Goal: Contribute content: Contribute content

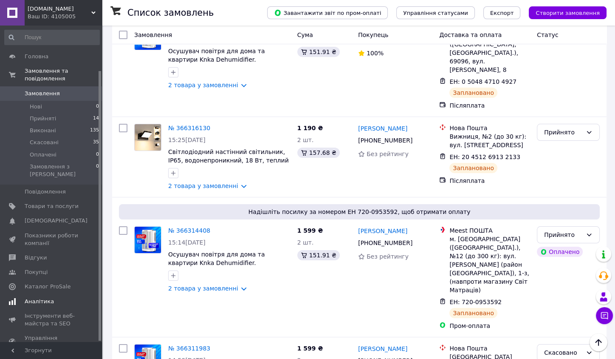
scroll to position [53, 0]
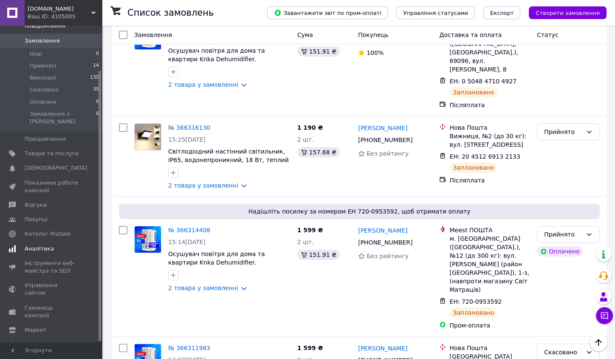
click at [41, 245] on span "Аналітика" at bounding box center [39, 249] width 29 height 8
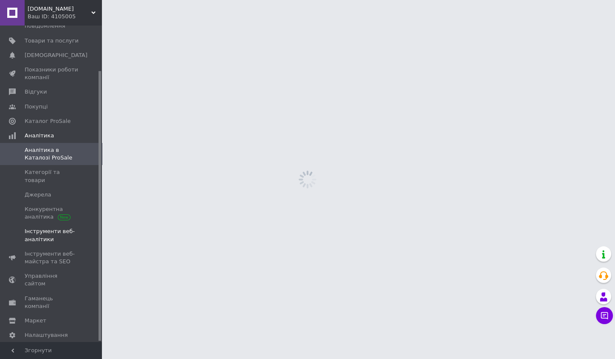
scroll to position [43, 0]
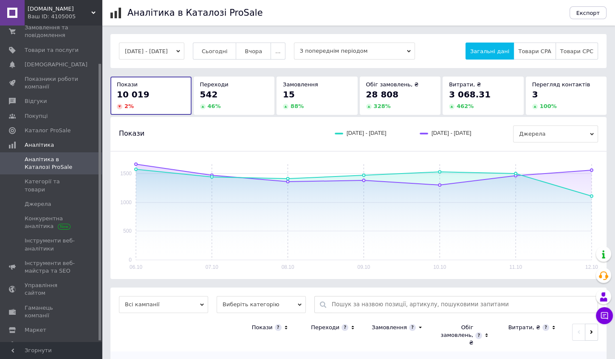
click at [159, 54] on button "06.10.2025 - 12.10.2025" at bounding box center [151, 50] width 65 height 17
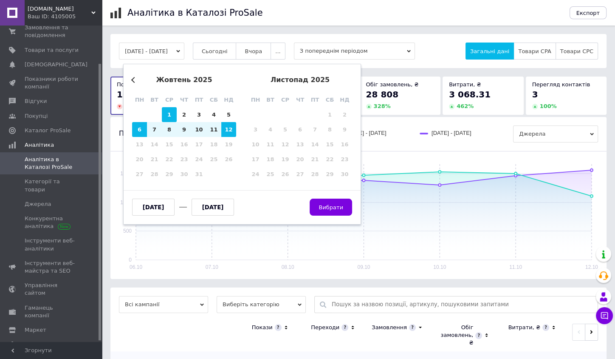
click at [175, 113] on div "1" at bounding box center [169, 114] width 15 height 15
type input "01.10.2025"
click at [232, 130] on div "12" at bounding box center [228, 129] width 15 height 15
type input "[DATE]"
click at [325, 208] on span "Вибрати" at bounding box center [331, 207] width 25 height 6
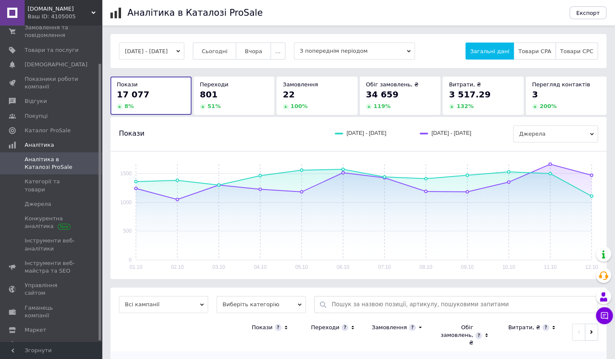
click at [184, 50] on button "01.10.2025 - 12.10.2025" at bounding box center [151, 50] width 65 height 17
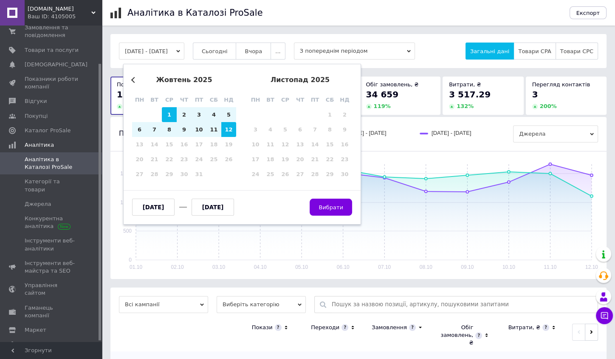
click at [137, 79] on div "жовтень 2025" at bounding box center [184, 80] width 104 height 8
click at [135, 79] on button "Previous Month" at bounding box center [134, 80] width 6 height 6
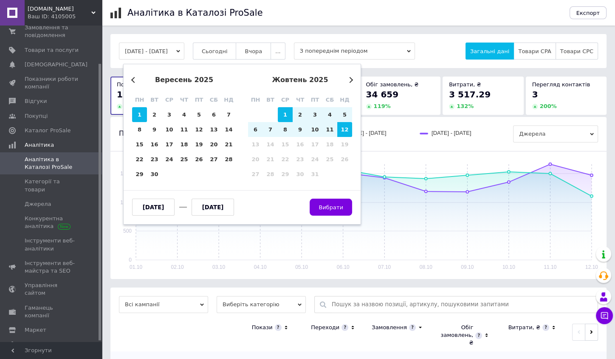
click at [139, 110] on div "1" at bounding box center [139, 114] width 15 height 15
type input "01.09.2025"
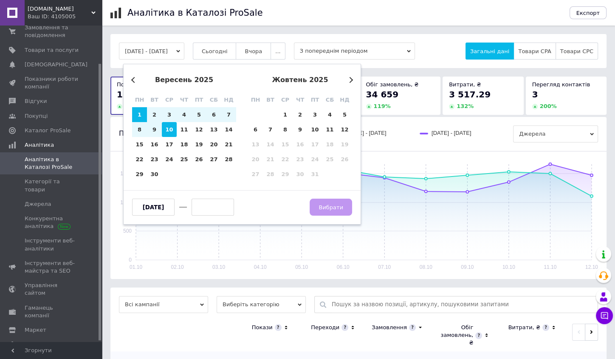
click at [168, 130] on div "10" at bounding box center [169, 129] width 15 height 15
type input "[DATE]"
click at [330, 204] on span "Вибрати" at bounding box center [331, 207] width 25 height 6
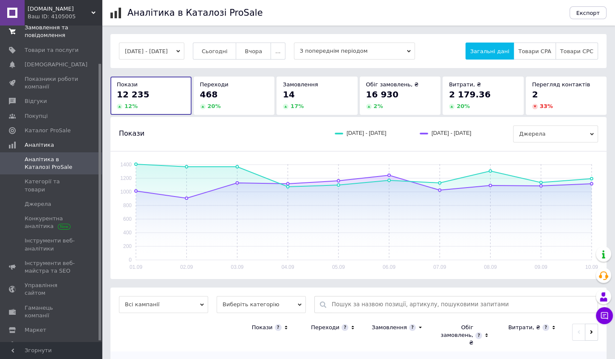
click at [39, 37] on span "Замовлення та повідомлення" at bounding box center [52, 31] width 54 height 15
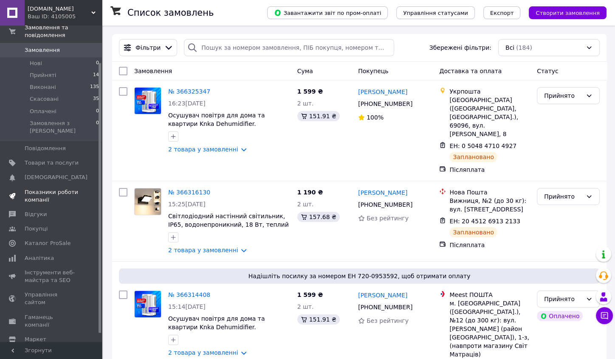
click at [40, 188] on span "Показники роботи компанії" at bounding box center [52, 195] width 54 height 15
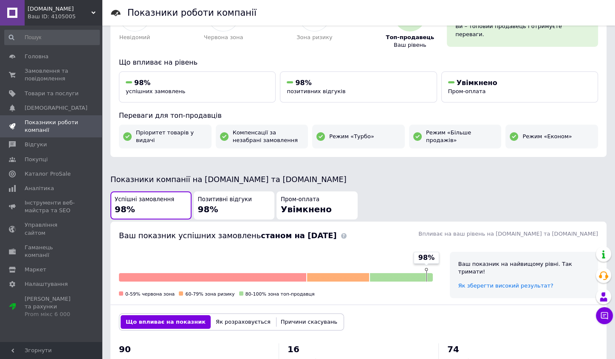
scroll to position [387, 0]
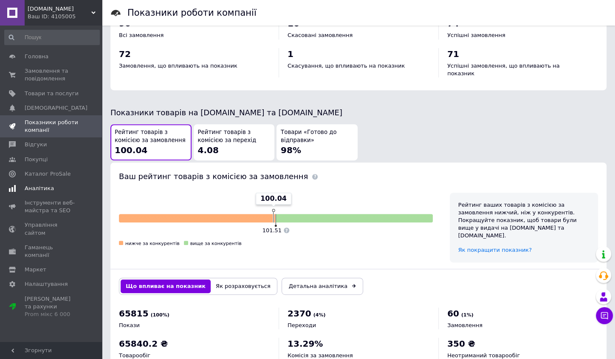
click at [38, 184] on span "Аналітика" at bounding box center [39, 188] width 29 height 8
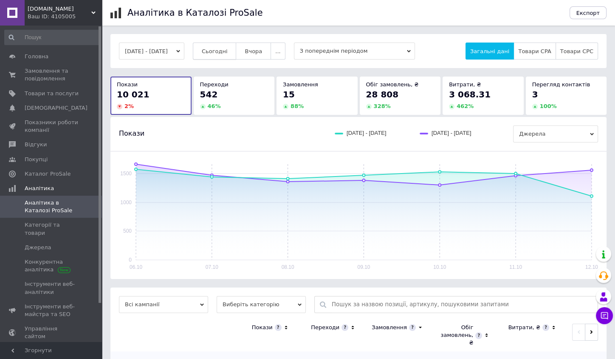
click at [232, 46] on button "Сьогодні" at bounding box center [215, 50] width 44 height 17
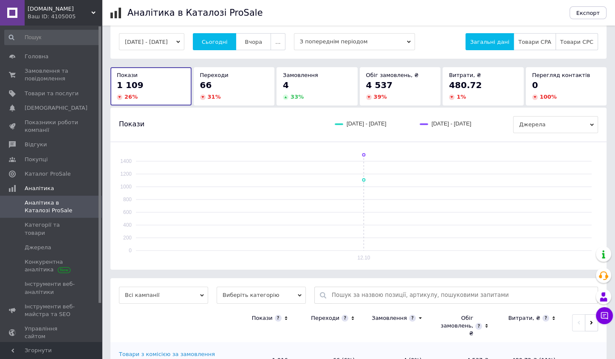
scroll to position [79, 0]
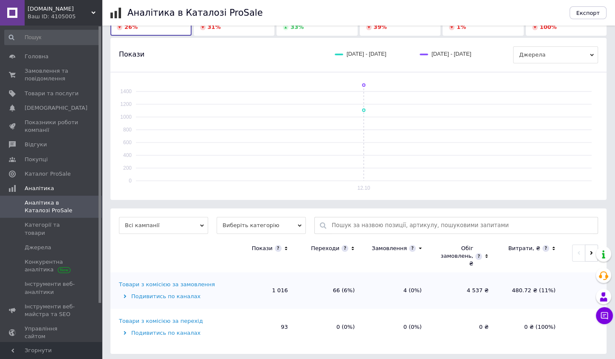
click at [187, 281] on div "Товари з комісією за замовлення" at bounding box center [167, 284] width 96 height 8
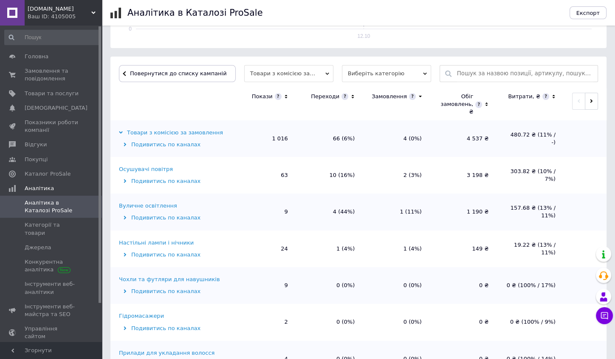
scroll to position [254, 0]
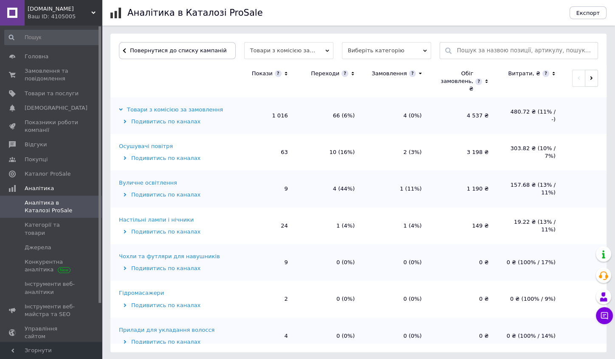
click at [286, 71] on icon at bounding box center [286, 73] width 6 height 7
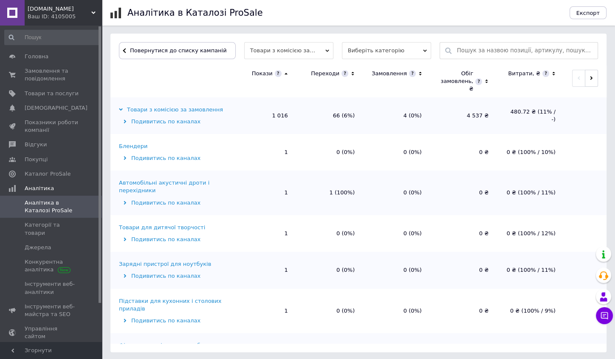
click at [286, 73] on icon at bounding box center [285, 74] width 3 height 2
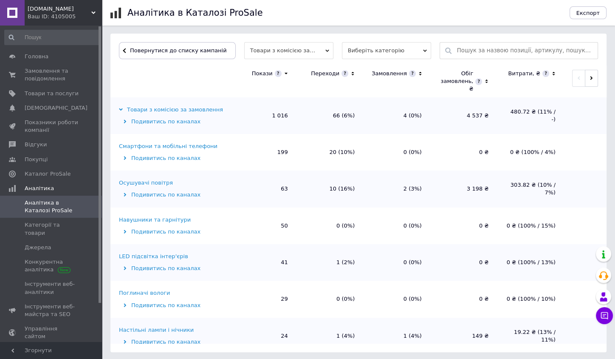
click at [161, 179] on div "Осушувачі повітря" at bounding box center [146, 183] width 54 height 8
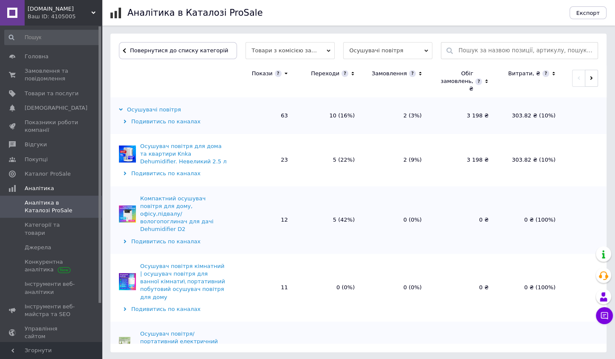
click at [156, 211] on div "Компактний осушувач повітря для дому, офісу,підвалу/вологопоглинач для дачі Deh…" at bounding box center [183, 214] width 87 height 39
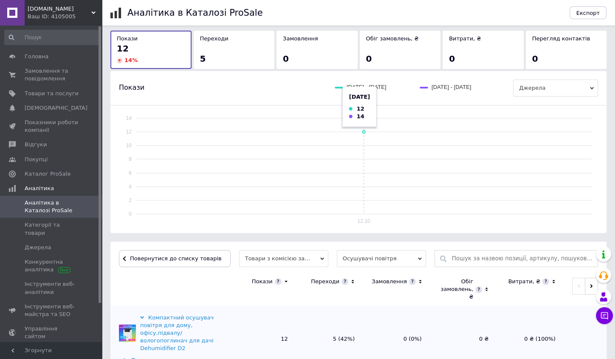
scroll to position [123, 0]
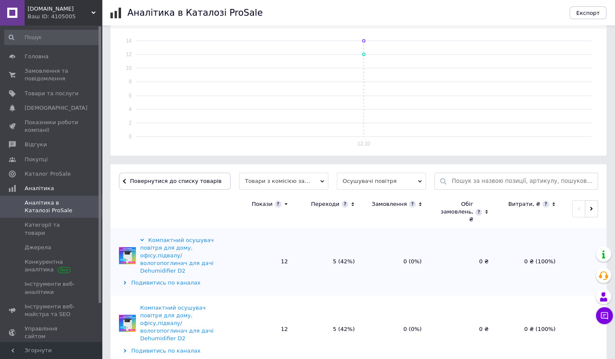
click at [189, 238] on div "Компактний осушувач повітря для дому, офісу,підвалу/вологопоглинач для дачі Deh…" at bounding box center [183, 255] width 87 height 39
drag, startPoint x: 148, startPoint y: 237, endPoint x: 184, endPoint y: 246, distance: 36.9
click at [184, 246] on div "Компактний осушувач повітря для дому, офісу,підвалу/вологопоглинач для дачі Deh…" at bounding box center [183, 255] width 87 height 39
copy div "Компактний осушувач повітря для дому"
click at [65, 94] on span "Товари та послуги" at bounding box center [52, 94] width 54 height 8
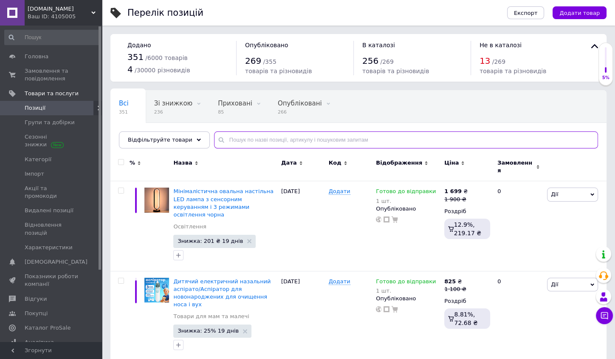
click at [260, 139] on input "text" at bounding box center [406, 139] width 384 height 17
paste input "Компактний осушувач повітря для дому"
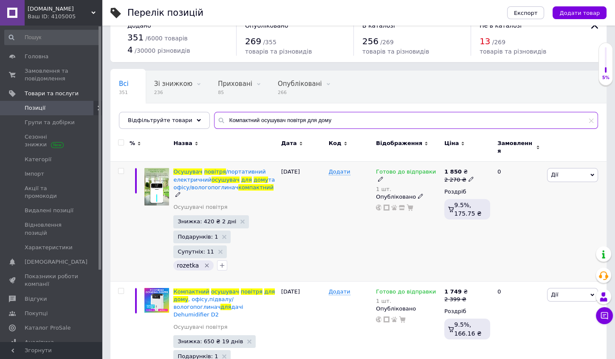
scroll to position [21, 0]
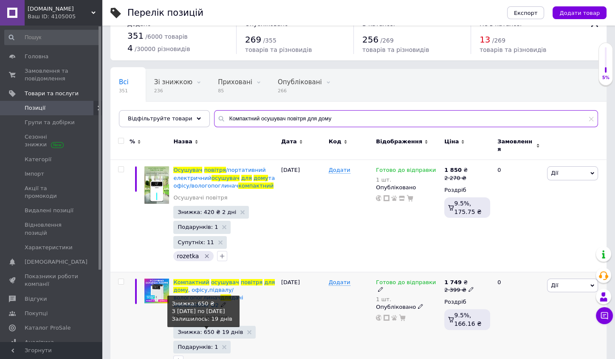
type input "Компактний осушувач повітря для дому"
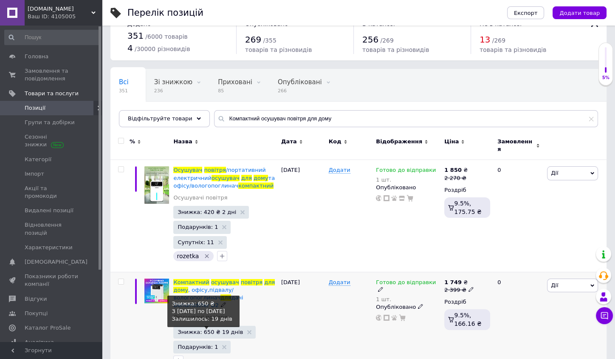
click at [223, 329] on span "Знижка: 650 ₴ 19 днів" at bounding box center [210, 332] width 65 height 6
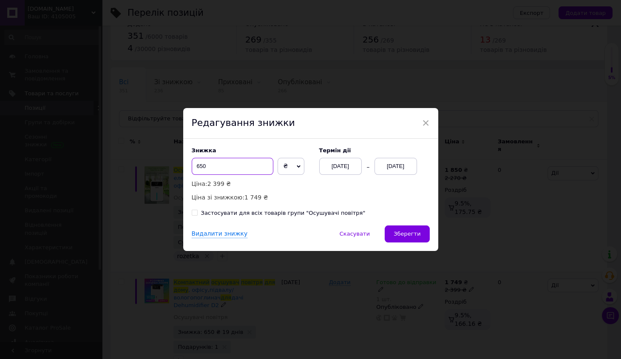
click at [198, 167] on input "650" at bounding box center [233, 166] width 82 height 17
type input "750"
click at [412, 233] on span "Зберегти" at bounding box center [406, 233] width 27 height 6
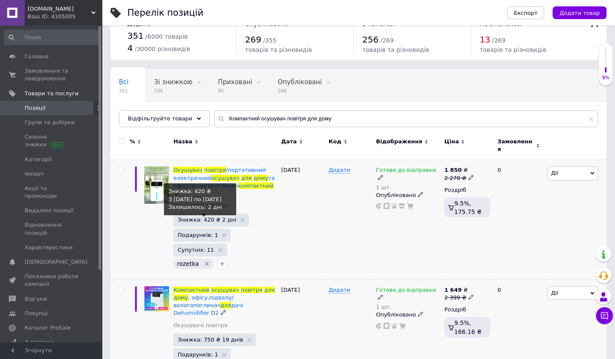
click at [228, 217] on span "Знижка: 420 ₴ 2 дні" at bounding box center [211, 220] width 67 height 6
click at [219, 217] on span "Знижка: 420 ₴ 2 дні" at bounding box center [207, 220] width 59 height 6
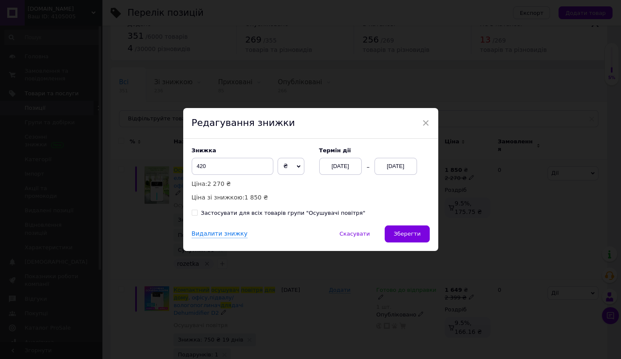
click at [396, 166] on div "14.10.2025" at bounding box center [395, 166] width 42 height 17
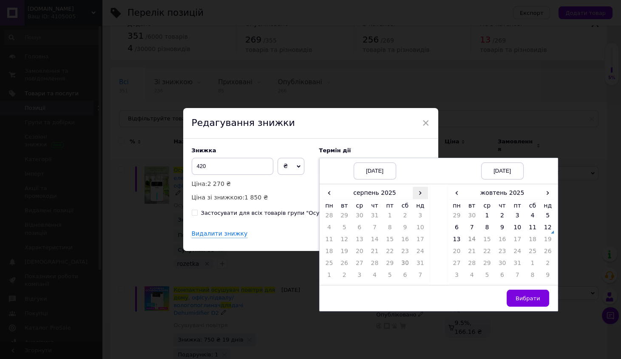
click at [419, 193] on span "›" at bounding box center [420, 193] width 15 height 12
click at [417, 190] on span "›" at bounding box center [420, 193] width 15 height 12
click at [419, 224] on td "12" at bounding box center [420, 229] width 15 height 12
click at [514, 261] on td "31" at bounding box center [516, 265] width 15 height 12
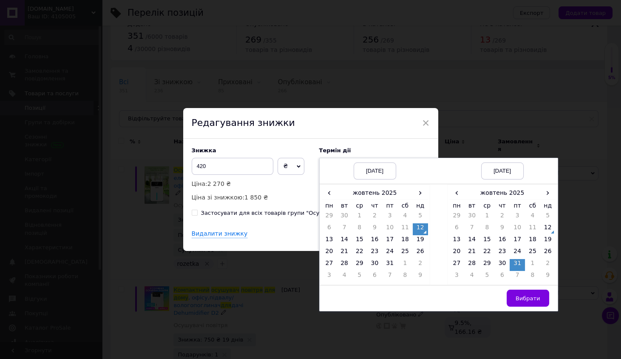
click at [534, 297] on span "Вибрати" at bounding box center [527, 298] width 25 height 6
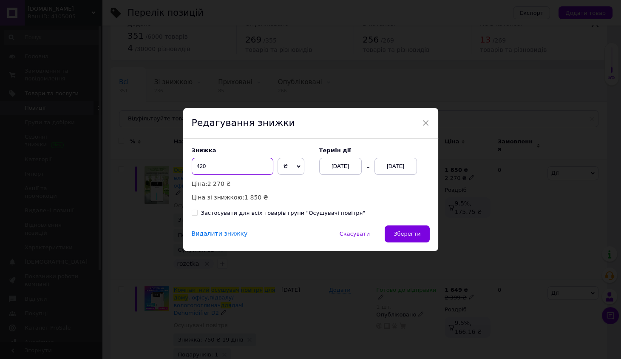
click at [201, 167] on input "420" at bounding box center [233, 166] width 82 height 17
click at [198, 166] on input "420" at bounding box center [233, 166] width 82 height 17
type input "520"
click at [403, 230] on span "Зберегти" at bounding box center [406, 233] width 27 height 6
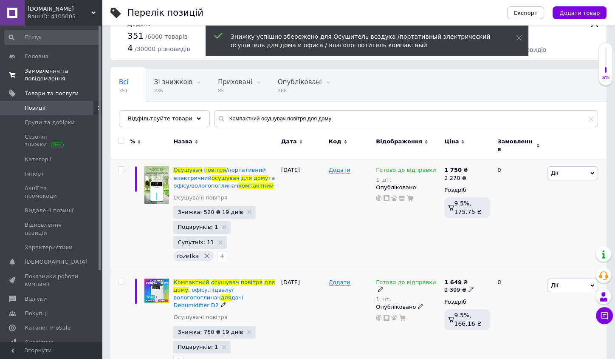
click at [36, 75] on span "Замовлення та повідомлення" at bounding box center [52, 74] width 54 height 15
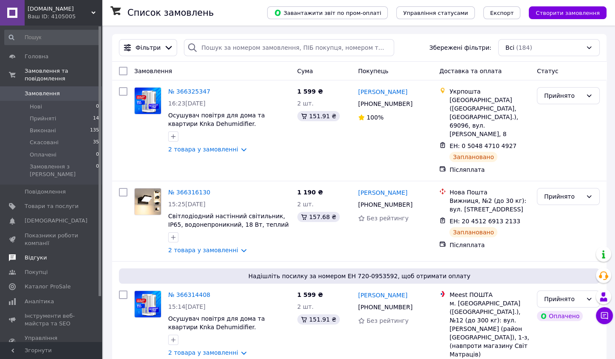
click at [28, 250] on link "Відгуки" at bounding box center [52, 257] width 104 height 14
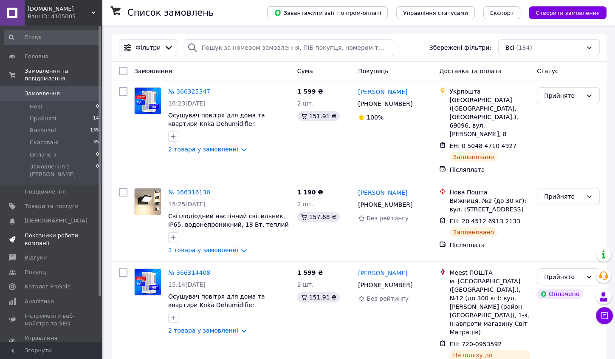
click at [32, 232] on span "Показники роботи компанії" at bounding box center [52, 239] width 54 height 15
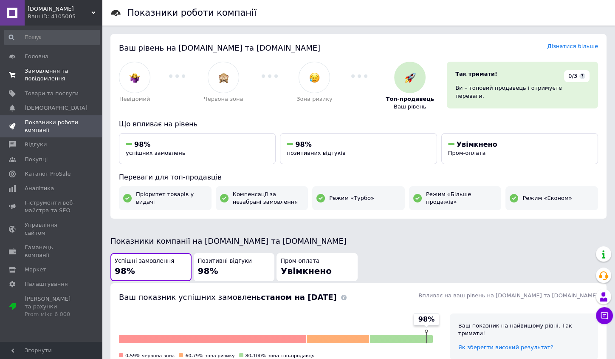
click at [45, 76] on span "Замовлення та повідомлення" at bounding box center [52, 74] width 54 height 15
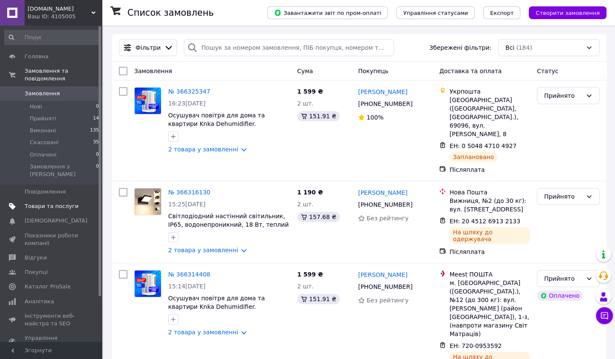
click at [48, 202] on span "Товари та послуги" at bounding box center [52, 206] width 54 height 8
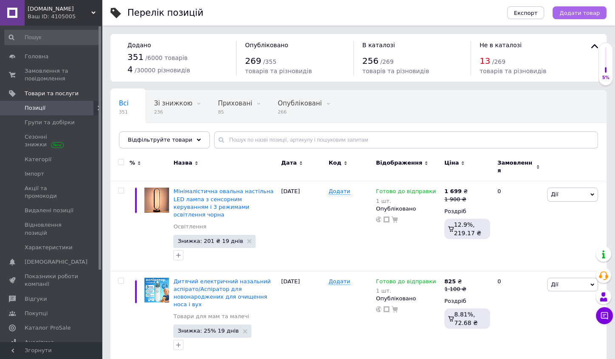
click at [592, 14] on span "Додати товар" at bounding box center [580, 13] width 40 height 6
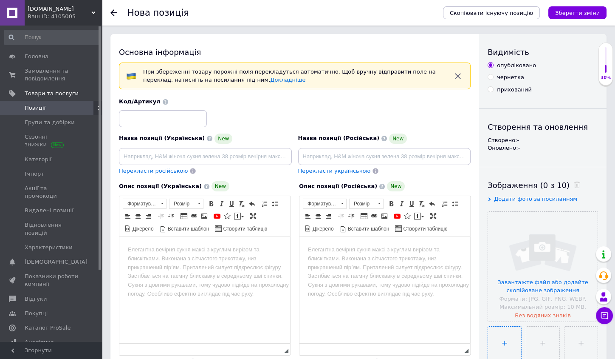
click at [512, 343] on input "file" at bounding box center [504, 342] width 33 height 33
type input "C:\fakepath\ChatGPT Image 12 жовт. 2025 р., 18_39_32.png"
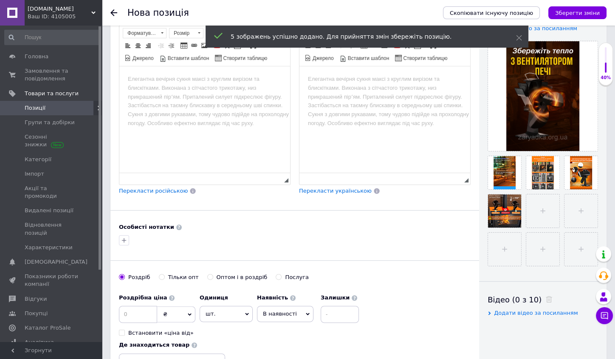
scroll to position [25, 0]
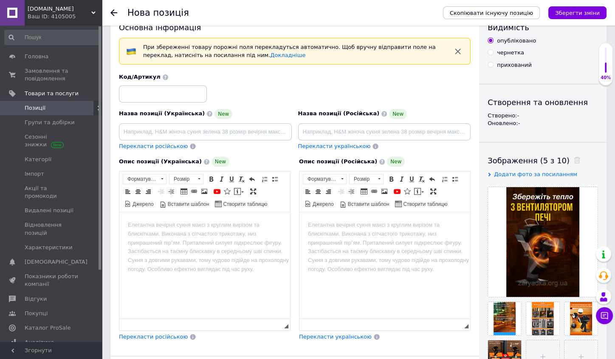
click at [160, 231] on html at bounding box center [204, 225] width 171 height 26
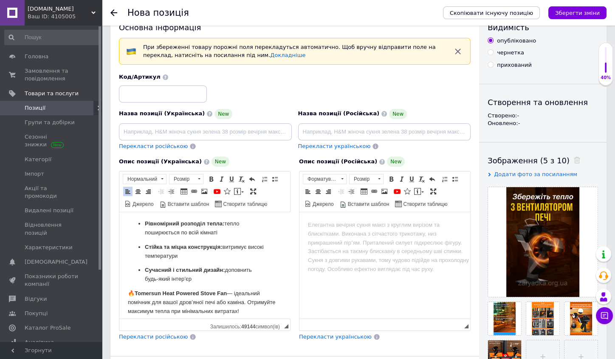
scroll to position [73, 0]
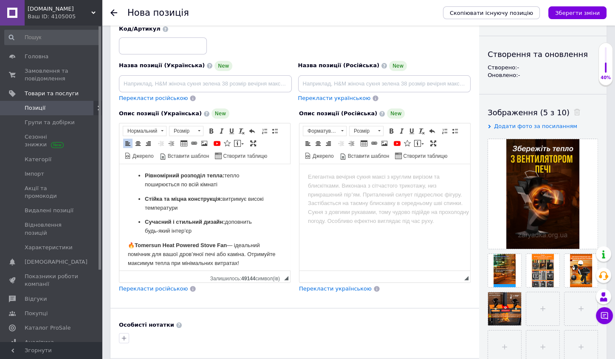
click at [158, 285] on span "Перекласти російською" at bounding box center [153, 288] width 69 height 6
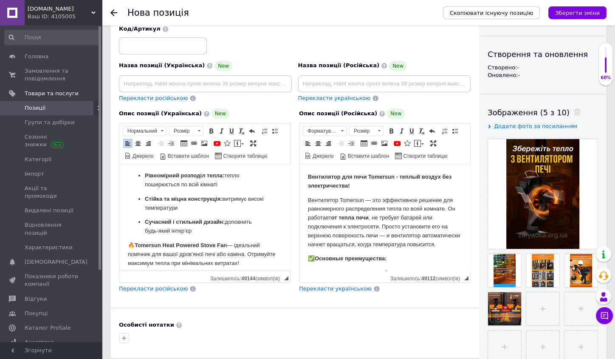
scroll to position [418, 0]
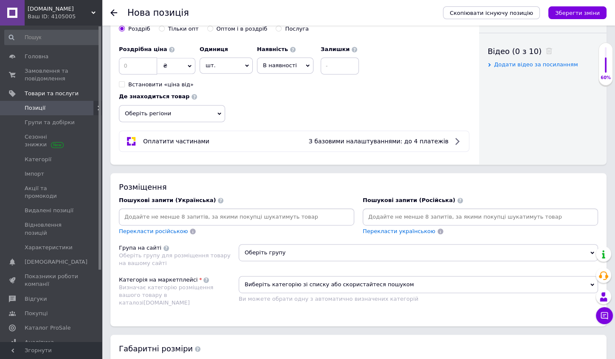
click at [171, 210] on input at bounding box center [237, 216] width 232 height 13
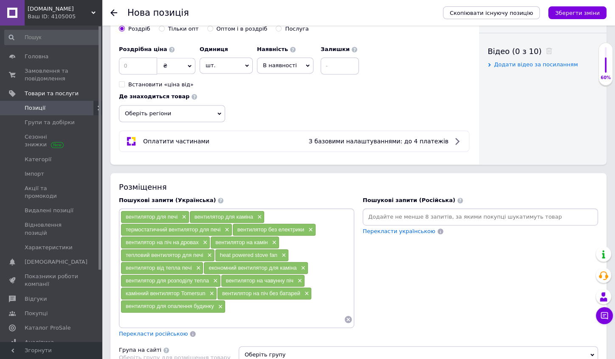
scroll to position [550, 0]
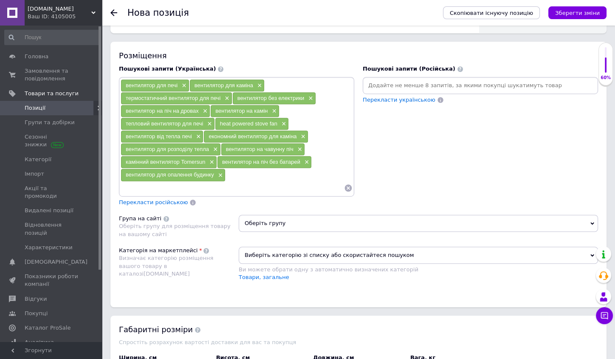
click at [163, 198] on div "Перекласти російською" at bounding box center [153, 203] width 71 height 10
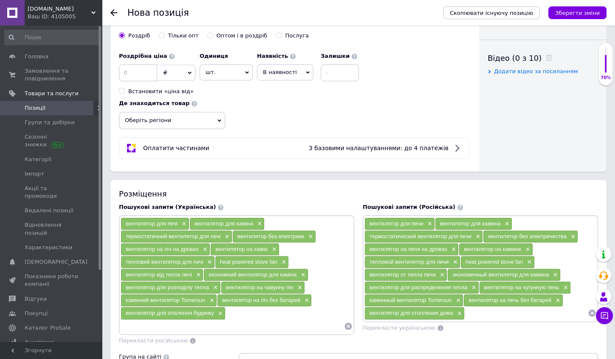
scroll to position [334, 0]
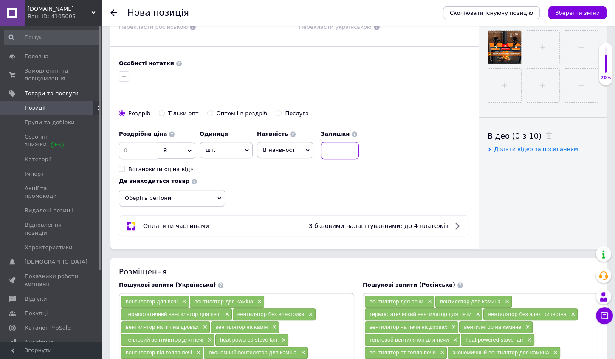
click at [334, 149] on input at bounding box center [340, 150] width 38 height 17
type input "2"
click at [271, 150] on span "В наявності" at bounding box center [285, 150] width 57 height 16
click at [278, 196] on li "Готово до відправки" at bounding box center [285, 203] width 56 height 20
click at [140, 149] on input at bounding box center [138, 150] width 38 height 17
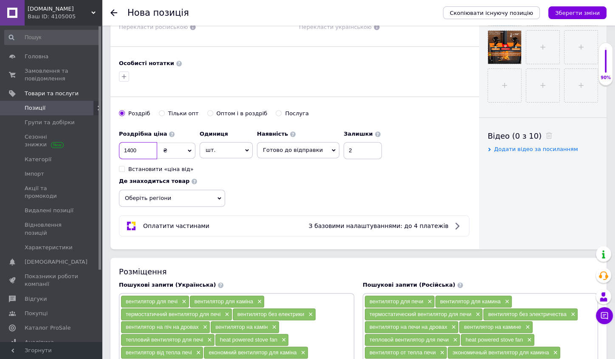
type input "1400"
click at [322, 189] on div "Роздрібна ціна 1400 ₴ $ EUR CHF GBP ¥ PLN ₸ MDL HUF KGS CNY TRY KRW lei Встанов…" at bounding box center [295, 166] width 352 height 81
click at [172, 189] on span "Оберіть регіони" at bounding box center [172, 197] width 106 height 17
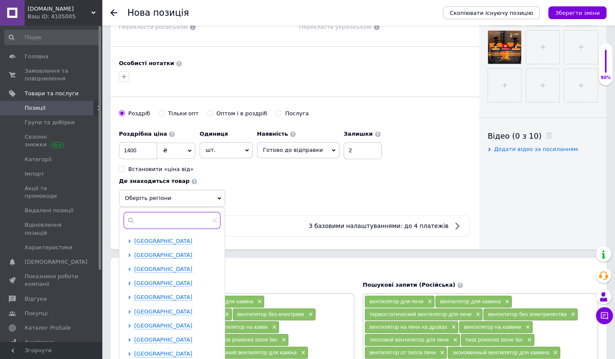
click at [151, 212] on input "text" at bounding box center [172, 220] width 97 height 17
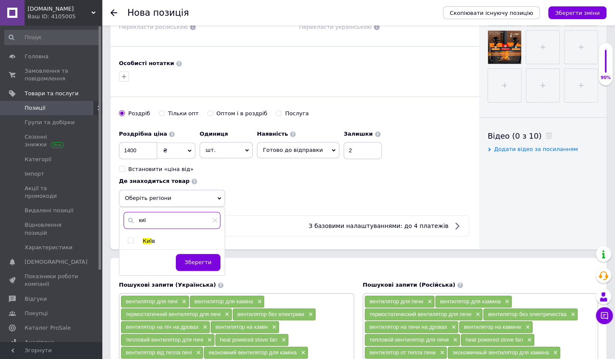
type input "киї"
click at [131, 238] on input "checkbox" at bounding box center [131, 241] width 6 height 6
checkbox input "true"
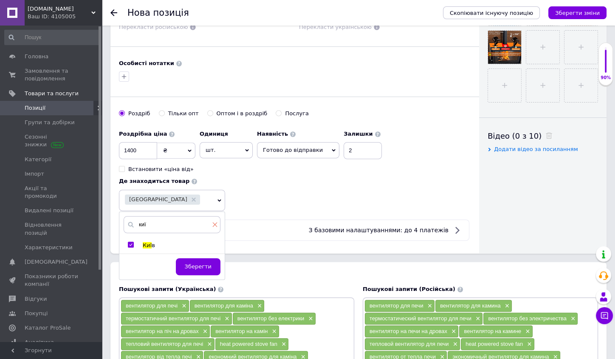
click at [217, 221] on span at bounding box center [214, 225] width 5 height 8
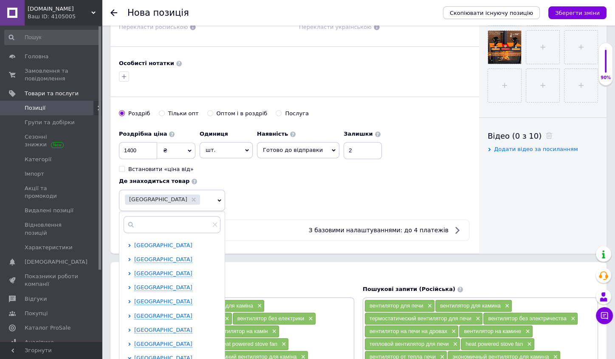
click at [165, 242] on span "[GEOGRAPHIC_DATA]" at bounding box center [163, 245] width 58 height 6
click at [136, 256] on input "checkbox" at bounding box center [137, 259] width 6 height 6
checkbox input "true"
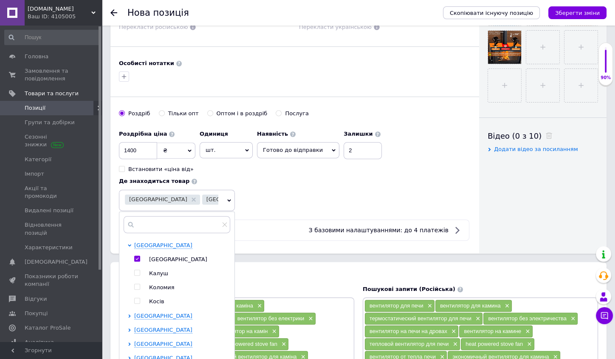
scroll to position [12, 0]
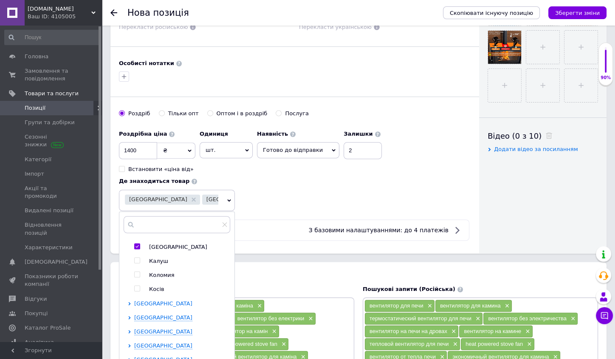
click at [167, 300] on span "[GEOGRAPHIC_DATA]" at bounding box center [163, 303] width 58 height 6
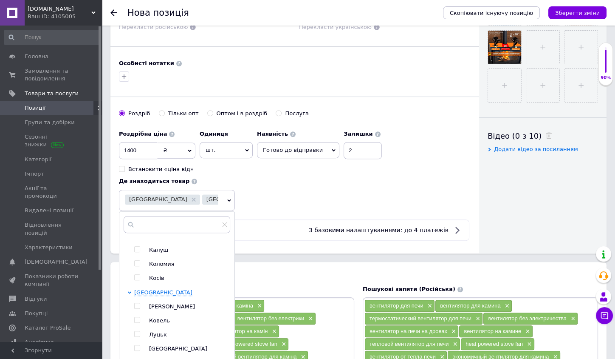
scroll to position [38, 0]
click at [138, 303] on input "checkbox" at bounding box center [137, 306] width 6 height 6
checkbox input "true"
click at [285, 192] on div "Роздрібна ціна 1400 ₴ $ EUR CHF GBP ¥ PLN ₸ MDL HUF KGS CNY TRY KRW lei Встанов…" at bounding box center [295, 168] width 352 height 85
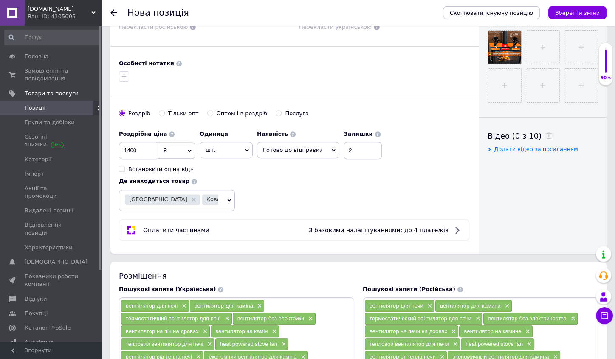
scroll to position [527, 0]
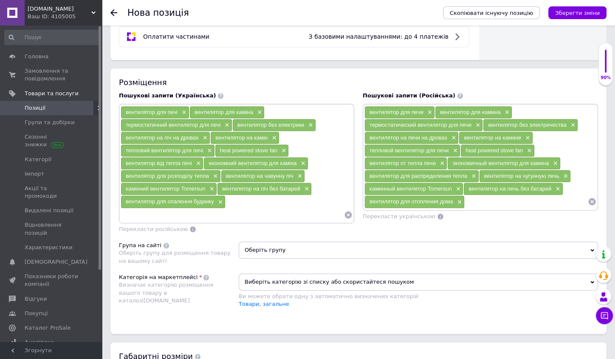
click at [286, 241] on span "Оберіть групу" at bounding box center [418, 249] width 359 height 17
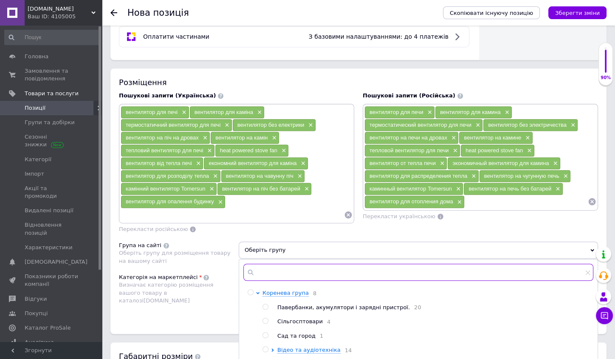
click at [275, 263] on input "text" at bounding box center [418, 271] width 350 height 17
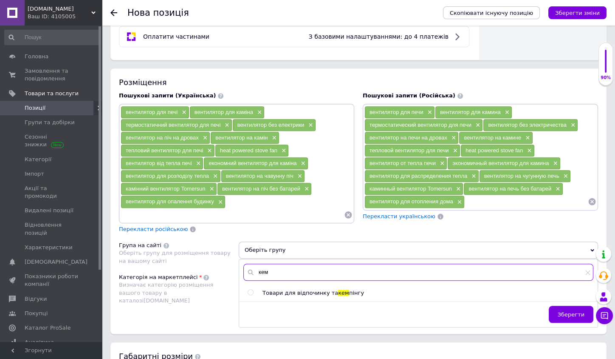
type input "кем"
click at [249, 289] on input "radio" at bounding box center [251, 292] width 6 height 6
radio input "true"
click at [562, 311] on span "Зберегти" at bounding box center [571, 314] width 27 height 6
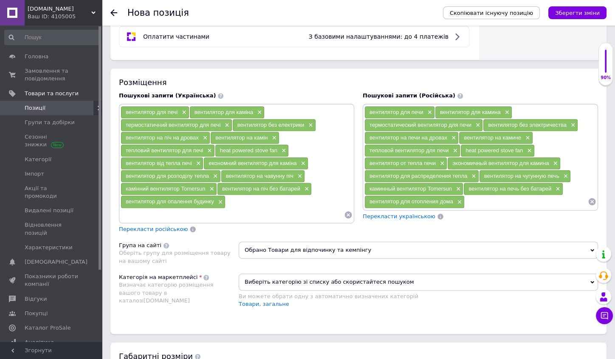
click at [413, 301] on div "Виберіть категорію зі списку або скористайтеся пошуком Ви можете обрати одну з …" at bounding box center [418, 294] width 359 height 43
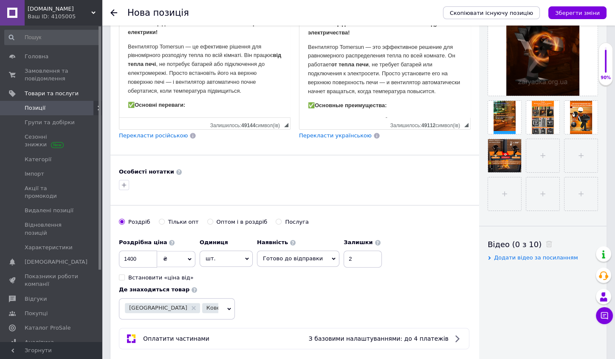
scroll to position [0, 0]
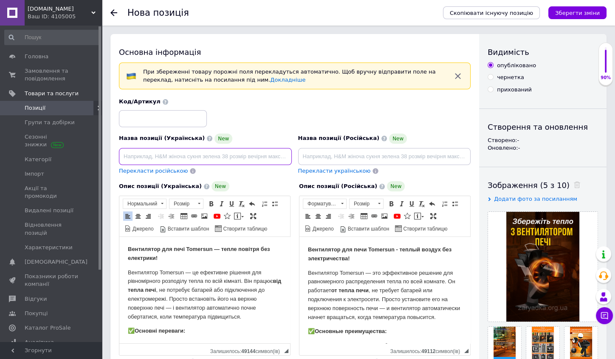
click at [152, 154] on input at bounding box center [205, 156] width 173 height 17
paste input "Вентилятор для печі Tomersun – без електрики, тепловий вентилятор для каміна"
type input "Вентилятор для печі Tomersun – без електрики, тепловий вентилятор для каміна"
click at [160, 169] on span "Перекласти російською" at bounding box center [153, 170] width 69 height 6
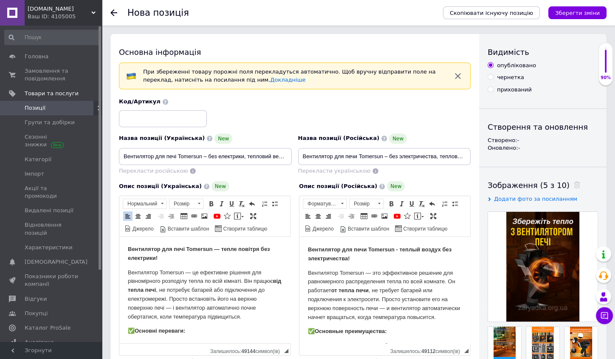
type input "Вентилятор для печи Tomersun – без электричества, тепловой вентилятор для камина"
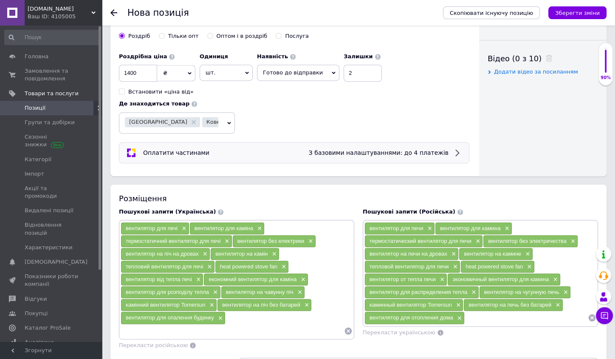
scroll to position [602, 0]
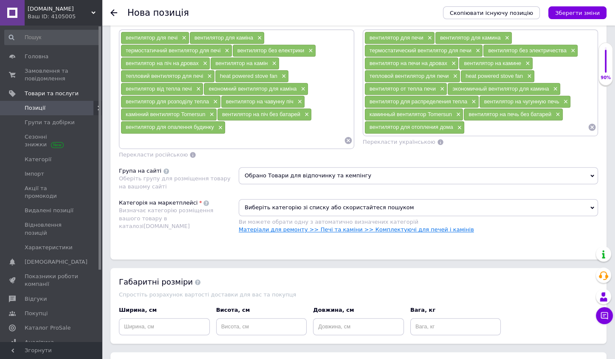
click at [430, 226] on link "Матеріали для ремонту >> Печі та каміни >> Комплектуючі для печей і камінів" at bounding box center [356, 229] width 235 height 6
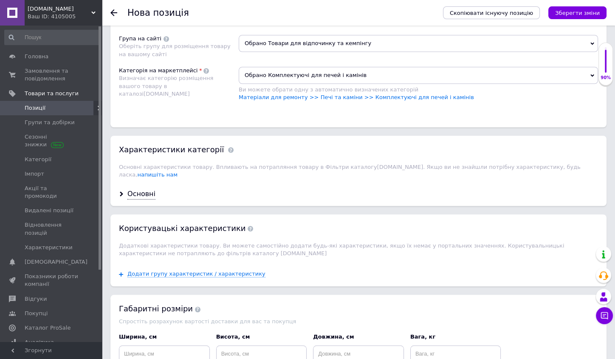
scroll to position [818, 0]
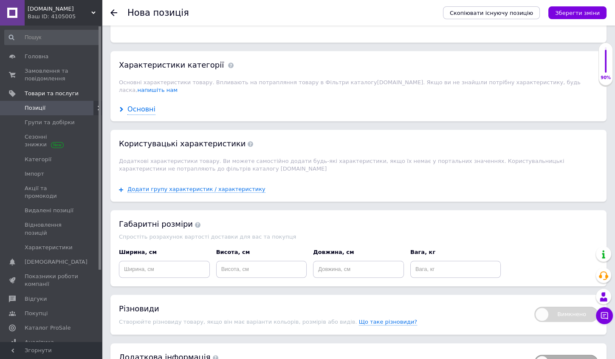
click at [147, 105] on div "Основні" at bounding box center [141, 110] width 28 height 10
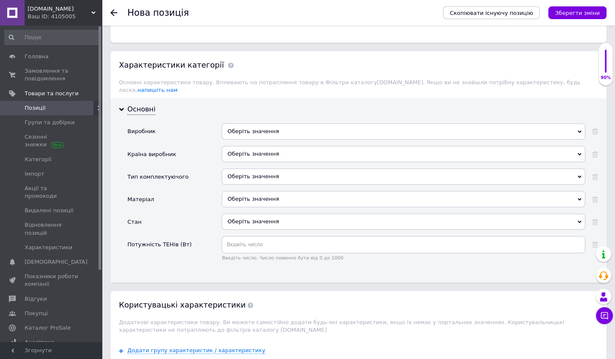
click at [248, 146] on div "Оберіть значення" at bounding box center [404, 154] width 364 height 16
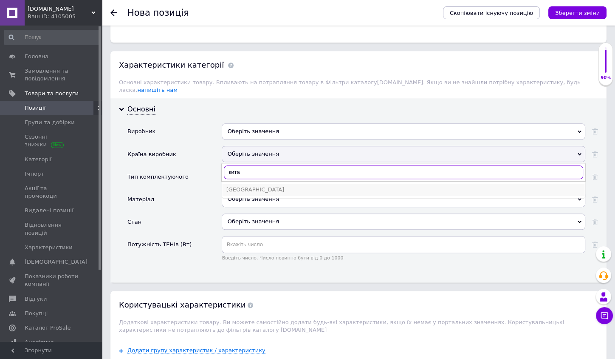
type input "кита"
click at [230, 186] on div "[GEOGRAPHIC_DATA]" at bounding box center [403, 190] width 354 height 8
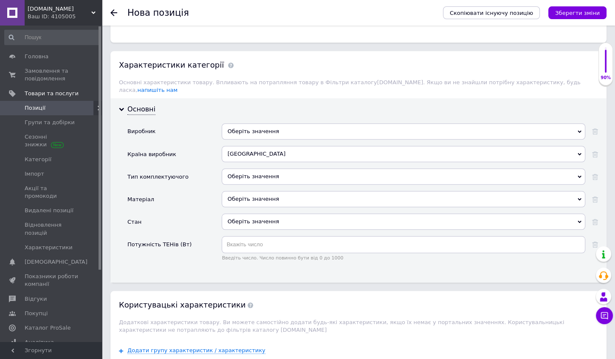
click at [247, 168] on div "Оберіть значення" at bounding box center [404, 176] width 364 height 16
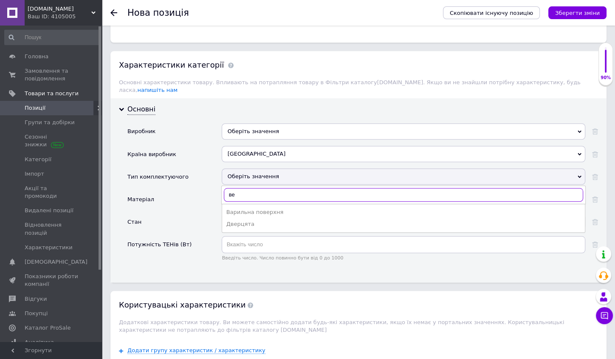
type input "в"
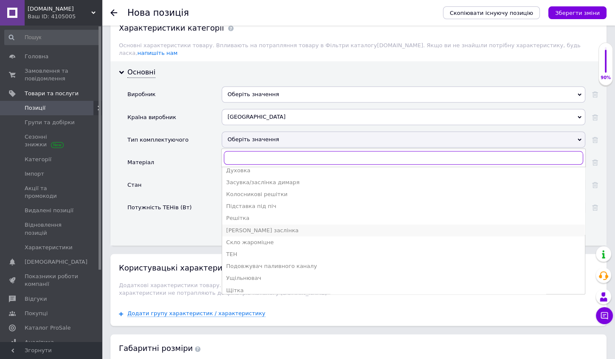
scroll to position [857, 0]
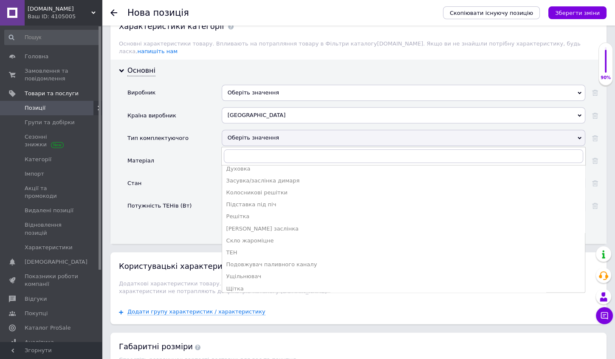
click at [192, 175] on div "Стан" at bounding box center [174, 186] width 94 height 23
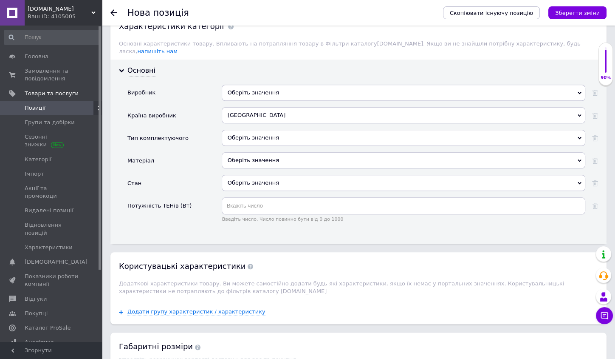
click at [259, 175] on div "Оберіть значення" at bounding box center [404, 183] width 364 height 16
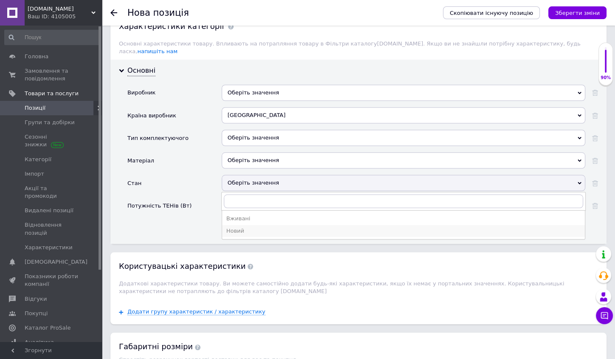
click at [240, 225] on li "Новий" at bounding box center [403, 231] width 363 height 12
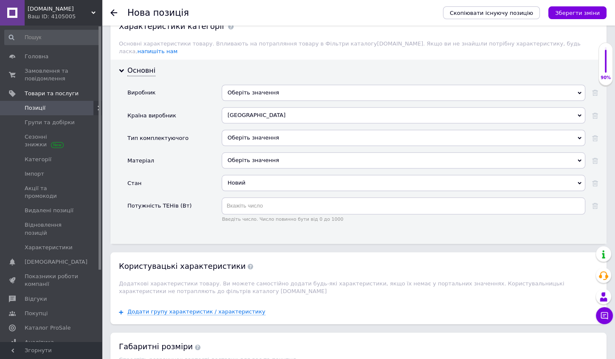
click at [247, 152] on div "Оберіть значення" at bounding box center [404, 160] width 364 height 16
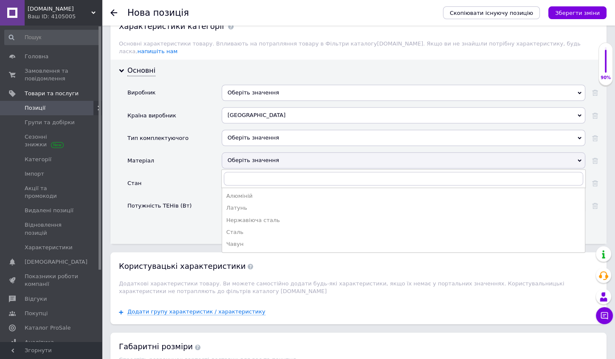
click at [192, 152] on div "Матеріал" at bounding box center [174, 163] width 94 height 23
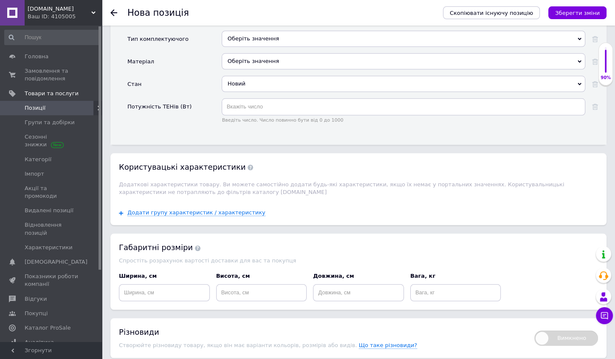
scroll to position [1010, 0]
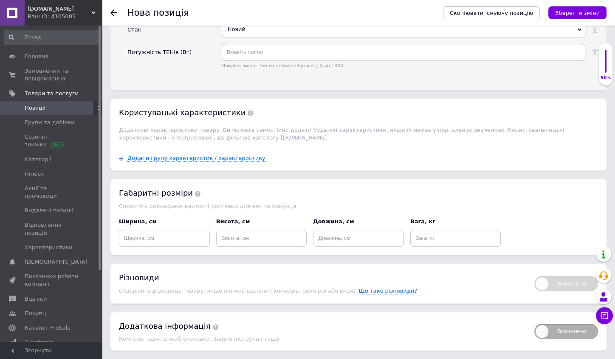
click at [609, 70] on div "90%" at bounding box center [606, 64] width 14 height 34
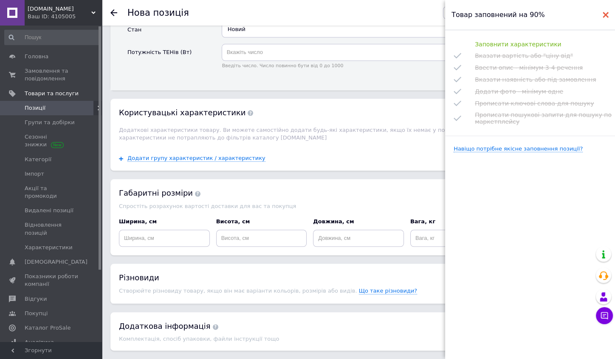
click at [607, 15] on icon at bounding box center [606, 15] width 6 height 6
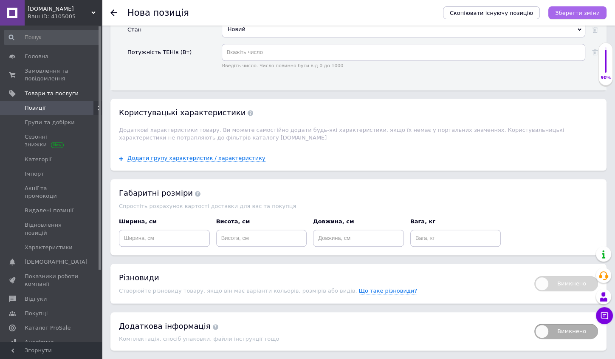
click at [586, 14] on icon "Зберегти зміни" at bounding box center [577, 13] width 45 height 6
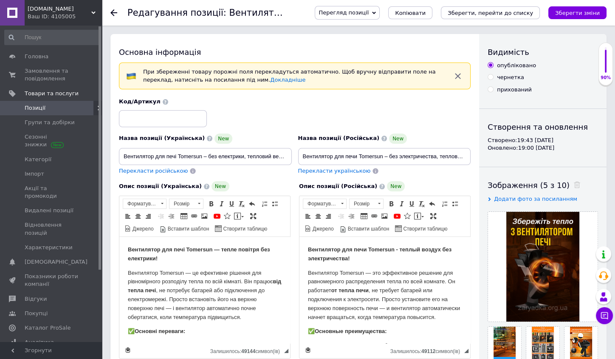
click at [606, 78] on div "90%" at bounding box center [606, 78] width 14 height 6
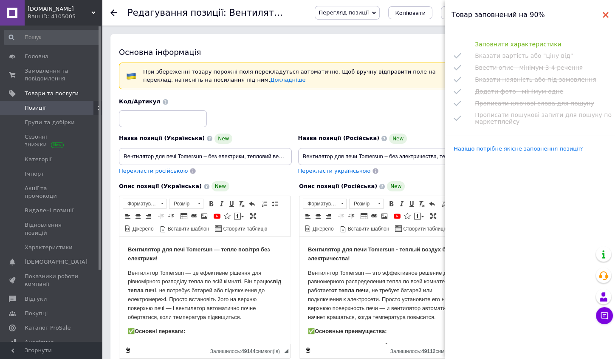
click at [604, 15] on icon at bounding box center [606, 15] width 6 height 6
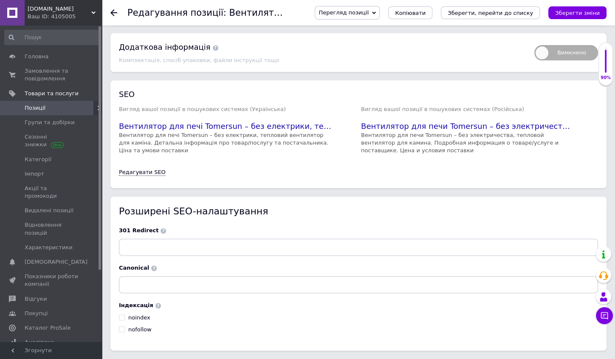
scroll to position [1016, 0]
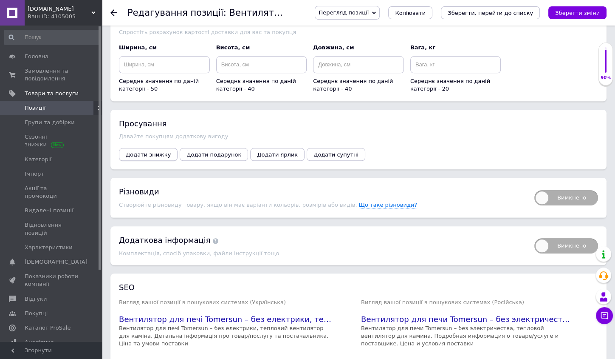
click at [152, 151] on span "Додати знижку" at bounding box center [148, 154] width 45 height 6
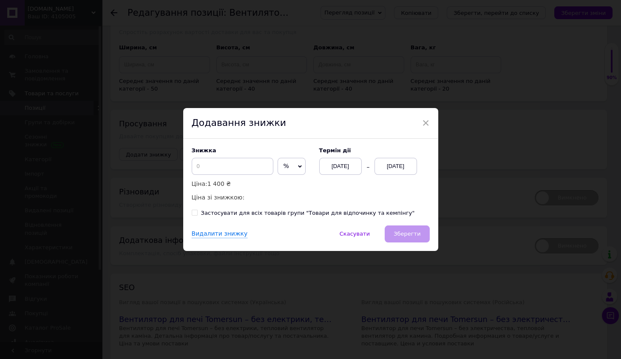
click at [393, 168] on div "[DATE]" at bounding box center [395, 166] width 42 height 17
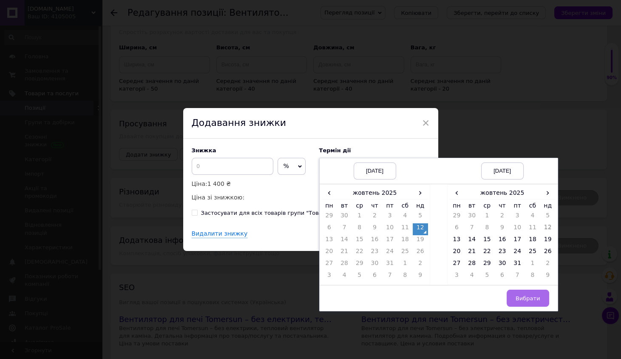
drag, startPoint x: 517, startPoint y: 263, endPoint x: 540, endPoint y: 303, distance: 46.3
click at [517, 263] on td "31" at bounding box center [516, 265] width 15 height 12
click at [540, 303] on button "Вибрати" at bounding box center [527, 297] width 42 height 17
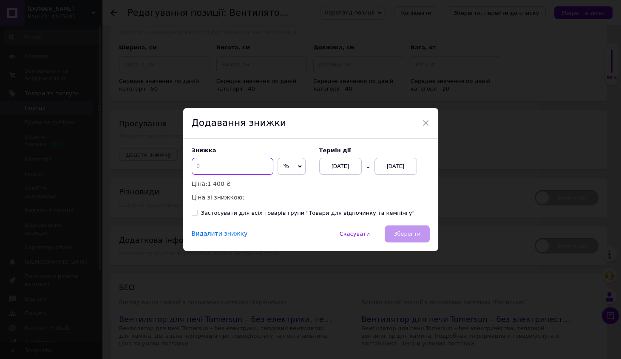
click at [201, 169] on input at bounding box center [233, 166] width 82 height 17
type input "20"
click at [408, 237] on button "Зберегти" at bounding box center [407, 233] width 45 height 17
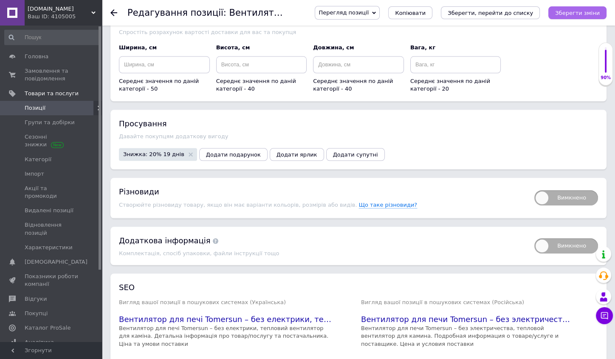
click at [597, 17] on button "Зберегти зміни" at bounding box center [578, 12] width 58 height 13
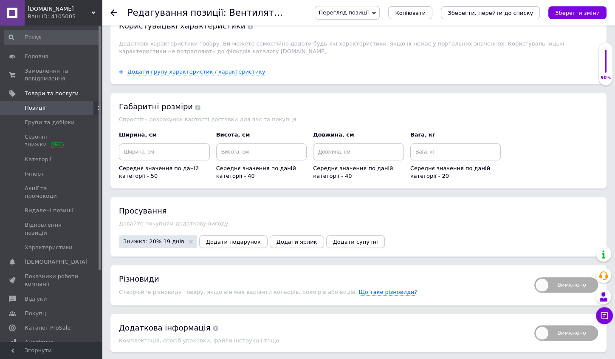
click at [52, 105] on span "Позиції" at bounding box center [52, 108] width 54 height 8
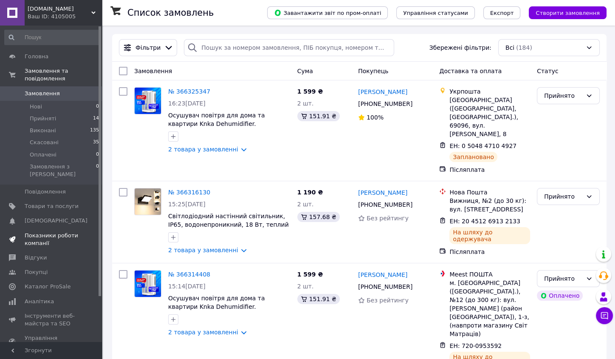
click at [58, 232] on span "Показники роботи компанії" at bounding box center [52, 239] width 54 height 15
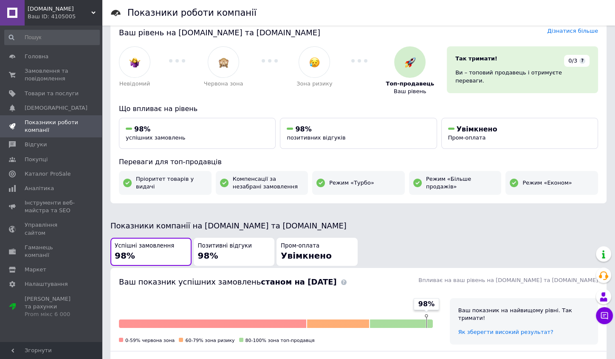
scroll to position [351, 0]
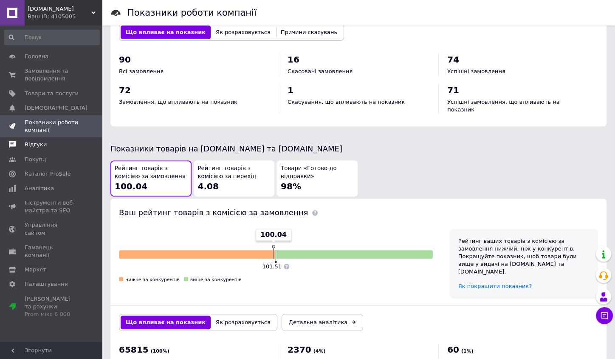
click at [32, 141] on span "Відгуки" at bounding box center [36, 145] width 22 height 8
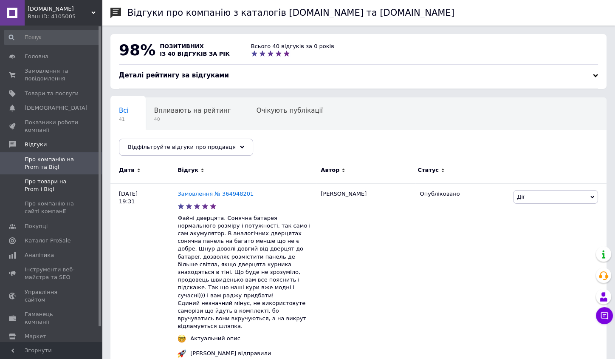
drag, startPoint x: 40, startPoint y: 181, endPoint x: 70, endPoint y: 184, distance: 29.5
click at [40, 181] on span "Про товари на Prom і Bigl" at bounding box center [52, 185] width 54 height 15
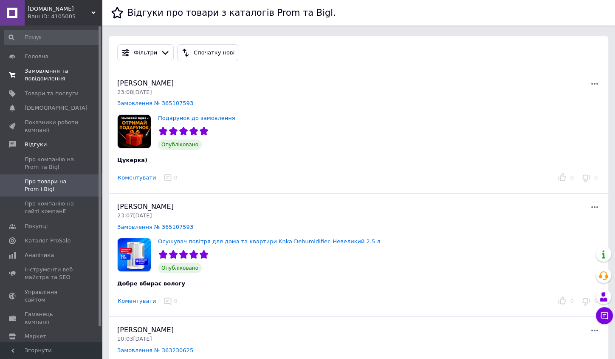
click at [57, 71] on span "Замовлення та повідомлення" at bounding box center [52, 74] width 54 height 15
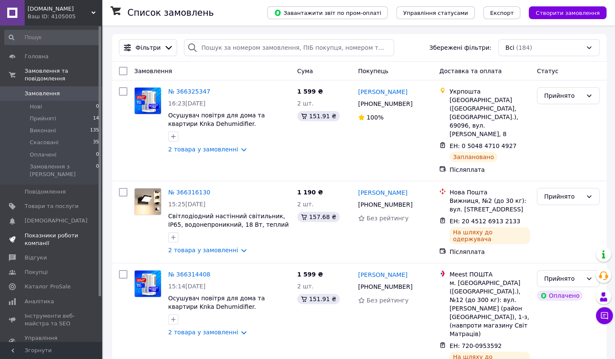
click at [43, 228] on link "Показники роботи компанії" at bounding box center [52, 239] width 104 height 22
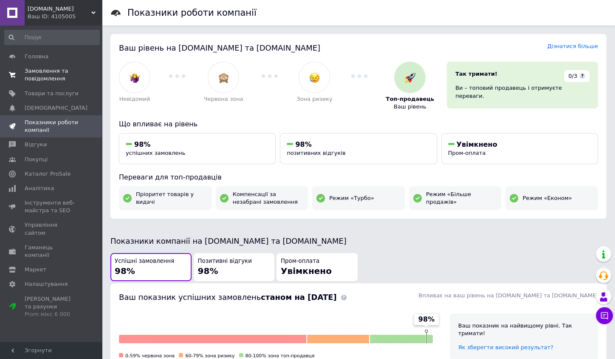
click at [48, 67] on span "Замовлення та повідомлення" at bounding box center [52, 74] width 54 height 15
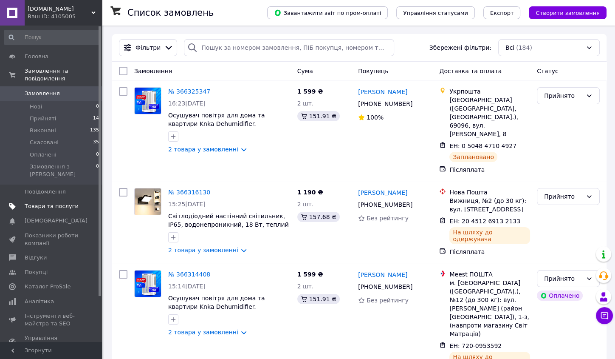
click at [69, 202] on span "Товари та послуги" at bounding box center [52, 206] width 54 height 8
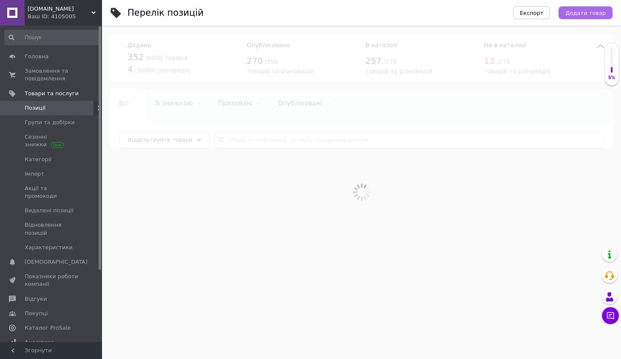
click at [595, 15] on span "Додати товар" at bounding box center [585, 13] width 40 height 6
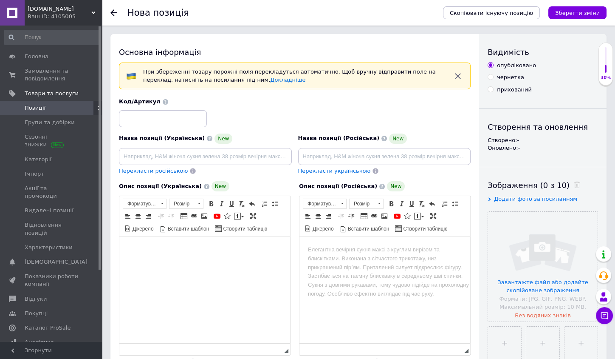
click at [163, 259] on html at bounding box center [204, 250] width 171 height 26
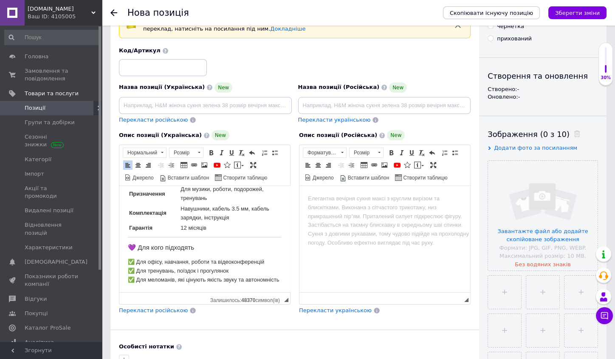
scroll to position [524, 0]
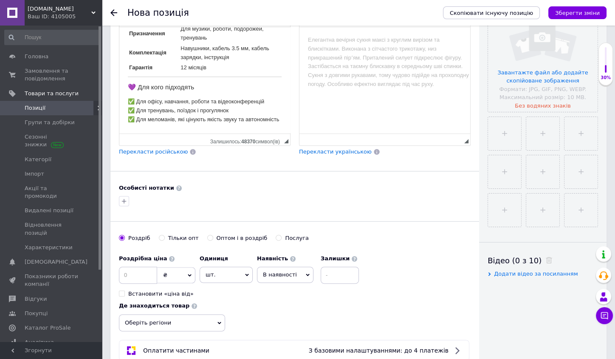
click at [164, 150] on span "Перекласти російською" at bounding box center [153, 151] width 69 height 6
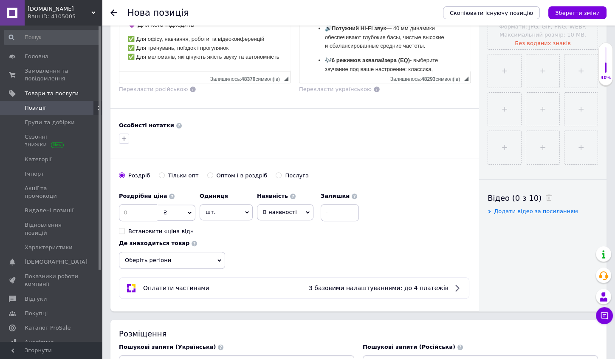
scroll to position [439, 0]
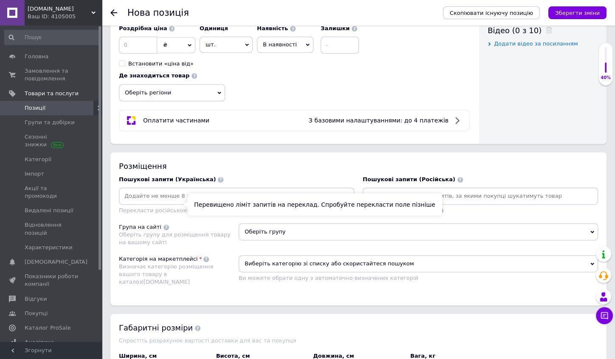
click at [167, 195] on input at bounding box center [237, 195] width 232 height 13
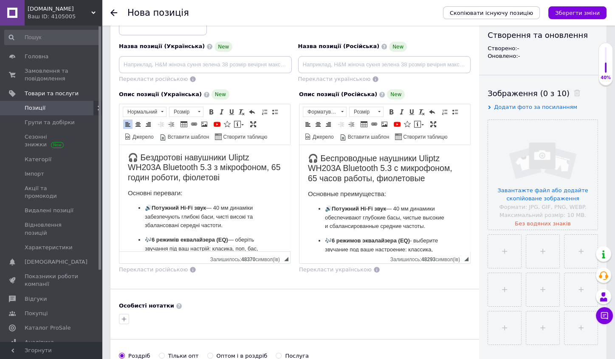
scroll to position [0, 0]
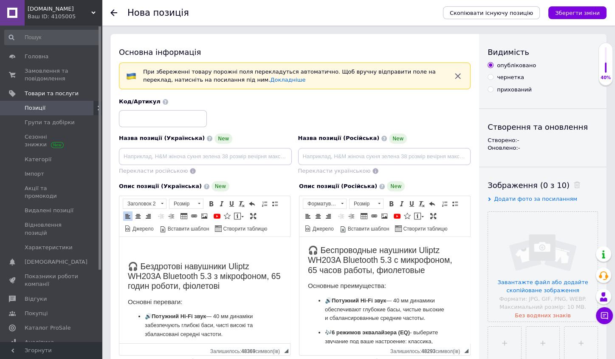
click at [153, 250] on h2 "Редактор, 45138E5D-3E4A-4B42-AD8C-BC9128126A9B" at bounding box center [205, 249] width 154 height 10
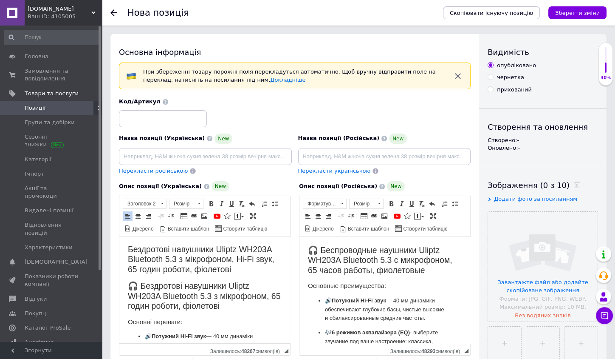
drag, startPoint x: 259, startPoint y: 267, endPoint x: 118, endPoint y: 246, distance: 142.6
click at [138, 212] on span at bounding box center [138, 215] width 7 height 7
click at [213, 204] on span at bounding box center [211, 203] width 7 height 7
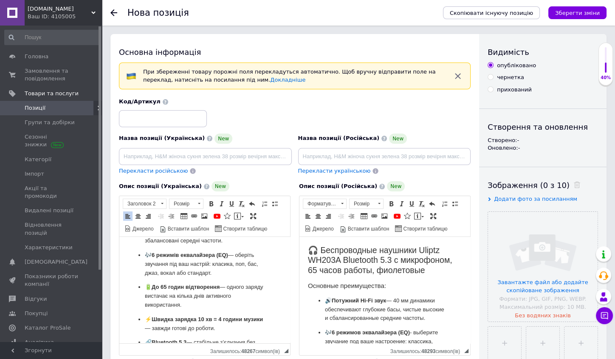
scroll to position [289, 0]
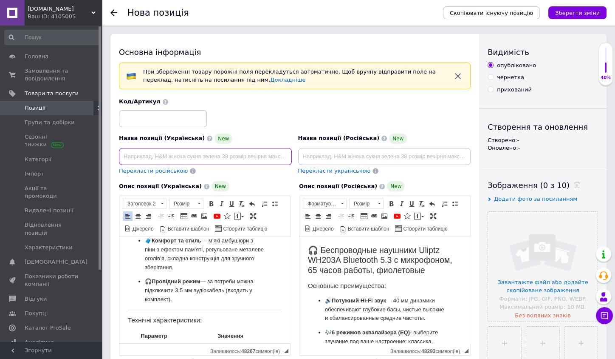
click at [166, 155] on input at bounding box center [205, 156] width 173 height 17
paste input "стереонавушники з мікрофоном фіолетові"
type input "Бездротові навушники Bluetooth Uliptz стереонавушники з мікрофоном фіолетові"
click at [169, 170] on span "Перекласти російською" at bounding box center [153, 170] width 69 height 6
type input "Беспроводные наушники Bluetooth Uliptz стереонаушники с микрофоном фиолетовые"
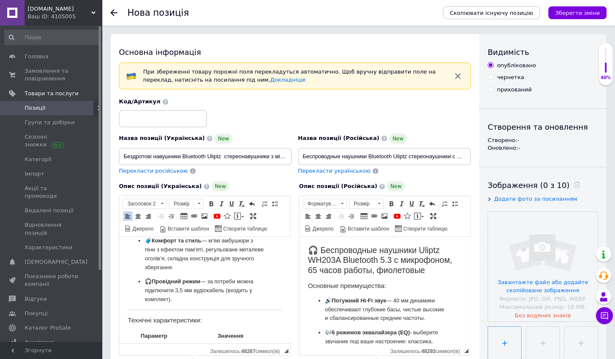
click at [507, 328] on input "file" at bounding box center [504, 342] width 33 height 33
type input "C:\fakepath\ChatGPT Image 12 жовт. 2025 р., 20_17_46.png"
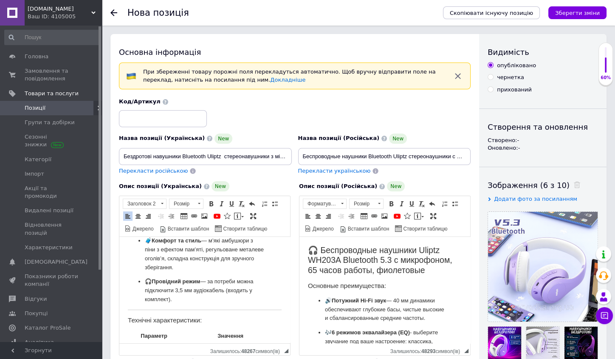
scroll to position [147, 0]
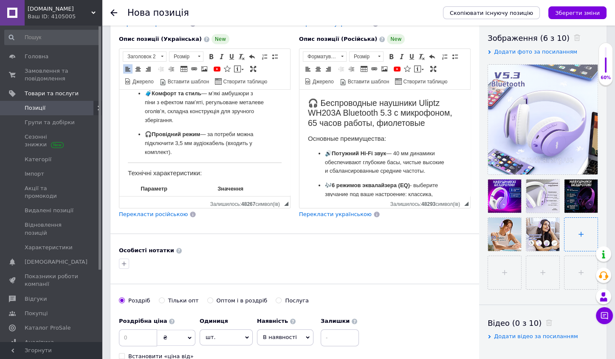
click at [574, 234] on input "file" at bounding box center [581, 234] width 33 height 33
type input "C:\fakepath\ChatGPT Image 12 жовт. 2025 р., 20_21_29.png"
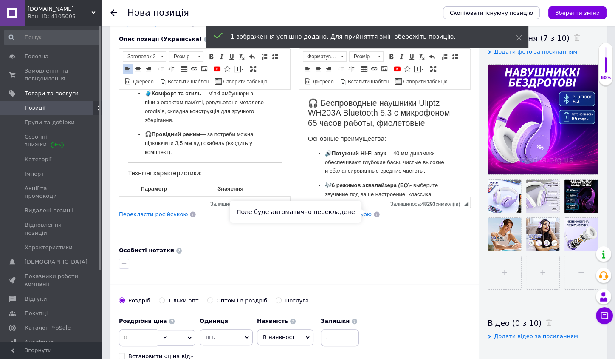
scroll to position [293, 0]
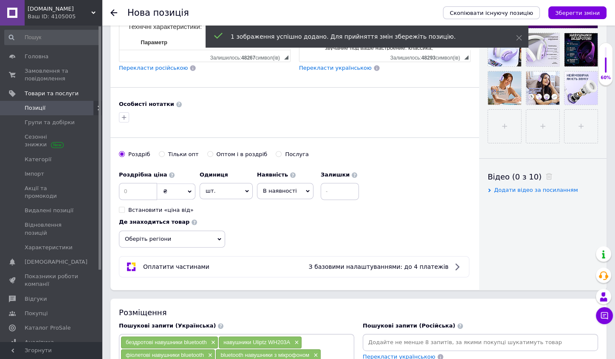
click at [277, 187] on span "В наявності" at bounding box center [280, 190] width 34 height 6
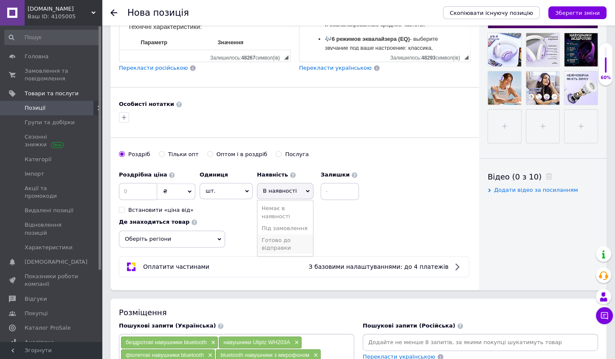
click at [283, 239] on li "Готово до відправки" at bounding box center [285, 244] width 56 height 20
click at [170, 232] on span "Оберіть регіони" at bounding box center [172, 238] width 106 height 17
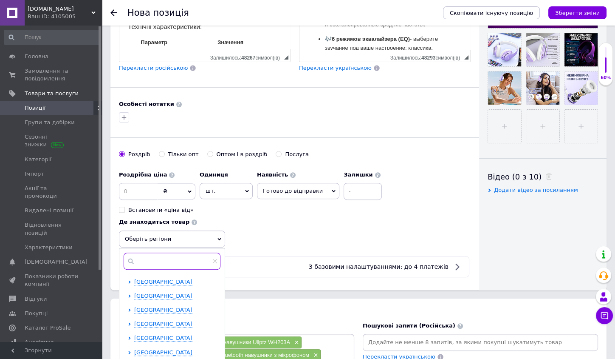
click at [154, 252] on input "text" at bounding box center [172, 260] width 97 height 17
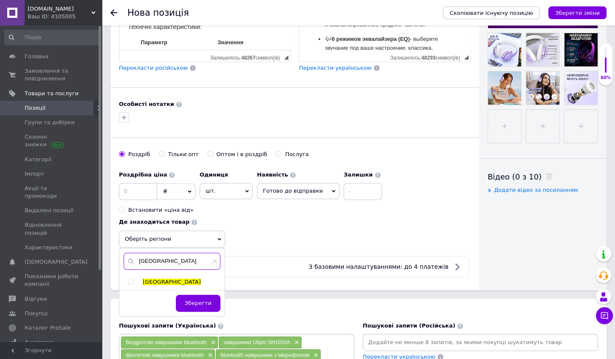
type input "[GEOGRAPHIC_DATA]"
drag, startPoint x: 147, startPoint y: 269, endPoint x: 130, endPoint y: 275, distance: 17.9
click at [130, 278] on input "checkbox" at bounding box center [131, 281] width 6 height 6
checkbox input "true"
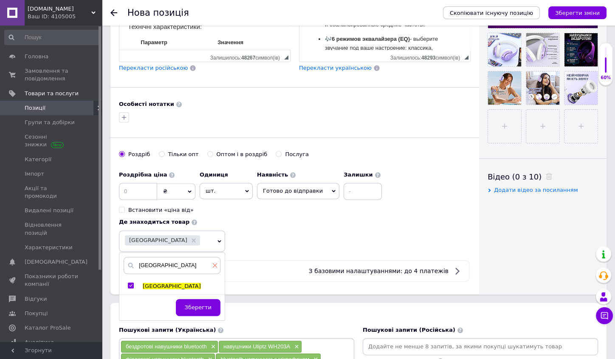
click at [216, 263] on icon at bounding box center [214, 265] width 5 height 5
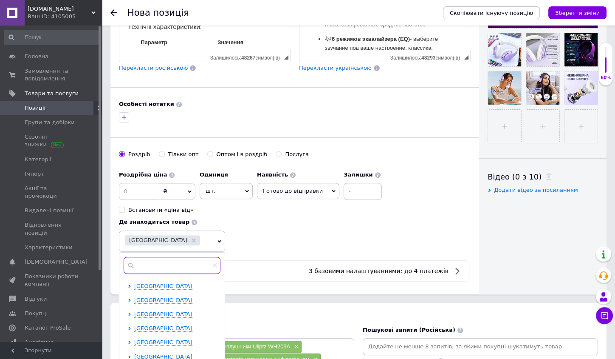
click at [186, 262] on input "text" at bounding box center [172, 265] width 97 height 17
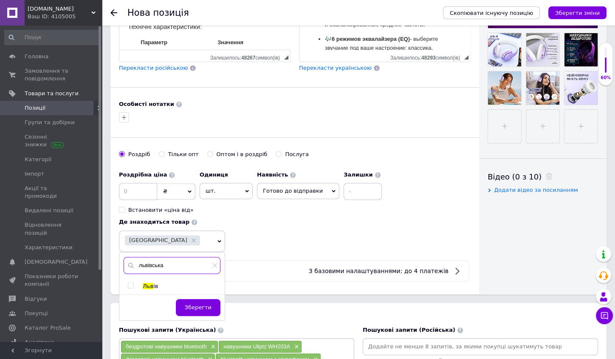
type input "львівська"
drag, startPoint x: 186, startPoint y: 262, endPoint x: 133, endPoint y: 279, distance: 56.3
click at [133, 282] on span at bounding box center [131, 285] width 6 height 6
click at [133, 283] on input "checkbox" at bounding box center [131, 286] width 6 height 6
checkbox input "true"
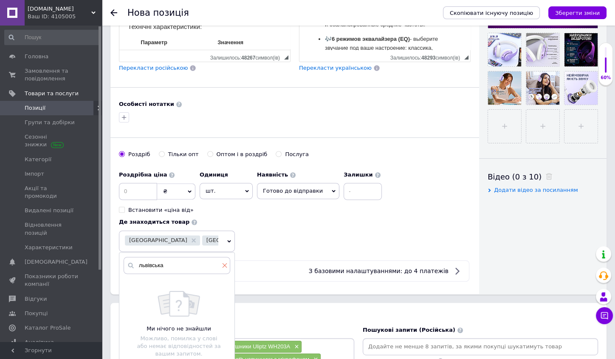
click at [223, 263] on icon at bounding box center [225, 265] width 5 height 5
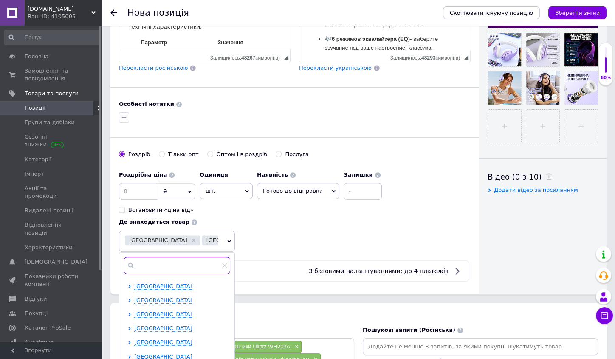
click at [175, 263] on input "text" at bounding box center [177, 265] width 107 height 17
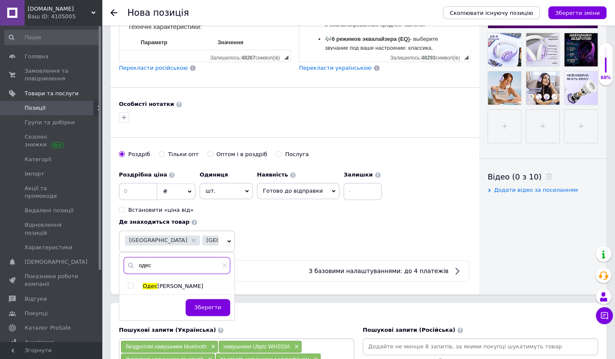
type input "одес"
click at [130, 283] on input "checkbox" at bounding box center [131, 286] width 6 height 6
checkbox input "true"
click at [202, 304] on span "Зберегти" at bounding box center [208, 307] width 27 height 6
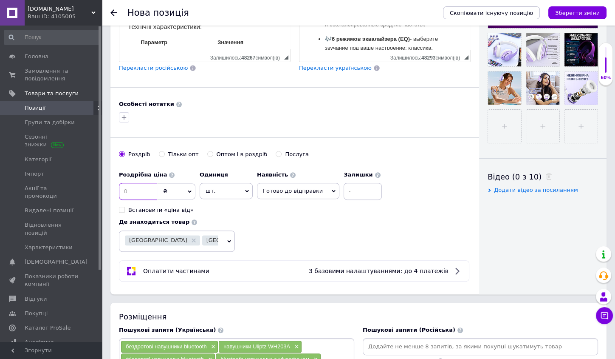
click at [152, 189] on input at bounding box center [138, 191] width 38 height 17
type input "1200"
click at [287, 220] on div "Роздрібна ціна 1200 ₴ $ EUR CHF GBP ¥ PLN ₸ MDL HUF KGS CNY TRY KRW lei Встанов…" at bounding box center [295, 209] width 352 height 85
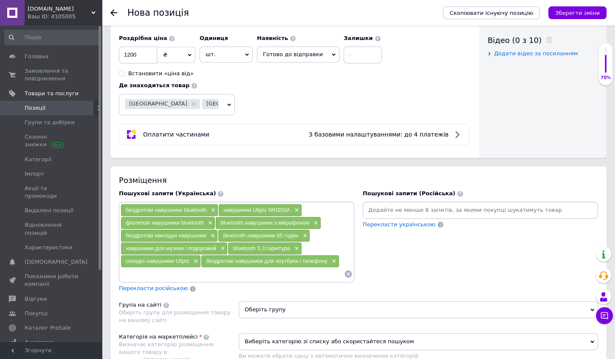
click at [158, 267] on input at bounding box center [232, 273] width 223 height 13
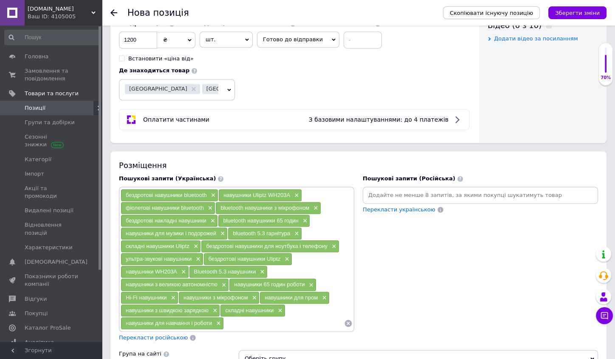
scroll to position [571, 0]
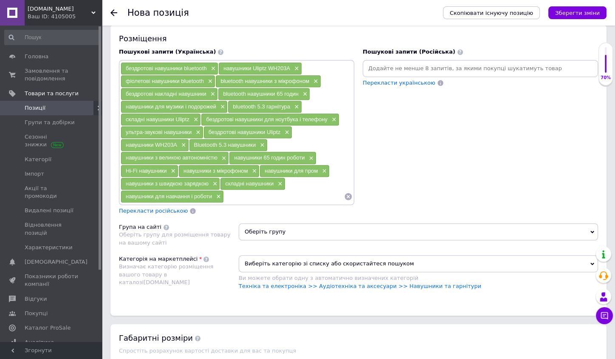
click at [160, 207] on span "Перекласти російською" at bounding box center [153, 210] width 69 height 6
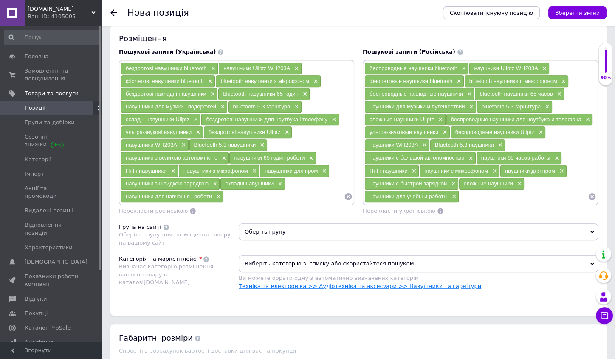
click at [434, 283] on link "Техніка та електроніка >> Аудіотехніка та аксесуари >> Навушники та гарнітури" at bounding box center [360, 286] width 243 height 6
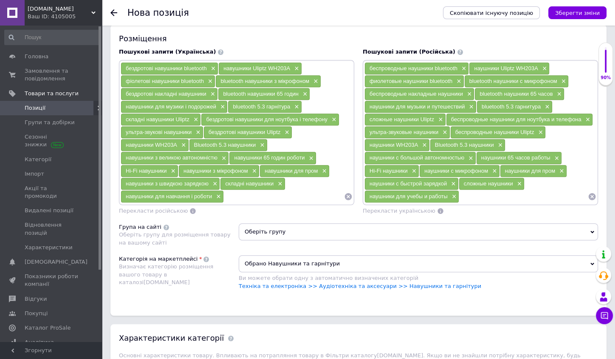
click at [317, 223] on span "Оберіть групу" at bounding box center [418, 231] width 359 height 17
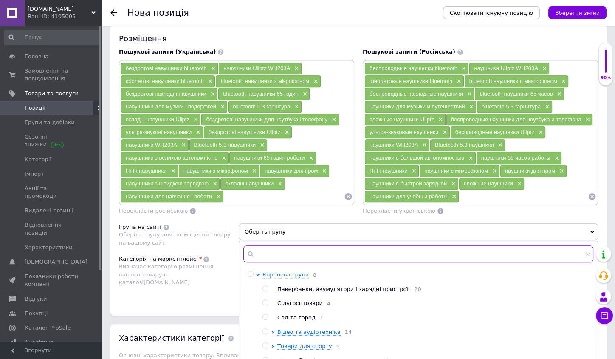
click at [277, 245] on input "text" at bounding box center [418, 253] width 350 height 17
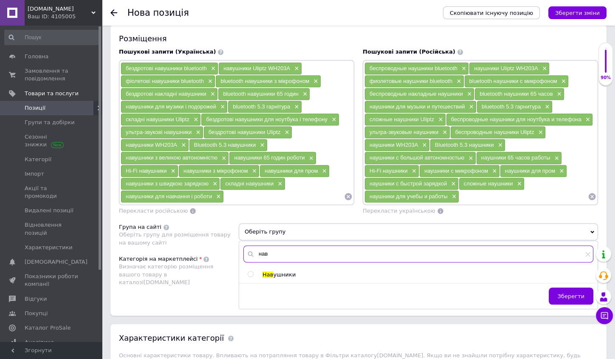
type input "нав"
click at [252, 271] on input "radio" at bounding box center [251, 274] width 6 height 6
radio input "true"
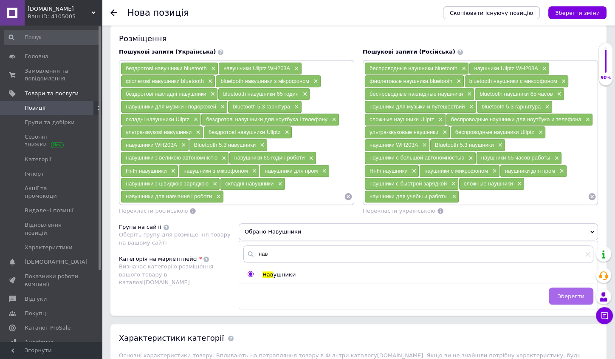
click at [565, 293] on span "Зберегти" at bounding box center [571, 296] width 27 height 6
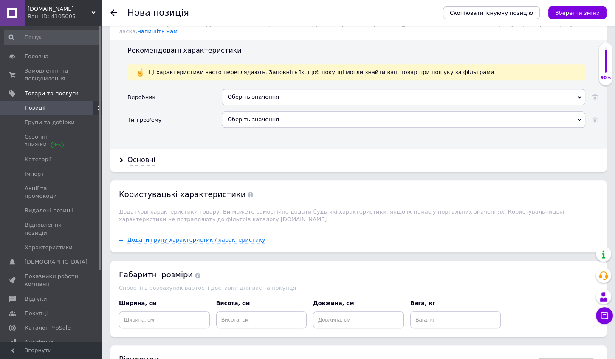
scroll to position [757, 0]
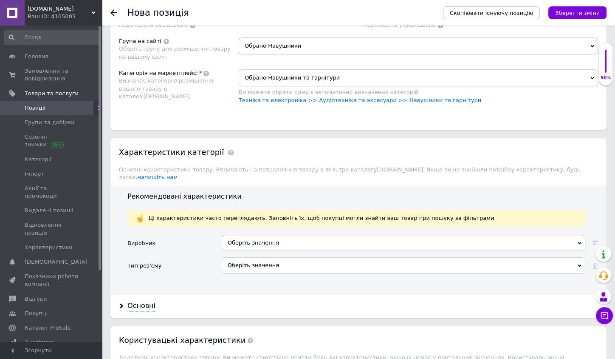
click at [316, 235] on div "Оберіть значення" at bounding box center [404, 243] width 364 height 16
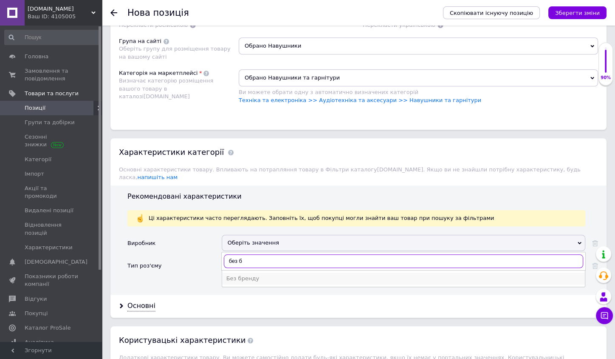
type input "без б"
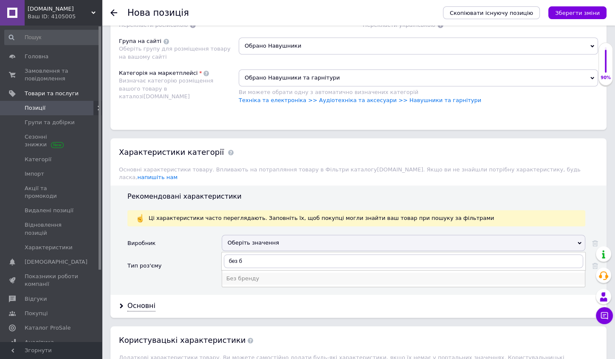
click at [264, 274] on div "Без бренду" at bounding box center [403, 278] width 354 height 8
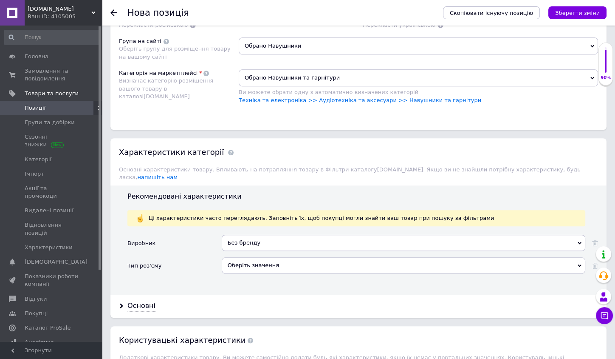
click at [251, 257] on div "Оберіть значення" at bounding box center [404, 265] width 364 height 16
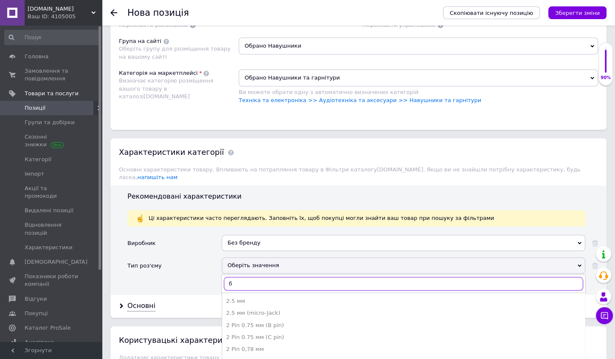
type input "бе"
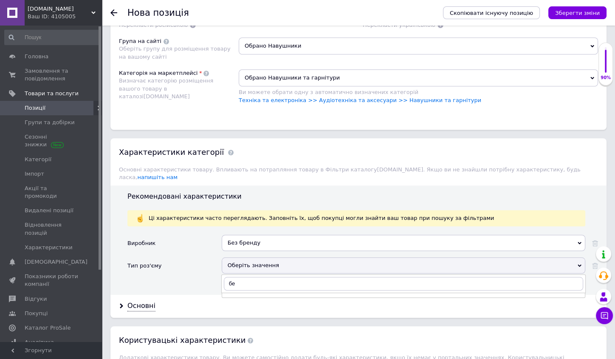
click at [198, 257] on div "Тип роз'єму" at bounding box center [174, 268] width 94 height 23
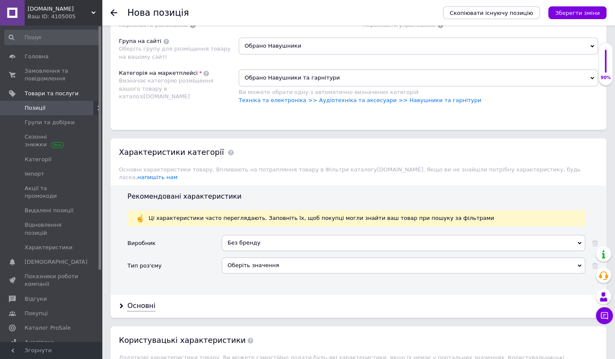
scroll to position [893, 0]
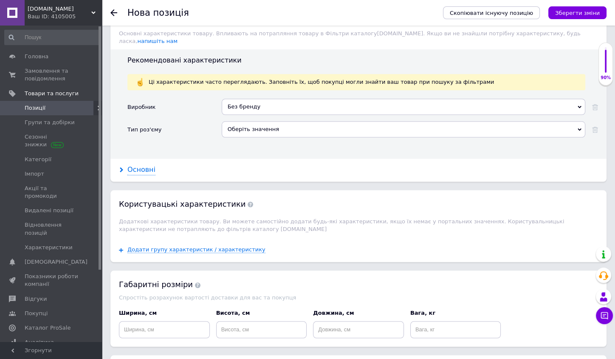
click at [145, 165] on div "Основні" at bounding box center [141, 170] width 28 height 10
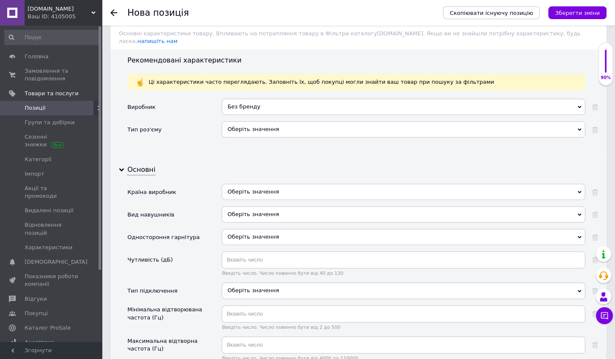
click at [265, 184] on div "Оберіть значення" at bounding box center [404, 192] width 364 height 16
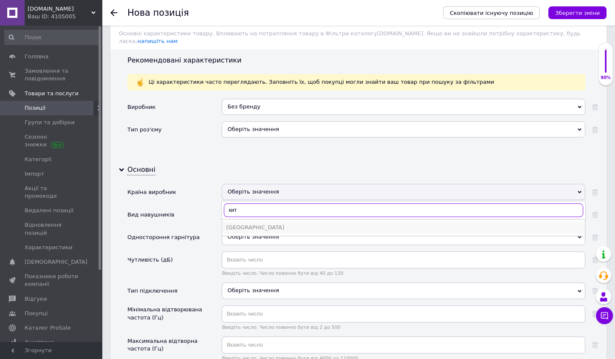
type input "кит"
click at [239, 223] on div "Китай" at bounding box center [403, 227] width 354 height 8
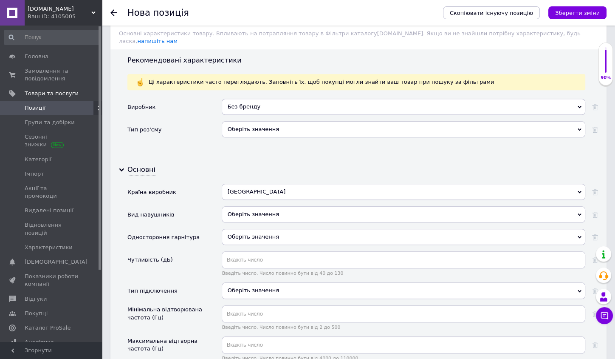
click at [240, 206] on div "Оберіть значення" at bounding box center [404, 214] width 364 height 16
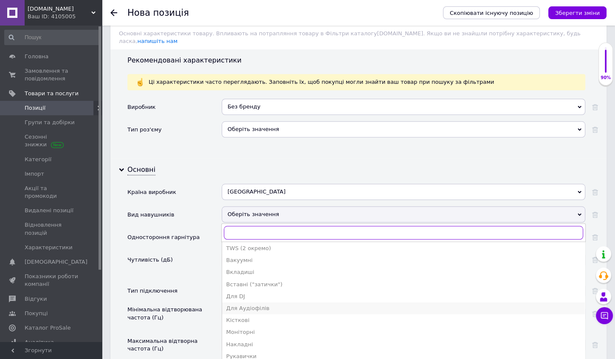
scroll to position [3, 0]
click at [257, 339] on div "Накладні" at bounding box center [403, 343] width 354 height 8
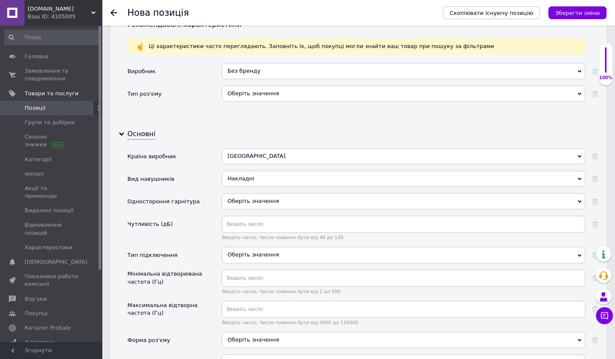
scroll to position [966, 0]
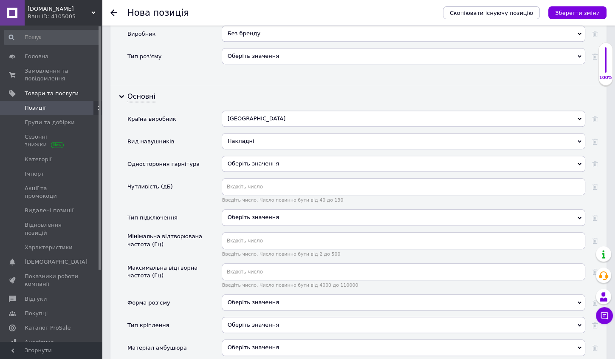
click at [249, 209] on div "Оберіть значення" at bounding box center [404, 217] width 364 height 16
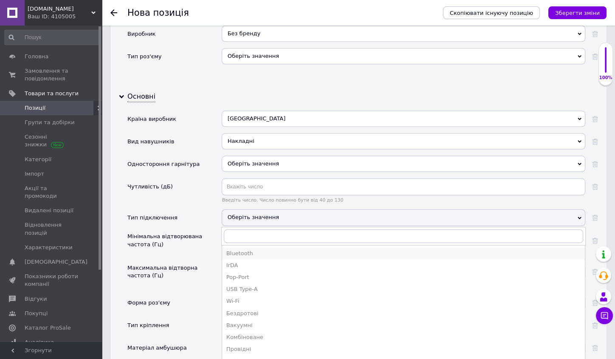
click at [248, 249] on div "Bluetooth" at bounding box center [403, 253] width 354 height 8
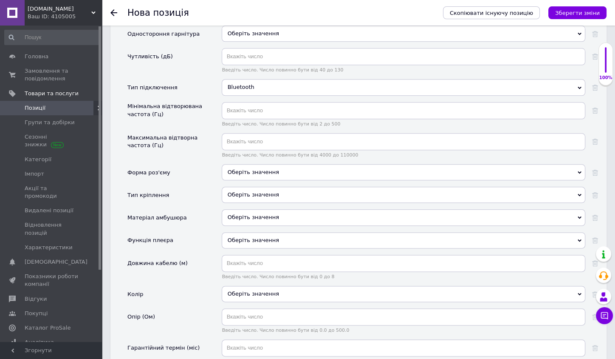
scroll to position [1142, 0]
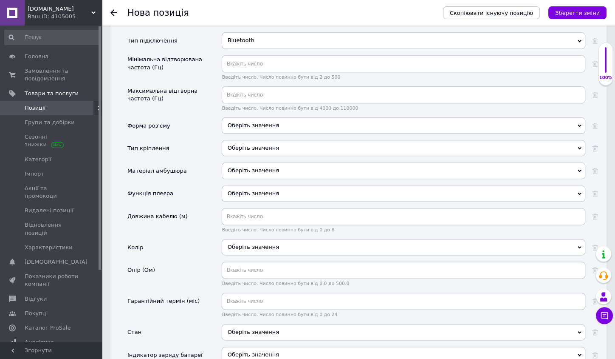
click at [254, 239] on div "Оберіть значення" at bounding box center [404, 247] width 364 height 16
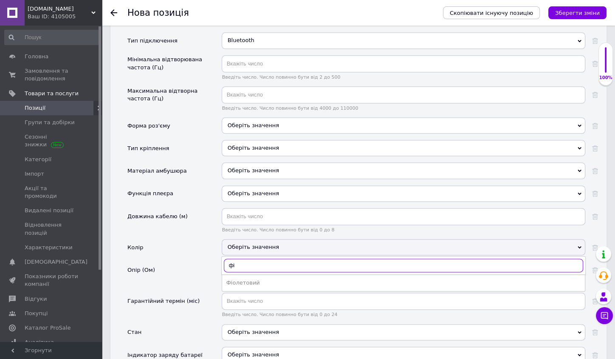
type input "фіо"
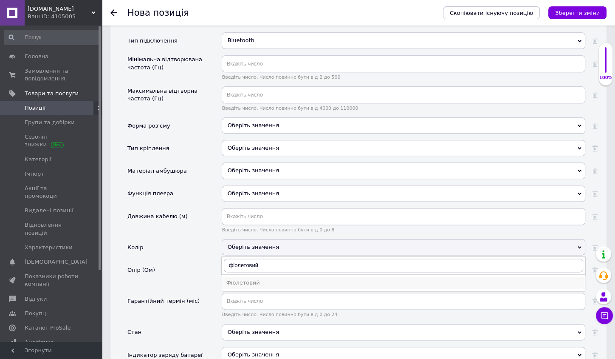
drag, startPoint x: 254, startPoint y: 223, endPoint x: 268, endPoint y: 254, distance: 34.2
click at [268, 279] on div "Фіолетовий" at bounding box center [403, 283] width 354 height 8
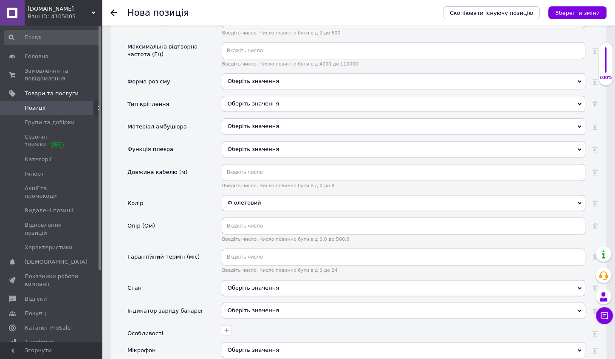
scroll to position [1240, 0]
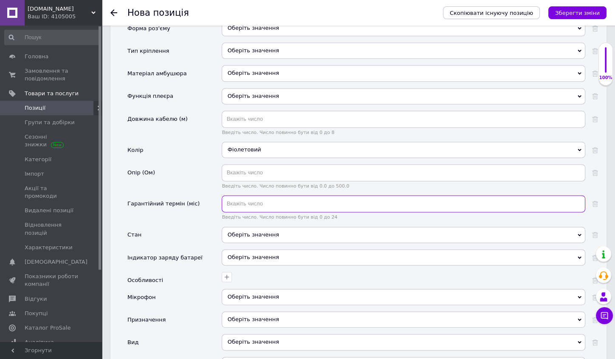
click at [241, 195] on input "text" at bounding box center [404, 203] width 364 height 17
type input "3"
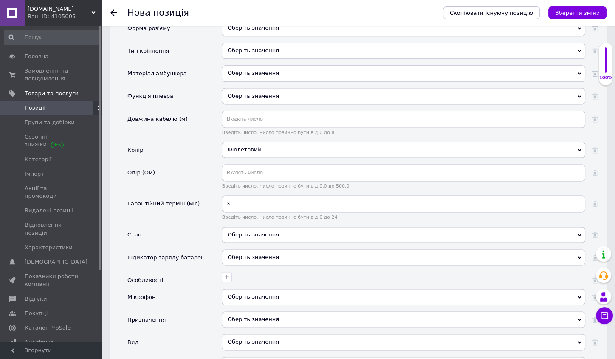
click at [260, 226] on div "Оберіть значення" at bounding box center [404, 234] width 364 height 16
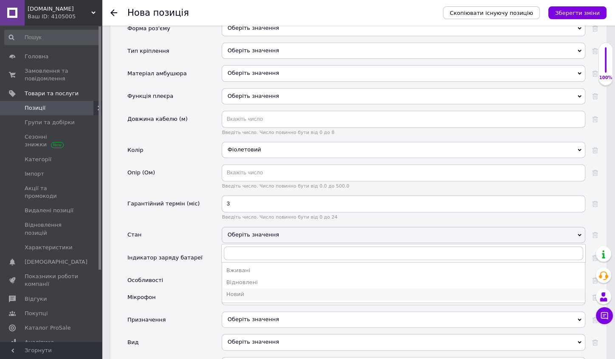
click at [244, 290] on div "Новий" at bounding box center [403, 294] width 354 height 8
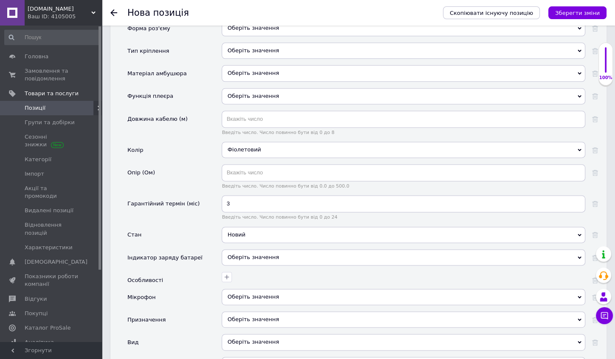
click at [248, 254] on span "Оберіть значення" at bounding box center [253, 257] width 51 height 6
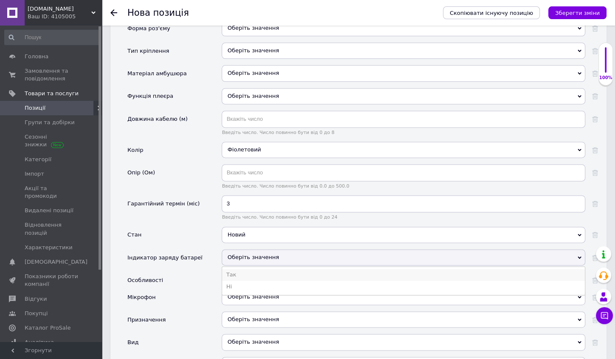
click at [252, 269] on li "Так" at bounding box center [403, 275] width 363 height 12
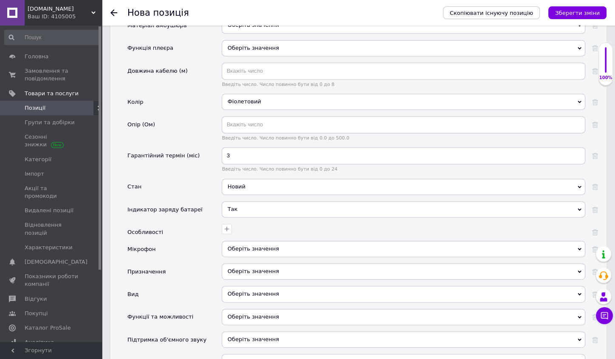
scroll to position [1328, 0]
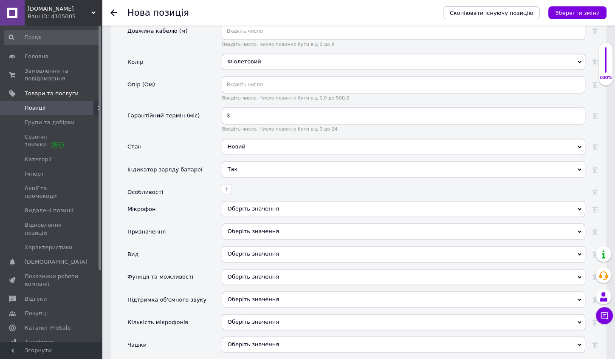
click at [240, 246] on div "Оберіть значення" at bounding box center [404, 254] width 364 height 16
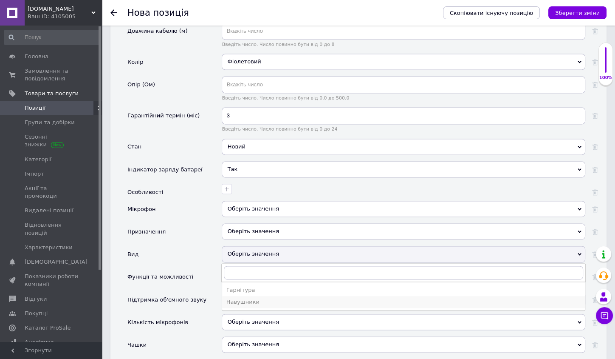
click at [246, 298] on div "Навушники" at bounding box center [403, 302] width 354 height 8
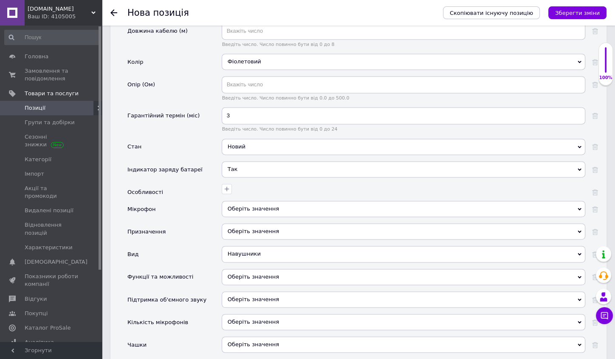
click at [235, 223] on div "Оберіть значення" at bounding box center [404, 231] width 364 height 16
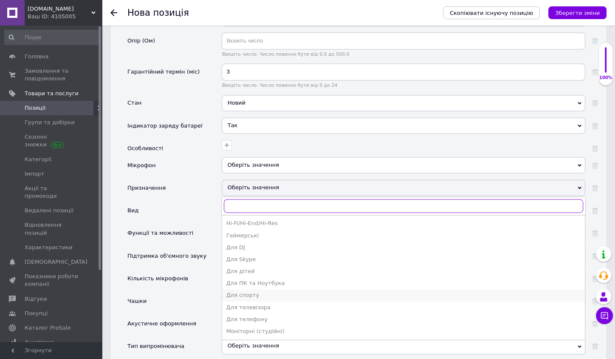
scroll to position [1363, 0]
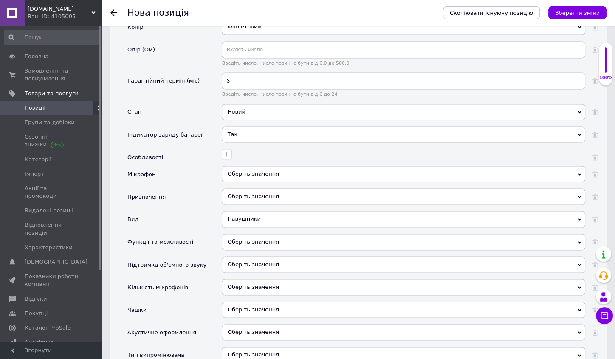
click at [204, 211] on div "Вид" at bounding box center [174, 222] width 94 height 23
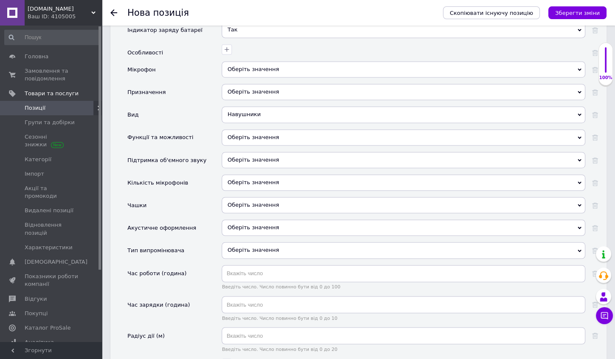
scroll to position [1477, 0]
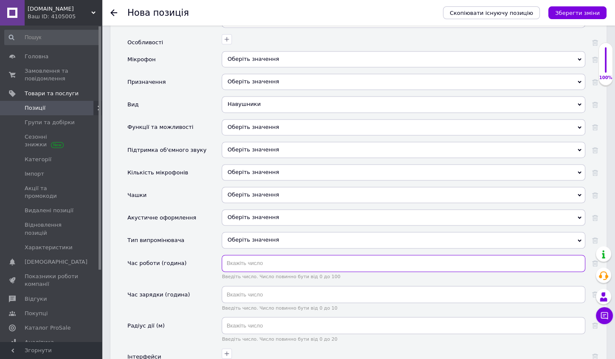
click at [246, 254] on input "text" at bounding box center [404, 262] width 364 height 17
type input "5"
type input "65"
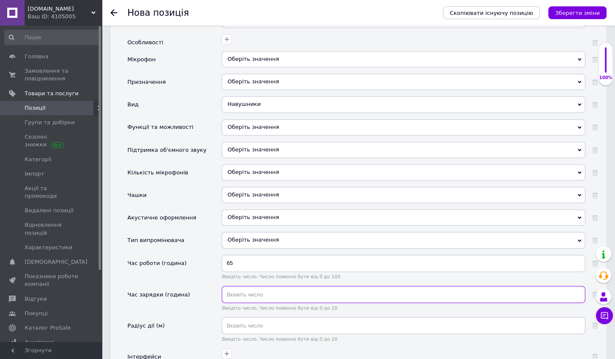
click at [246, 286] on input "text" at bounding box center [404, 294] width 364 height 17
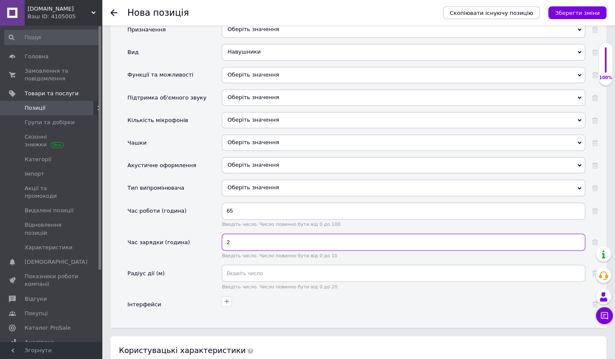
type input "2"
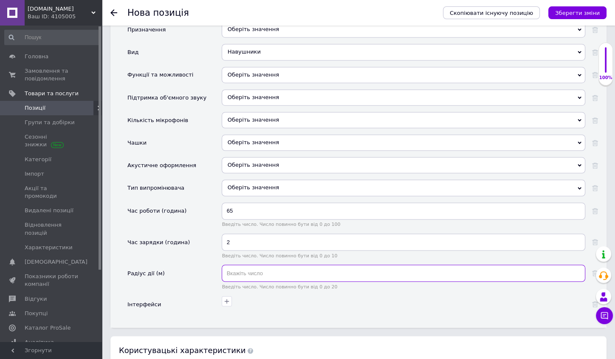
click at [243, 264] on input "text" at bounding box center [404, 272] width 364 height 17
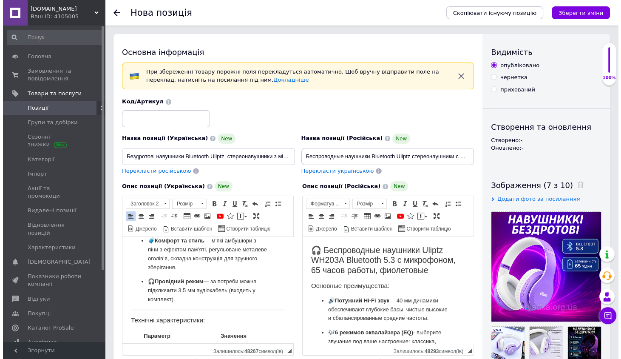
scroll to position [0, 0]
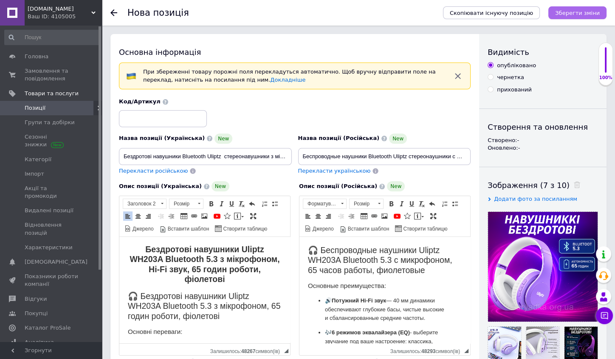
type input "10"
click at [580, 12] on icon "Зберегти зміни" at bounding box center [577, 13] width 45 height 6
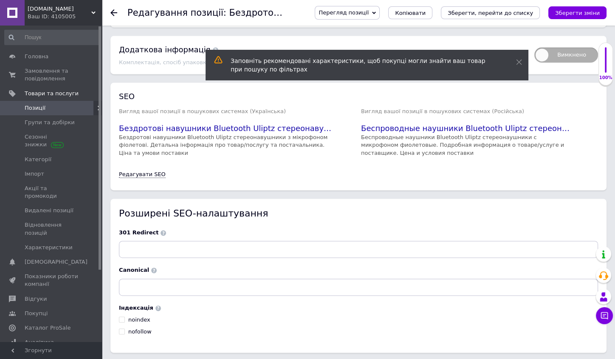
scroll to position [1174, 0]
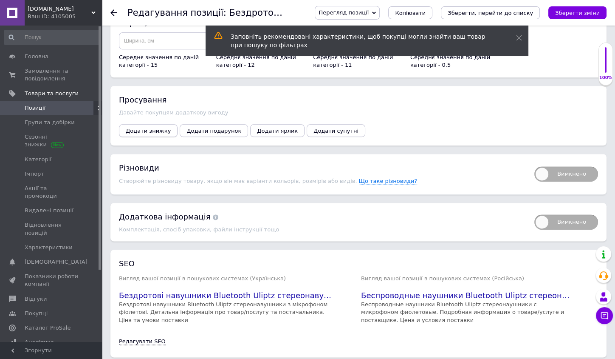
click at [155, 127] on span "Додати знижку" at bounding box center [148, 130] width 45 height 6
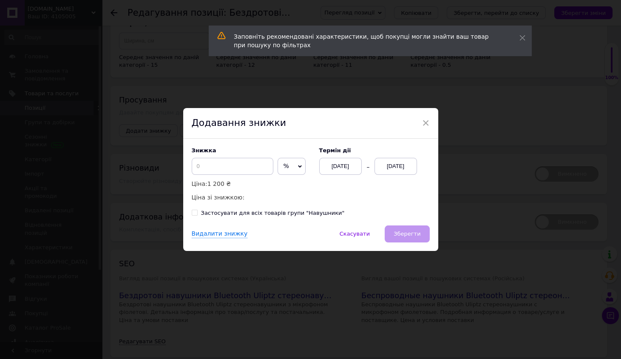
click at [403, 165] on div "12.10.2025" at bounding box center [395, 166] width 42 height 17
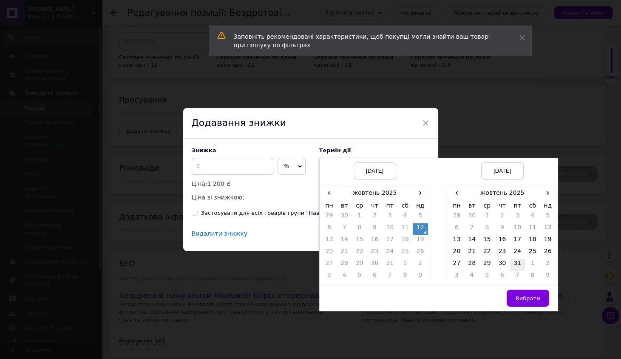
click at [514, 262] on td "31" at bounding box center [516, 265] width 15 height 12
click at [529, 296] on span "Вибрати" at bounding box center [527, 298] width 25 height 6
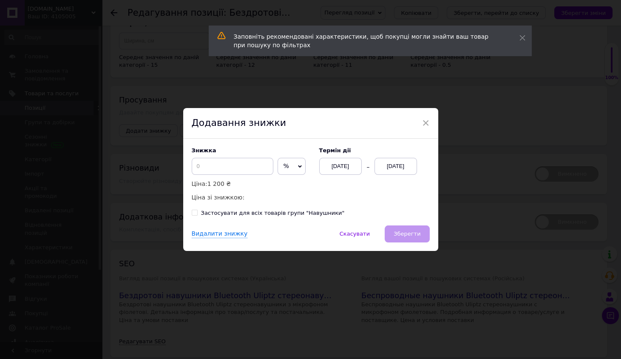
click at [283, 170] on span "%" at bounding box center [291, 166] width 28 height 17
click at [281, 179] on li "₴" at bounding box center [291, 184] width 27 height 12
click at [226, 165] on input at bounding box center [233, 166] width 82 height 17
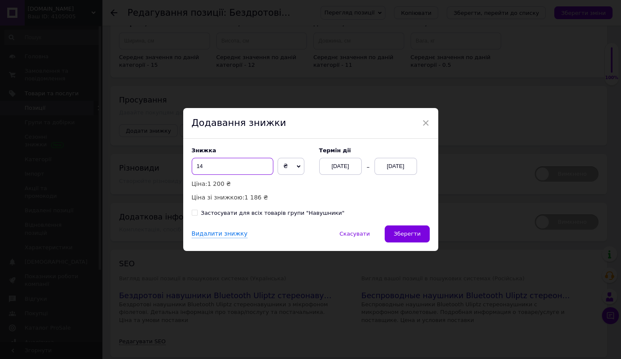
type input "1"
type input "251"
click at [406, 234] on span "Зберегти" at bounding box center [406, 233] width 27 height 6
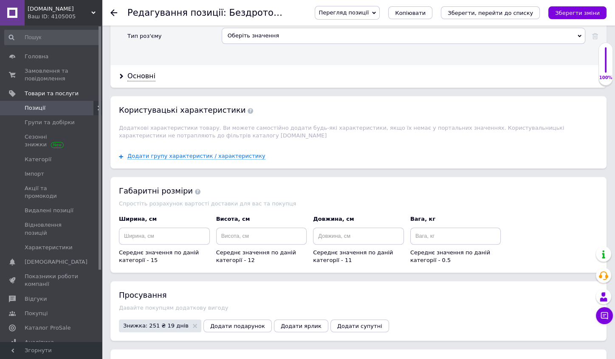
scroll to position [1082, 0]
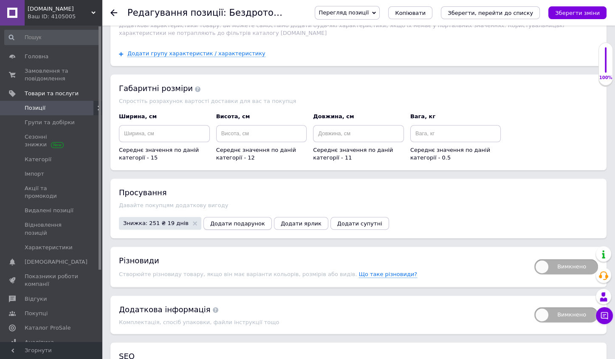
click at [216, 217] on button "Додати подарунок" at bounding box center [238, 223] width 68 height 13
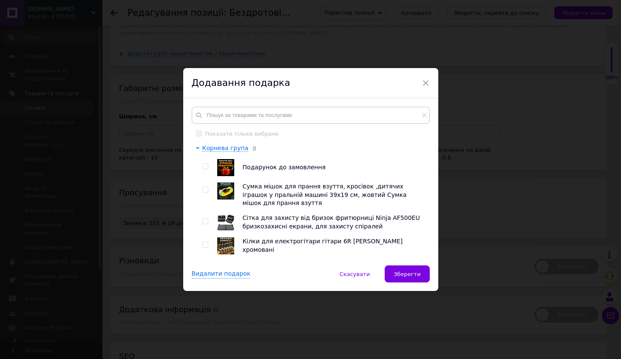
click at [204, 165] on input "checkbox" at bounding box center [205, 167] width 6 height 6
checkbox input "true"
click at [413, 277] on button "Зберегти" at bounding box center [407, 273] width 45 height 17
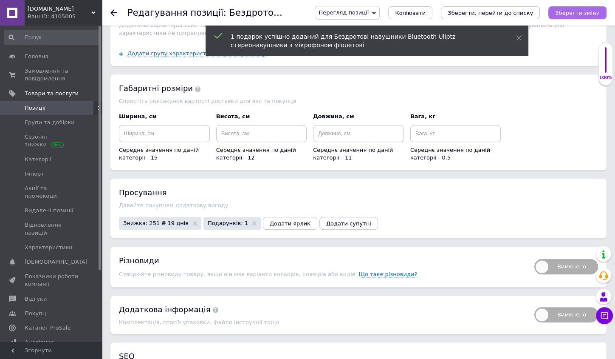
click at [586, 11] on icon "Зберегти зміни" at bounding box center [577, 13] width 45 height 6
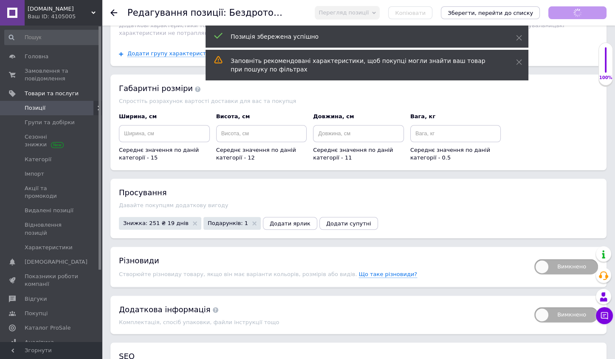
scroll to position [616, 0]
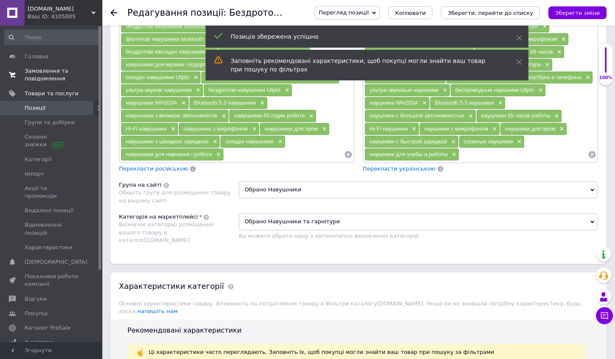
click at [38, 75] on span "Замовлення та повідомлення" at bounding box center [52, 74] width 54 height 15
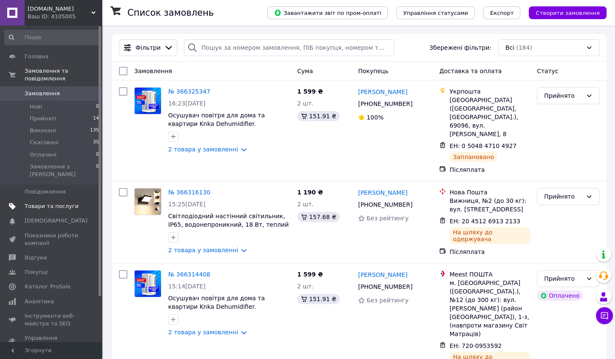
click at [59, 202] on span "Товари та послуги" at bounding box center [52, 206] width 54 height 8
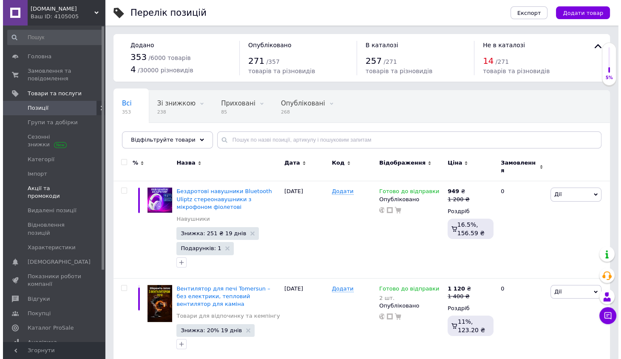
scroll to position [56, 0]
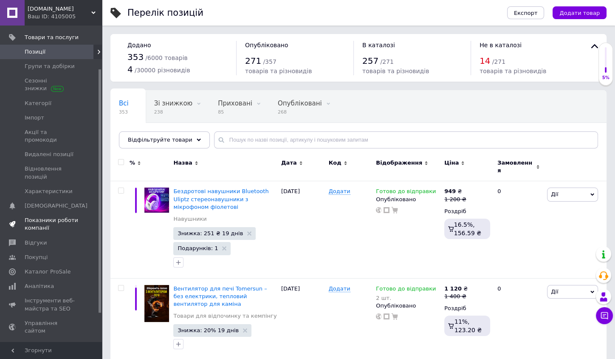
click at [40, 216] on span "Показники роботи компанії" at bounding box center [52, 223] width 54 height 15
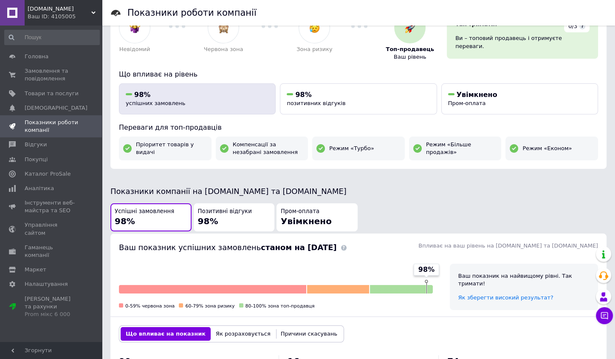
scroll to position [48, 0]
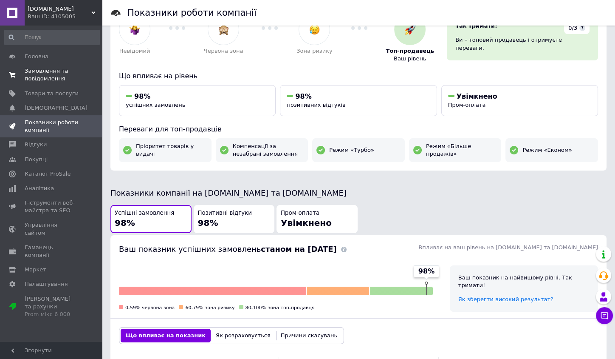
click at [57, 71] on span "Замовлення та повідомлення" at bounding box center [52, 74] width 54 height 15
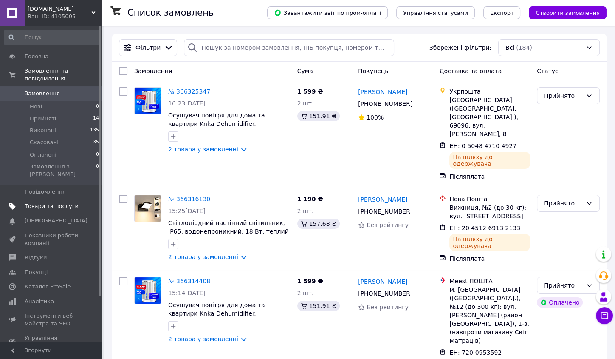
click at [66, 202] on span "Товари та послуги" at bounding box center [52, 206] width 54 height 8
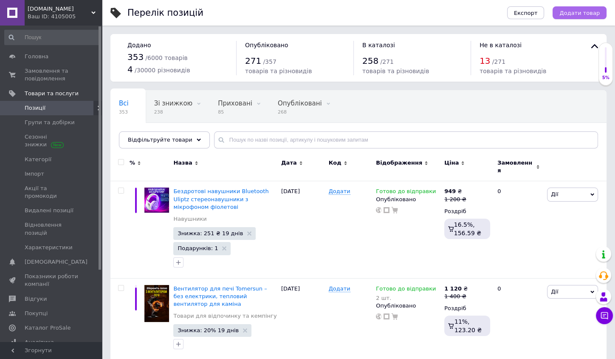
click at [582, 15] on span "Додати товар" at bounding box center [580, 13] width 40 height 6
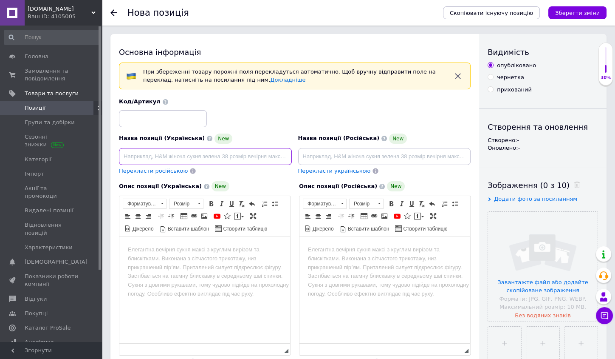
click at [156, 156] on input at bounding box center [205, 156] width 173 height 17
paste input "Вертикальна комп'ютерна миша для лівші Детальніше: [URL][DOMAIN_NAME]"
drag, startPoint x: 287, startPoint y: 154, endPoint x: 235, endPoint y: 156, distance: 52.3
click at [235, 156] on input "Вертикальна комп'ютерна миша для лівші Детальніше: [URL][DOMAIN_NAME]" at bounding box center [205, 156] width 173 height 17
paste input "ергономічна мишка для лівої руки мишка для шульги Детальніше: [URL][DOMAIN_NAME]"
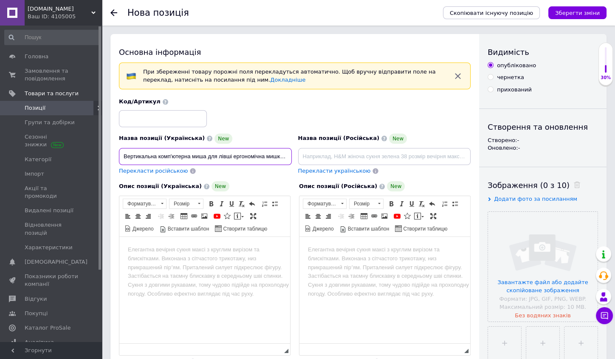
drag, startPoint x: 180, startPoint y: 154, endPoint x: 336, endPoint y: 161, distance: 156.1
click at [336, 161] on div "Назва позиції (Українська) New Вертикальна комп'ютерна миша для лівші ергономіч…" at bounding box center [295, 136] width 358 height 83
type input "Вертикальна комп'ютерна миша для лівші ергономічна мишка для лівої руки мишка д…"
click at [170, 262] on html at bounding box center [204, 250] width 171 height 26
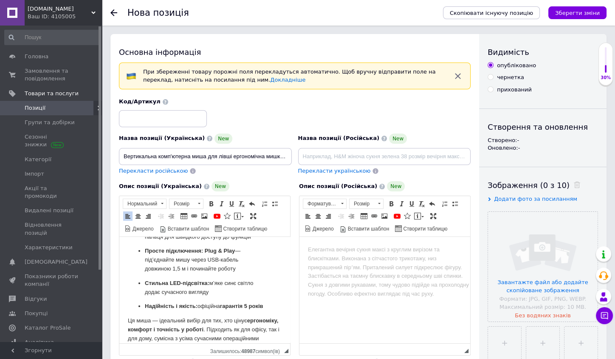
scroll to position [215, 0]
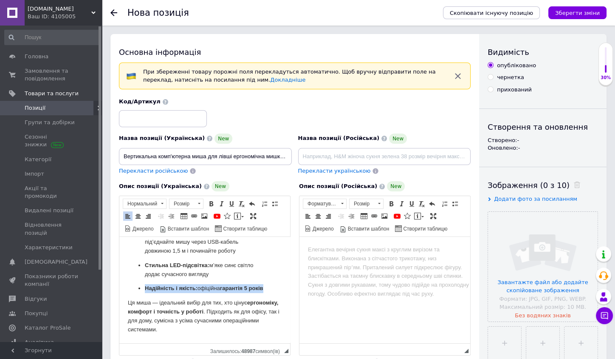
drag, startPoint x: 172, startPoint y: 288, endPoint x: 142, endPoint y: 283, distance: 30.6
click at [143, 283] on ul "Здорове положення руки: мінімізує напругу м’язів і суглобів Комфортна ергономік…" at bounding box center [205, 210] width 154 height 166
drag, startPoint x: 141, startPoint y: 281, endPoint x: 150, endPoint y: 286, distance: 10.5
click at [150, 286] on ul "Здорове положення руки: мінімізує напругу м’язів і суглобів Комфортна ергономік…" at bounding box center [205, 210] width 154 height 166
click at [169, 289] on p "Надійність і якість: офіційна гарантія 5 років" at bounding box center [205, 288] width 120 height 9
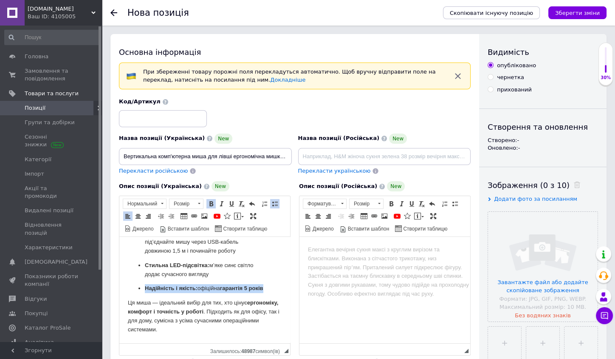
drag, startPoint x: 156, startPoint y: 286, endPoint x: 143, endPoint y: 282, distance: 14.2
click at [143, 283] on ul "Здорове положення руки: мінімізує напругу м’язів і суглобів Комфортна ергономік…" at bounding box center [205, 210] width 154 height 166
drag, startPoint x: 143, startPoint y: 282, endPoint x: 164, endPoint y: 289, distance: 22.0
click at [164, 289] on ul "Здорове положення руки: мінімізує напругу м’язів і суглобів Комфортна ергономік…" at bounding box center [205, 210] width 154 height 166
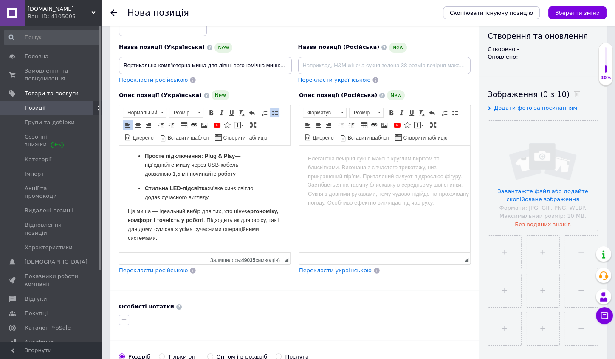
scroll to position [105, 0]
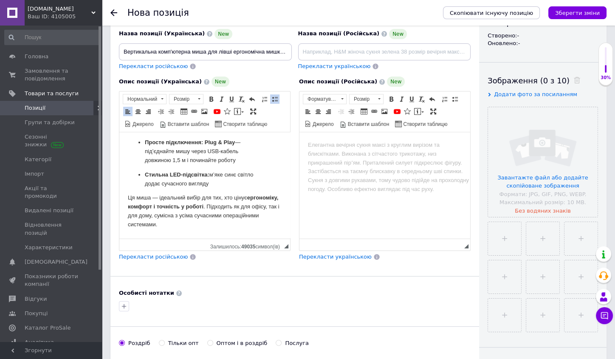
click at [210, 221] on p "Ця миша — ідеальний вибір для тих, хто цінує ергономіку, комфорт і точність у р…" at bounding box center [205, 210] width 154 height 35
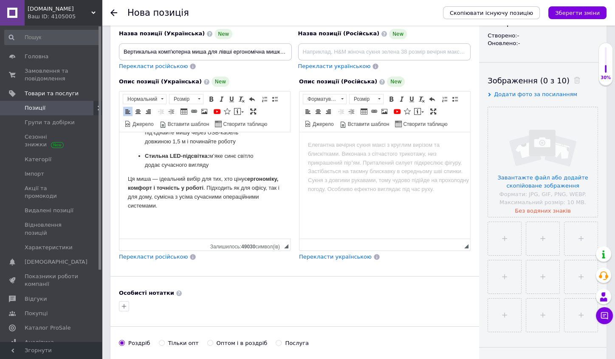
scroll to position [363, 0]
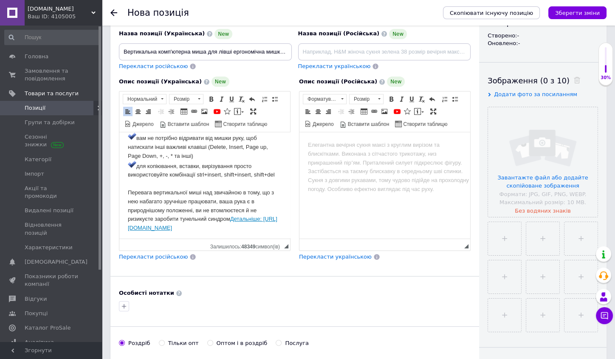
click at [161, 253] on span "Перекласти російською" at bounding box center [153, 256] width 69 height 6
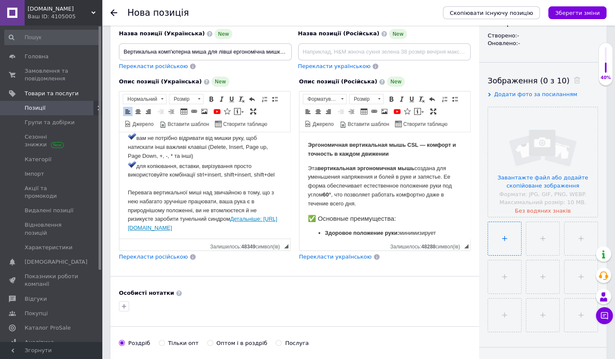
click at [513, 237] on input "file" at bounding box center [504, 238] width 33 height 33
drag, startPoint x: 231, startPoint y: 221, endPoint x: 264, endPoint y: 236, distance: 36.1
click at [264, 232] on p "Керування мишею лівою рукою має низку переваг: вам не потрібно відривати від ми…" at bounding box center [205, 155] width 154 height 156
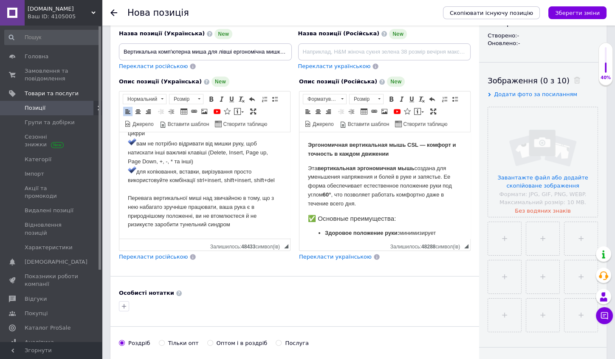
scroll to position [361, 0]
click at [156, 256] on span "Перекласти російською" at bounding box center [153, 256] width 69 height 6
click at [506, 224] on input "file" at bounding box center [504, 238] width 33 height 33
type input "C:\fakepath\71+LgDncDrL._AC_SL1500_.jpg"
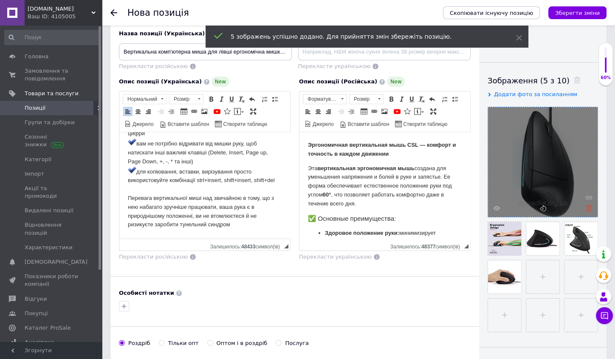
click at [587, 205] on use at bounding box center [589, 208] width 6 height 6
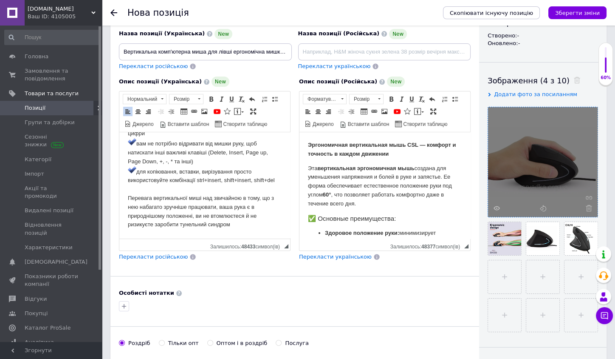
click at [167, 63] on span "Перекласти російською" at bounding box center [153, 66] width 69 height 6
type input "Вертикальная компьютерная мышь для левши эргономичная мышка для левой руки мышк…"
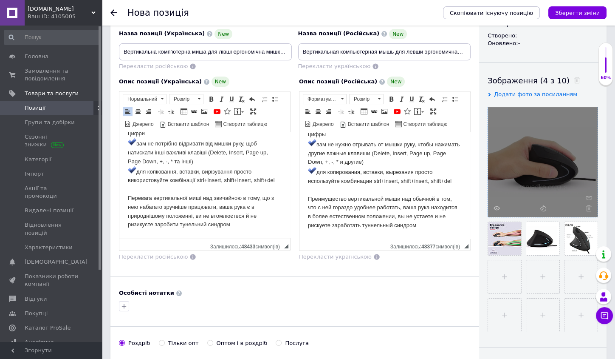
scroll to position [354, 0]
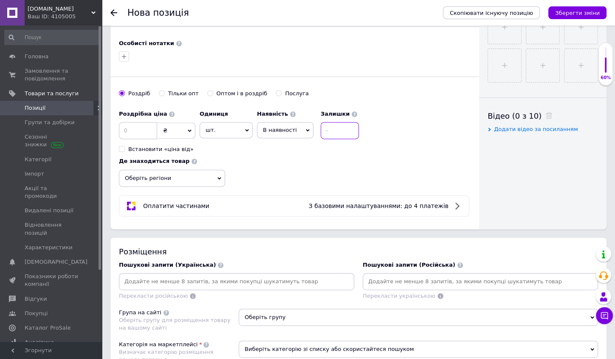
click at [329, 129] on input at bounding box center [340, 130] width 38 height 17
type input "1"
click at [281, 127] on span "В наявності" at bounding box center [280, 130] width 34 height 6
click at [281, 173] on li "Готово до відправки" at bounding box center [285, 183] width 56 height 20
click at [147, 125] on input at bounding box center [138, 130] width 38 height 17
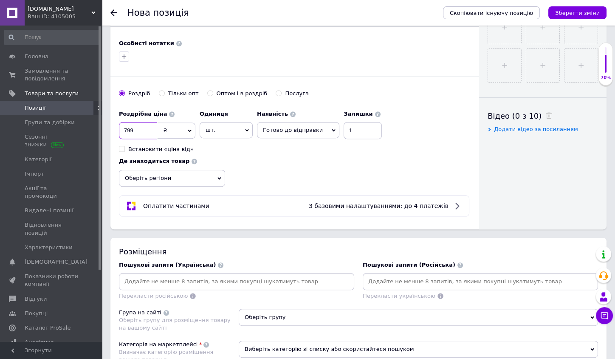
type input "799"
click at [170, 171] on span "Оберіть регіони" at bounding box center [172, 178] width 106 height 17
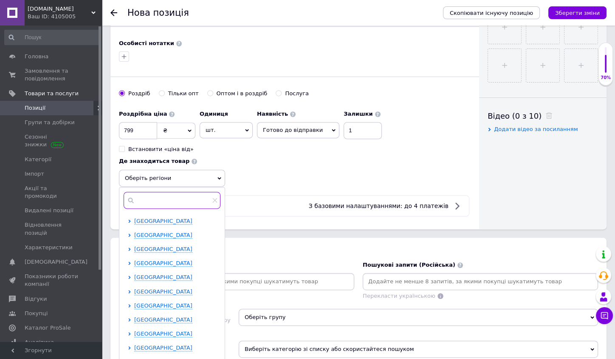
click at [164, 196] on input "text" at bounding box center [172, 200] width 97 height 17
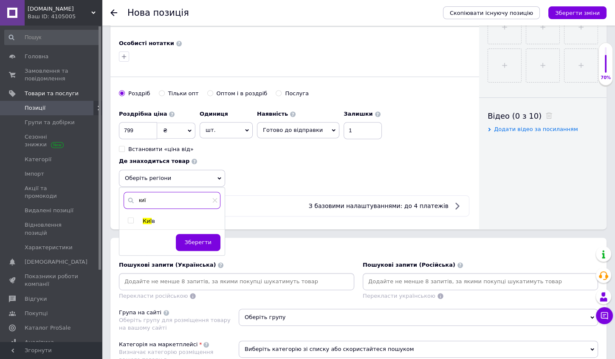
type input "киї"
click at [132, 218] on input "checkbox" at bounding box center [131, 221] width 6 height 6
checkbox input "true"
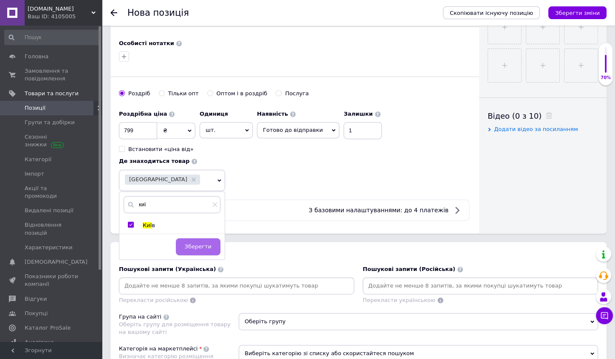
click at [205, 243] on span "Зберегти" at bounding box center [198, 246] width 27 height 6
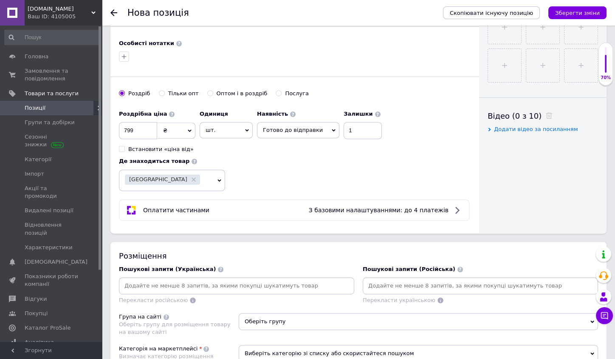
click at [192, 184] on span "[GEOGRAPHIC_DATA]" at bounding box center [172, 180] width 106 height 21
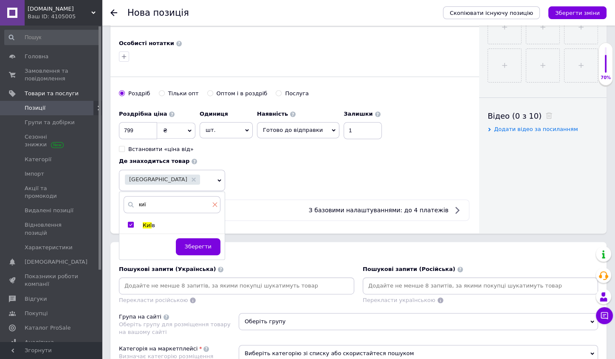
click at [218, 202] on icon at bounding box center [214, 204] width 5 height 5
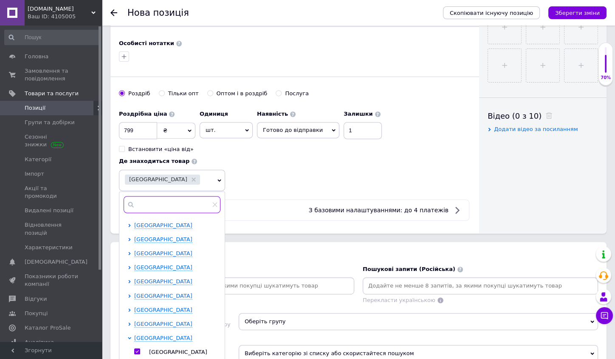
click at [189, 201] on input "text" at bounding box center [172, 204] width 97 height 17
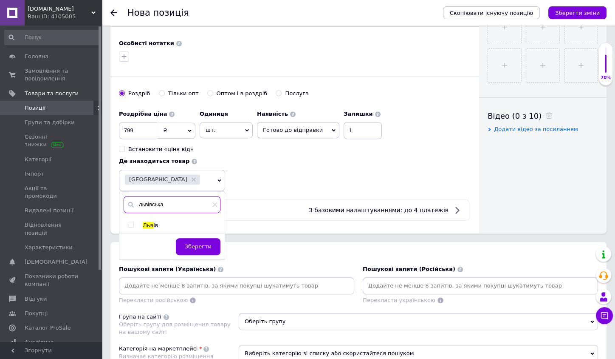
type input "львівська"
drag, startPoint x: 189, startPoint y: 201, endPoint x: 130, endPoint y: 216, distance: 61.0
click at [130, 222] on input "checkbox" at bounding box center [131, 225] width 6 height 6
checkbox input "true"
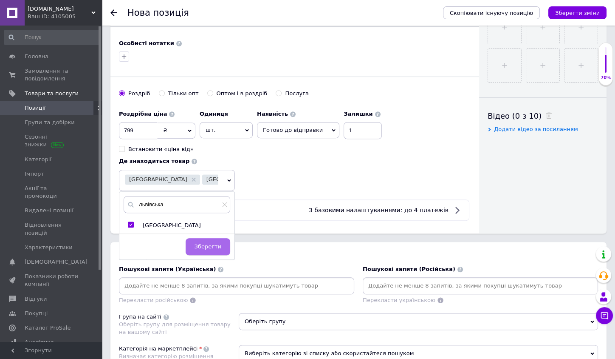
click at [204, 243] on span "Зберегти" at bounding box center [208, 246] width 27 height 6
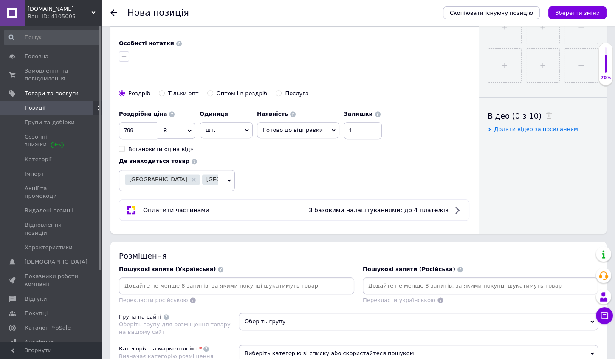
click at [202, 176] on div "[GEOGRAPHIC_DATA] [GEOGRAPHIC_DATA]" at bounding box center [171, 180] width 93 height 12
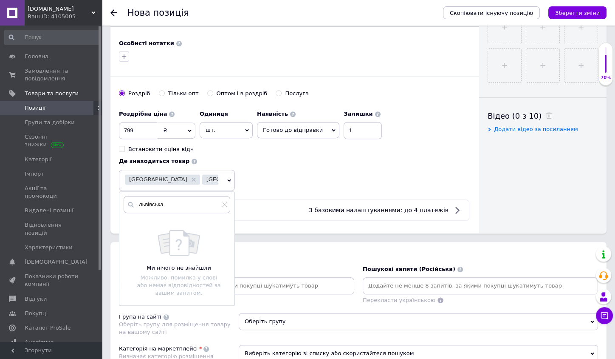
drag, startPoint x: 215, startPoint y: 198, endPoint x: 188, endPoint y: 200, distance: 26.8
click at [222, 202] on icon at bounding box center [224, 204] width 5 height 5
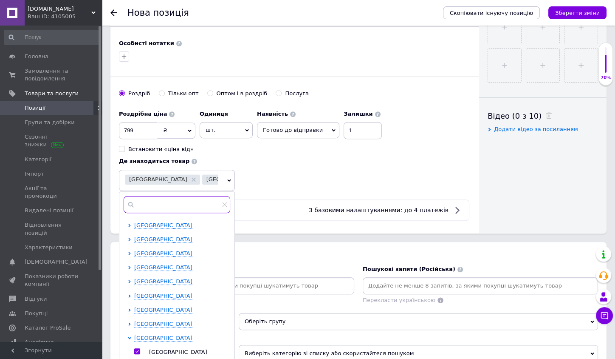
click at [184, 200] on input "text" at bounding box center [177, 204] width 107 height 17
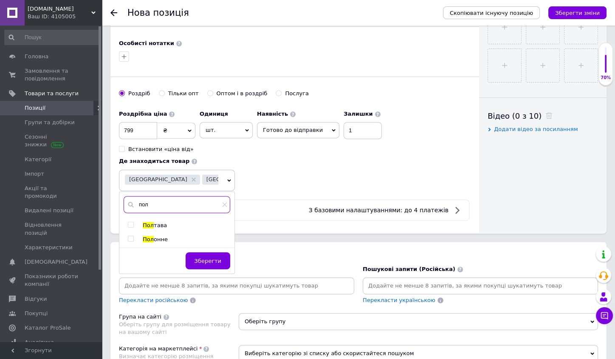
type input "пол"
click at [133, 221] on span at bounding box center [131, 224] width 6 height 6
click at [133, 222] on input "checkbox" at bounding box center [131, 225] width 6 height 6
checkbox input "true"
click at [206, 258] on button "Зберегти" at bounding box center [208, 260] width 45 height 17
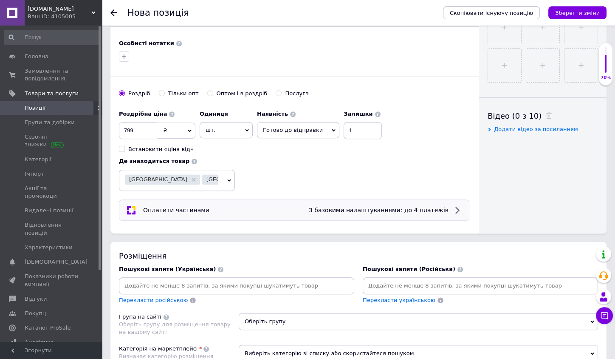
scroll to position [396, 0]
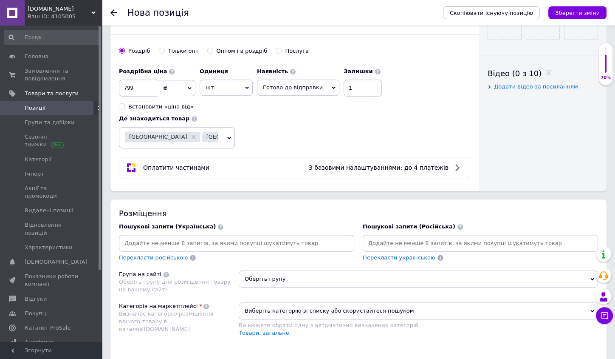
click at [147, 238] on input at bounding box center [237, 243] width 232 height 13
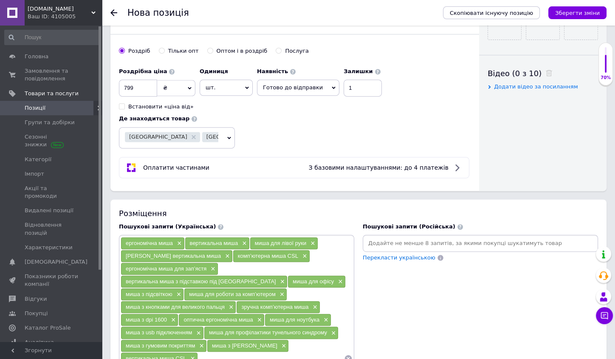
scroll to position [561, 0]
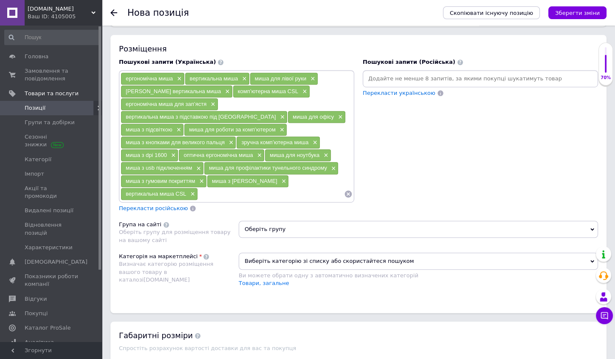
click at [139, 204] on div "Перекласти російською" at bounding box center [153, 209] width 71 height 10
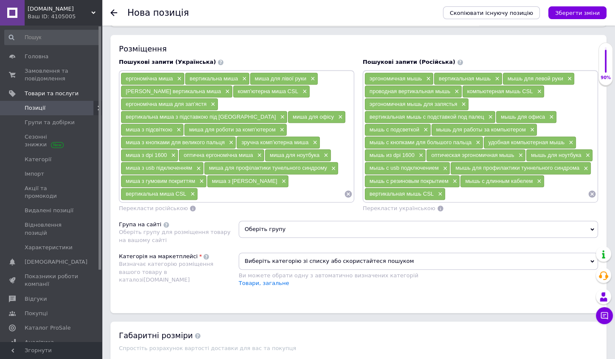
click at [263, 221] on span "Оберіть групу" at bounding box center [418, 229] width 359 height 17
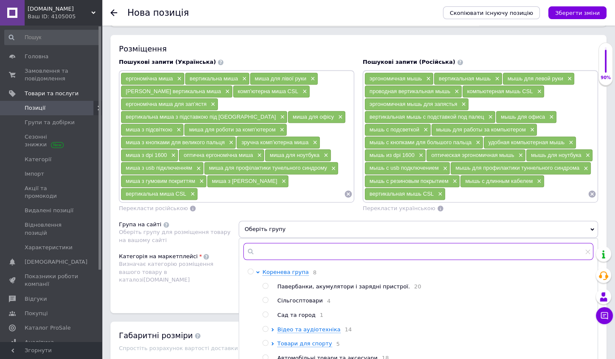
click at [261, 243] on input "text" at bounding box center [418, 251] width 350 height 17
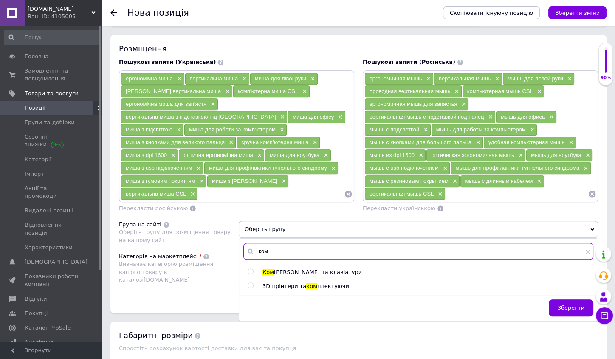
type input "ком"
click at [251, 269] on input "radio" at bounding box center [251, 272] width 6 height 6
radio input "true"
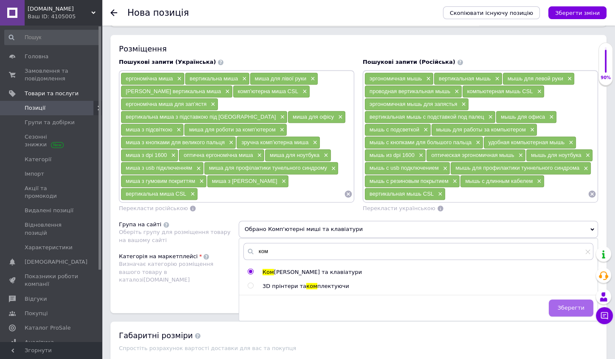
click at [565, 304] on span "Зберегти" at bounding box center [571, 307] width 27 height 6
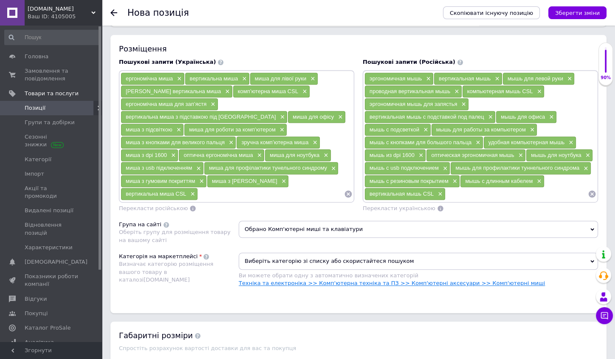
click at [497, 280] on link "Техніка та електроніка >> Комп'ютерна техніка та ПЗ >> Комп'ютерні аксесуари >>…" at bounding box center [392, 283] width 306 height 6
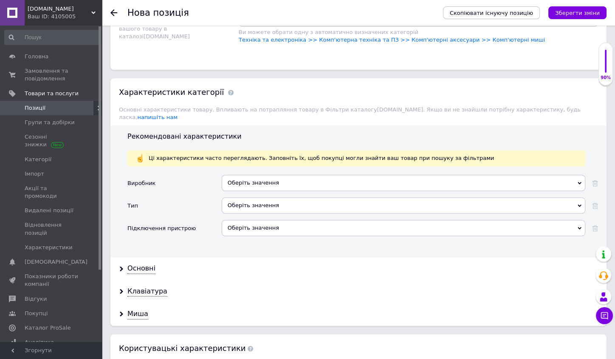
scroll to position [902, 0]
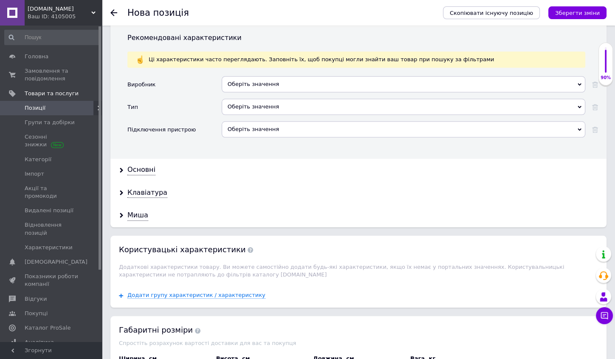
click at [249, 77] on div "Оберіть значення" at bounding box center [404, 87] width 364 height 23
click at [243, 76] on div "Оберіть значення" at bounding box center [404, 84] width 364 height 16
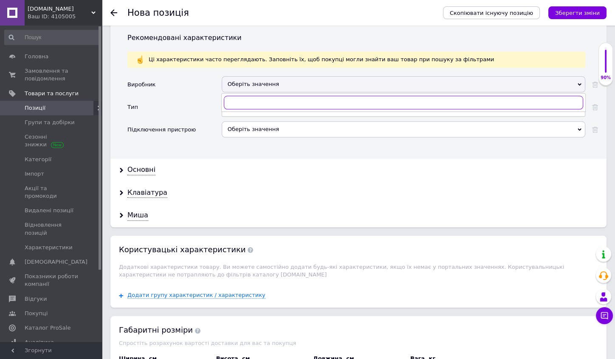
click at [240, 96] on input "text" at bounding box center [403, 103] width 359 height 14
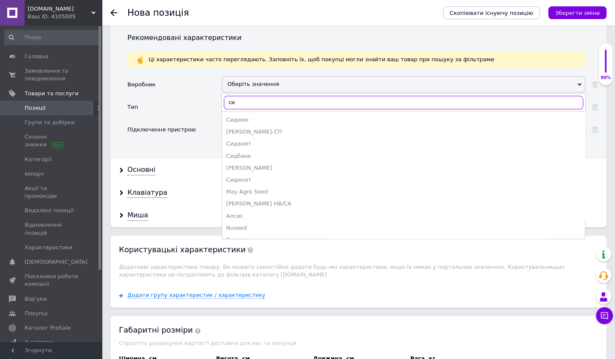
type input "с"
type input "s"
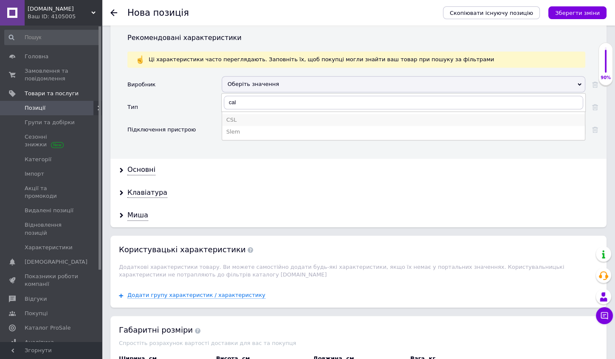
drag, startPoint x: 242, startPoint y: 96, endPoint x: 242, endPoint y: 105, distance: 8.5
click at [242, 116] on div "CSL" at bounding box center [403, 120] width 354 height 8
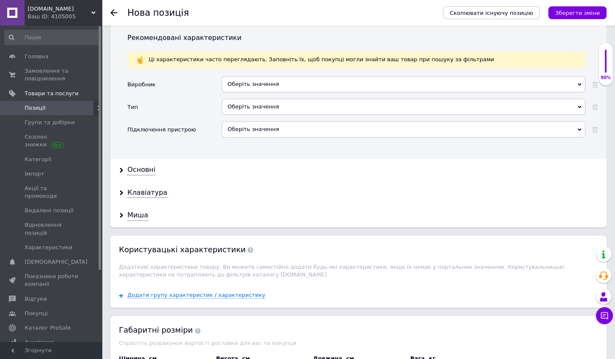
click at [244, 99] on div "Оберіть значення" at bounding box center [404, 107] width 364 height 16
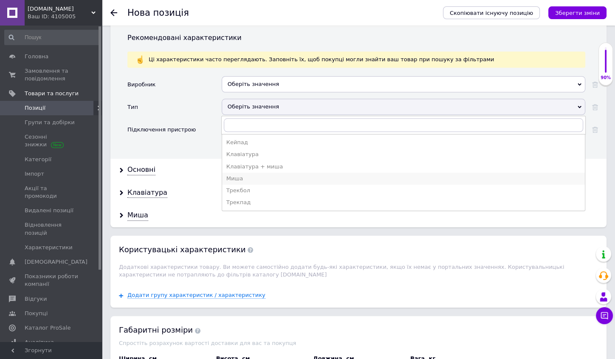
click at [244, 172] on li "Миша" at bounding box center [403, 178] width 363 height 12
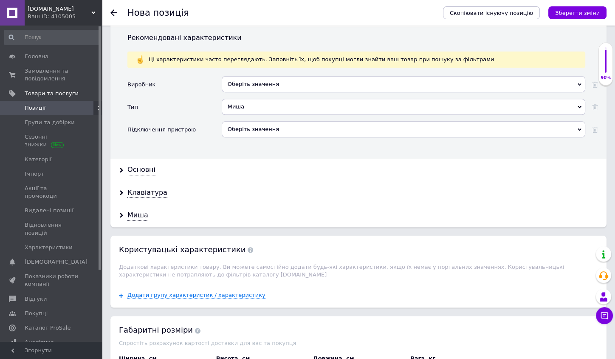
click at [246, 121] on div "Оберіть значення" at bounding box center [404, 129] width 364 height 16
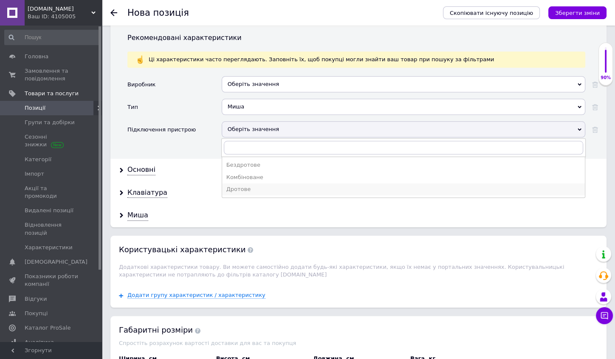
click at [249, 185] on div "Дротове" at bounding box center [403, 189] width 354 height 8
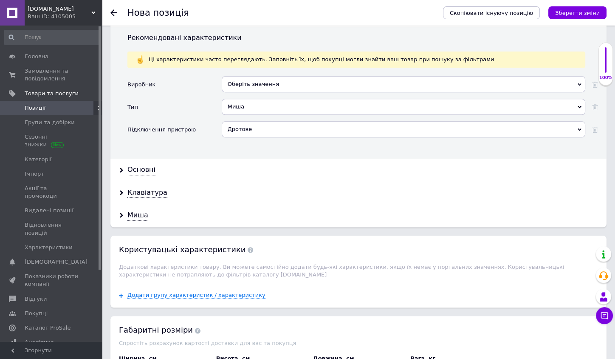
click at [243, 76] on div "Оберіть значення" at bounding box center [404, 84] width 364 height 16
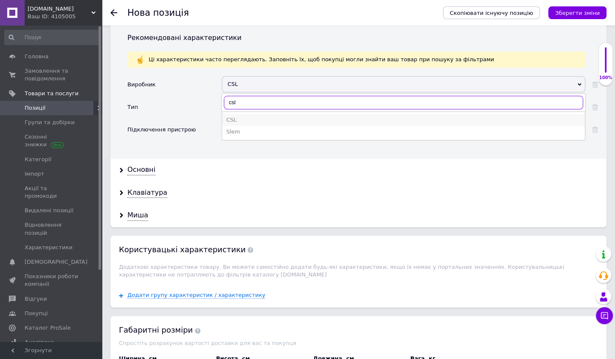
type input "csl"
click at [236, 116] on div "CSL" at bounding box center [403, 120] width 354 height 8
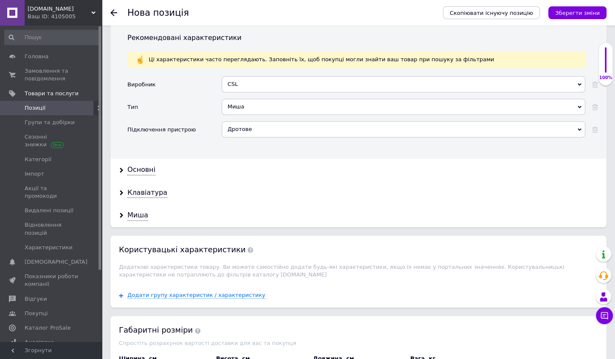
click at [238, 159] on div "Основні" at bounding box center [358, 169] width 496 height 23
click at [140, 165] on div "Основні" at bounding box center [141, 170] width 28 height 10
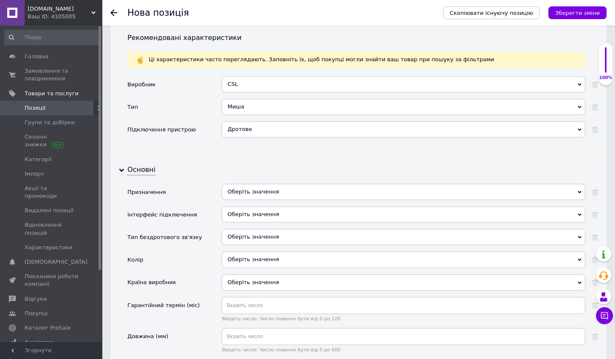
click at [266, 184] on div "Оберіть значення" at bounding box center [404, 192] width 364 height 16
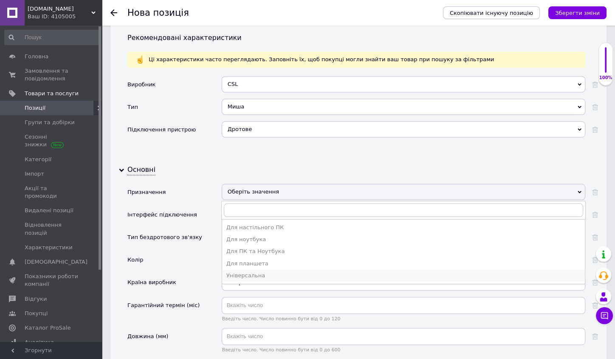
click at [251, 271] on div "Універсальна" at bounding box center [403, 275] width 354 height 8
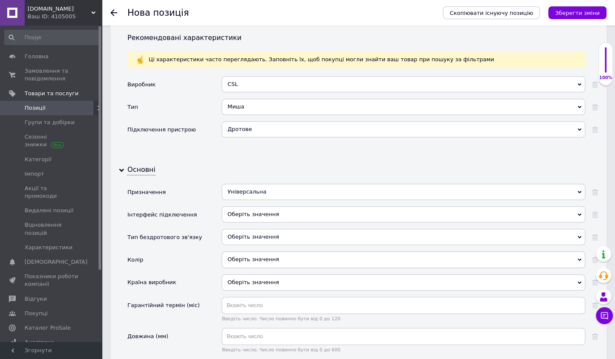
click at [242, 206] on div "Оберіть значення" at bounding box center [404, 214] width 364 height 16
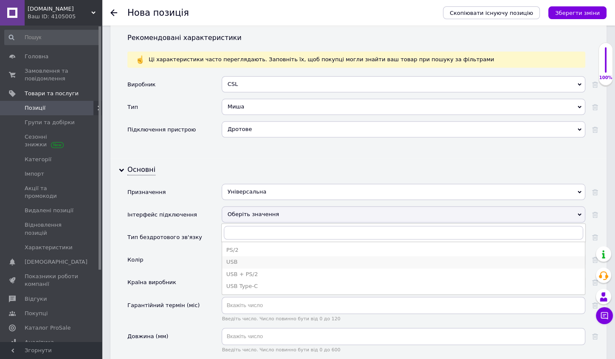
click at [246, 258] on div "USB" at bounding box center [403, 262] width 354 height 8
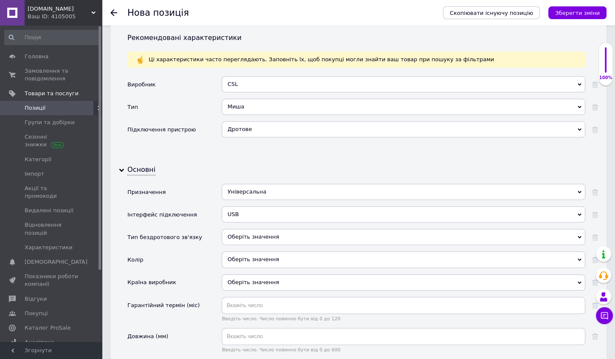
scroll to position [913, 0]
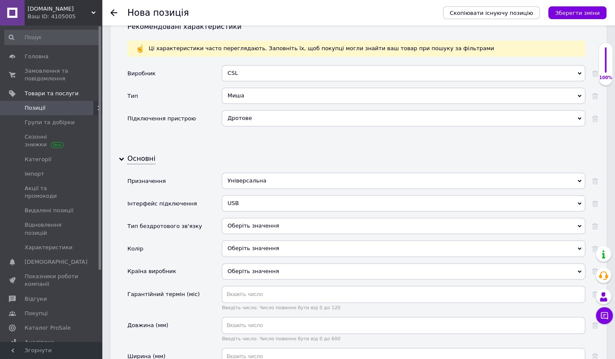
click at [240, 240] on div "Оберіть значення" at bounding box center [404, 248] width 364 height 16
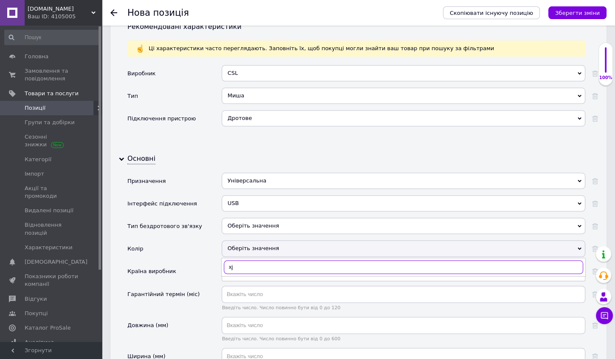
type input "x"
type input "чорний"
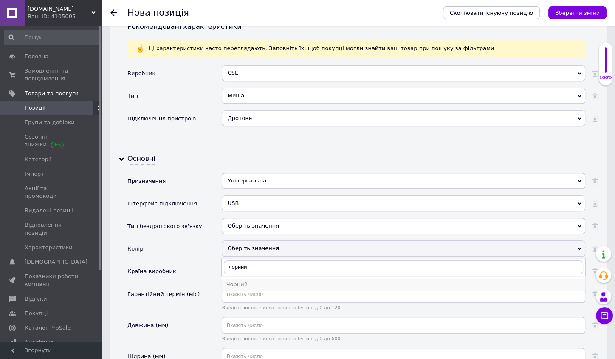
drag, startPoint x: 256, startPoint y: 254, endPoint x: 258, endPoint y: 261, distance: 7.1
click at [258, 280] on div "Чорний" at bounding box center [403, 284] width 354 height 8
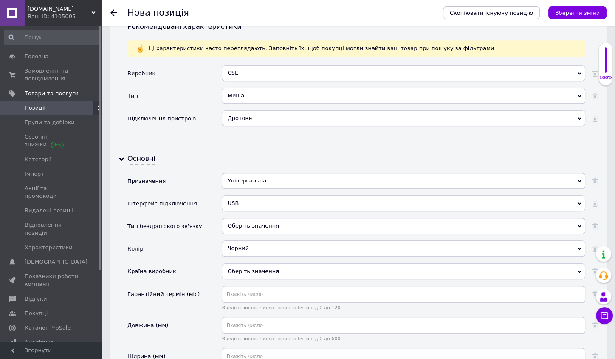
click at [244, 263] on div "Оберіть значення" at bounding box center [404, 271] width 364 height 16
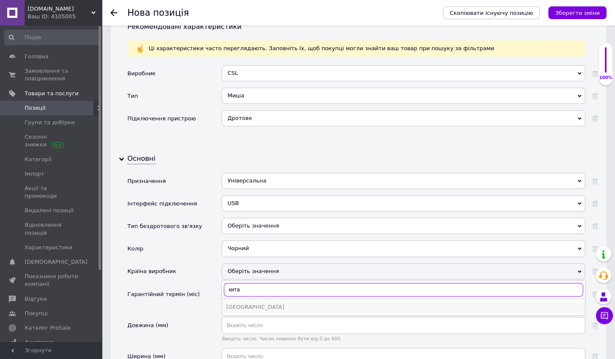
type input "кита"
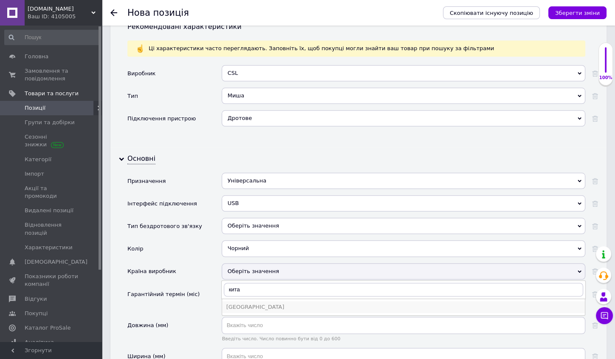
click at [237, 303] on div "[GEOGRAPHIC_DATA]" at bounding box center [403, 307] width 354 height 8
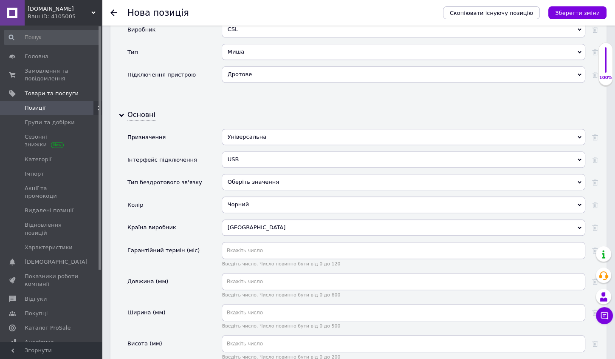
scroll to position [998, 0]
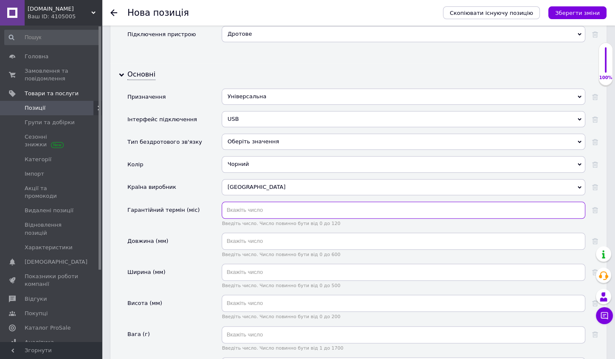
click at [241, 201] on input "text" at bounding box center [404, 209] width 364 height 17
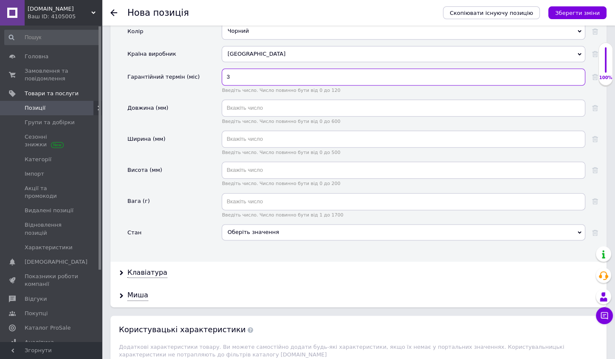
type input "3"
click at [245, 224] on div "Оберіть значення" at bounding box center [404, 232] width 364 height 16
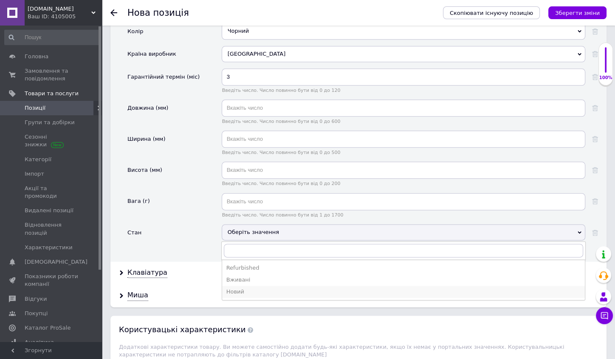
click at [235, 288] on div "Новий" at bounding box center [403, 292] width 354 height 8
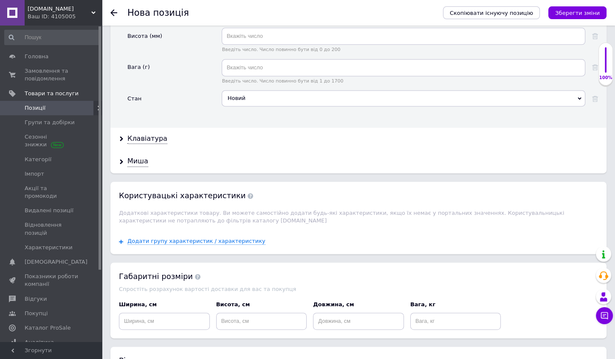
scroll to position [1201, 0]
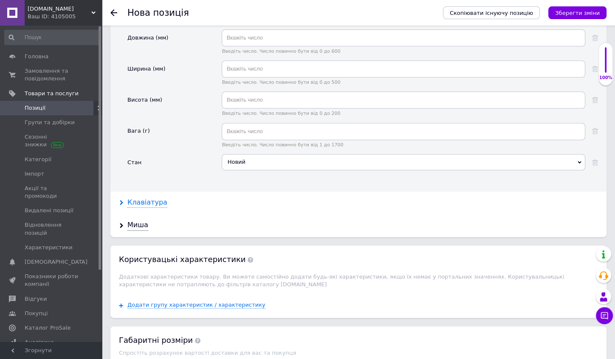
click at [150, 198] on div "Клавіатура" at bounding box center [147, 203] width 40 height 10
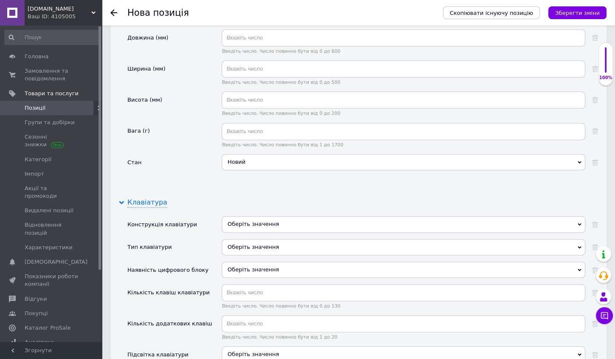
click at [149, 198] on div "Клавіатура" at bounding box center [147, 203] width 40 height 10
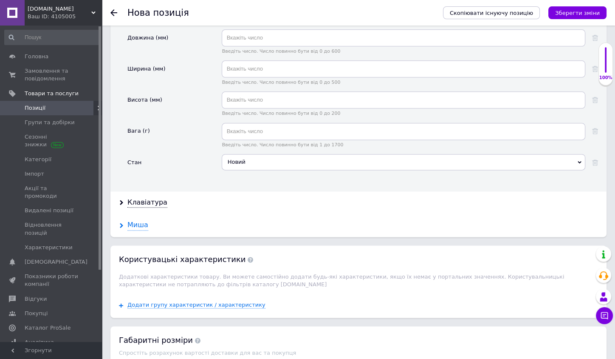
click at [140, 220] on div "Миша" at bounding box center [137, 225] width 21 height 10
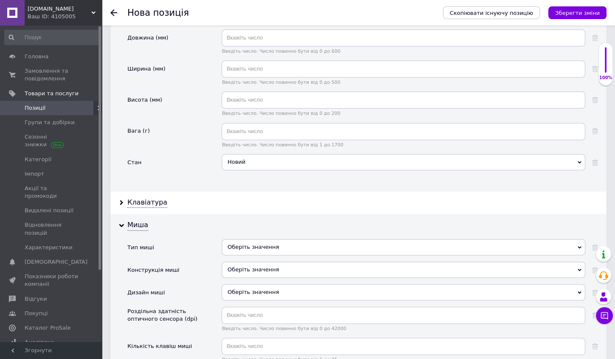
click at [246, 239] on div "Оберіть значення" at bounding box center [404, 247] width 364 height 16
click at [241, 191] on div "Клавіатура" at bounding box center [358, 202] width 496 height 23
click at [236, 284] on div "Оберіть значення" at bounding box center [404, 292] width 364 height 16
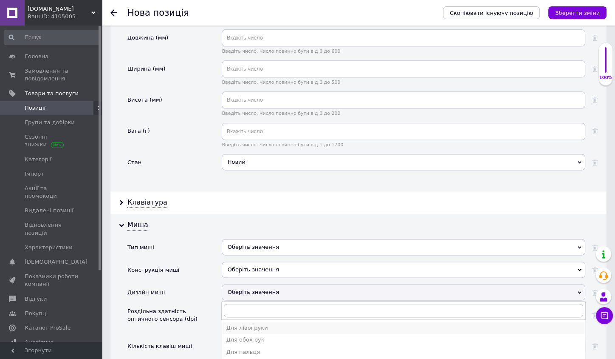
click at [260, 324] on div "Для лівої руки" at bounding box center [403, 328] width 354 height 8
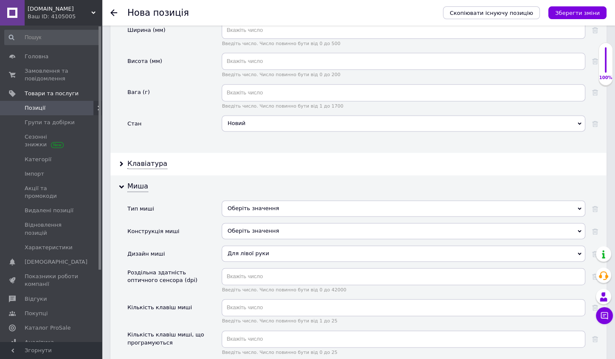
scroll to position [1292, 0]
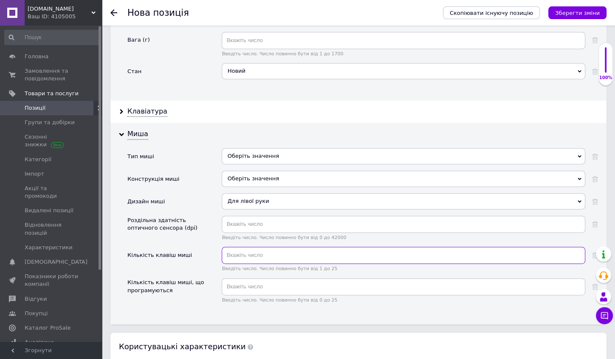
click at [241, 246] on input "text" at bounding box center [404, 254] width 364 height 17
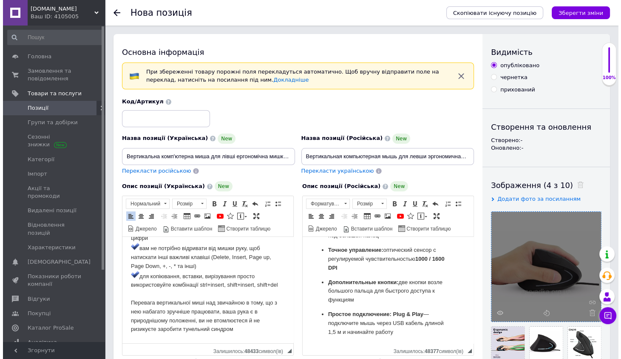
scroll to position [0, 0]
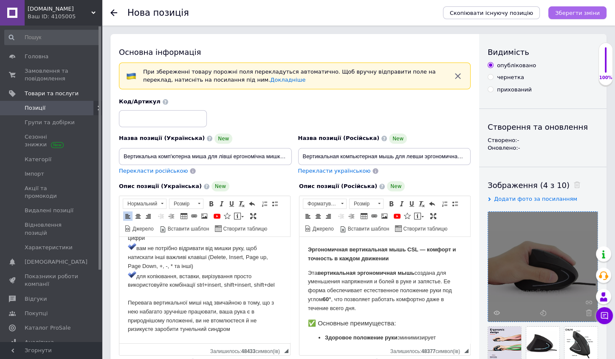
type input "5"
click at [575, 11] on icon "Зберегти зміни" at bounding box center [577, 13] width 45 height 6
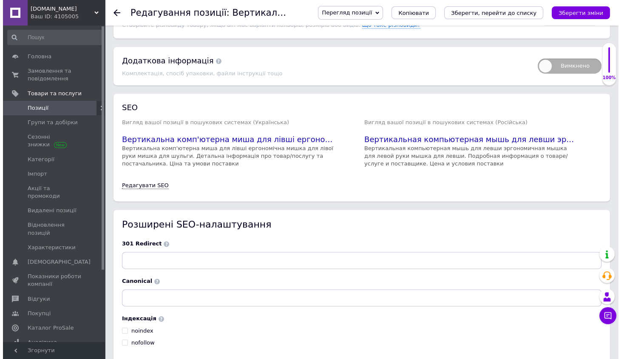
scroll to position [1303, 0]
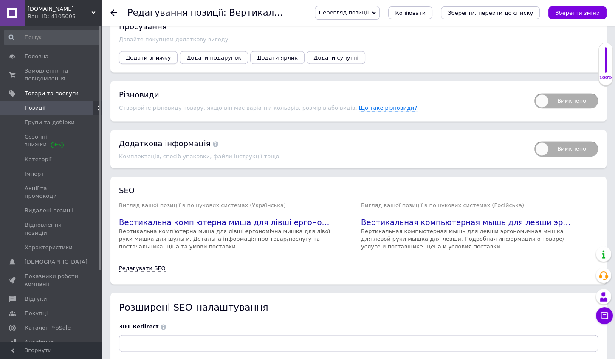
click at [149, 54] on span "Додати знижку" at bounding box center [148, 57] width 45 height 6
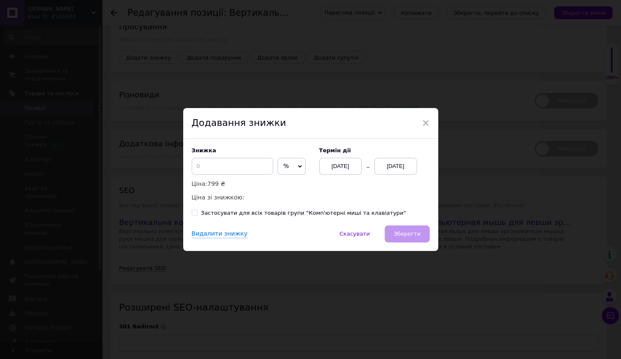
click at [382, 162] on div "[DATE]" at bounding box center [395, 166] width 42 height 17
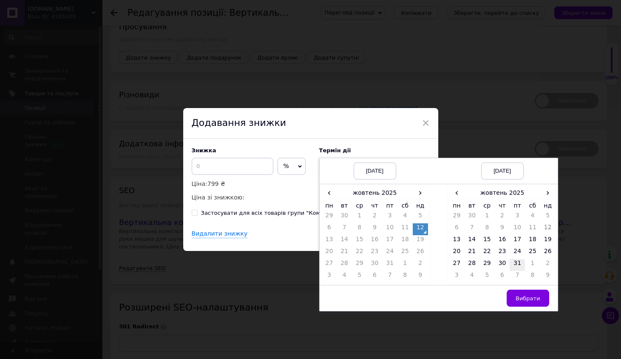
click at [517, 264] on td "31" at bounding box center [516, 265] width 15 height 12
click at [528, 295] on span "Вибрати" at bounding box center [527, 298] width 25 height 6
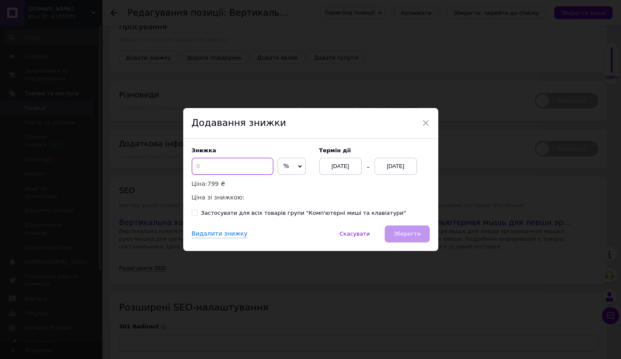
click at [208, 167] on input at bounding box center [233, 166] width 82 height 17
type input "2"
click at [277, 172] on span "%" at bounding box center [291, 166] width 28 height 17
click at [282, 178] on li "₴" at bounding box center [291, 184] width 27 height 12
click at [224, 170] on input at bounding box center [233, 166] width 82 height 17
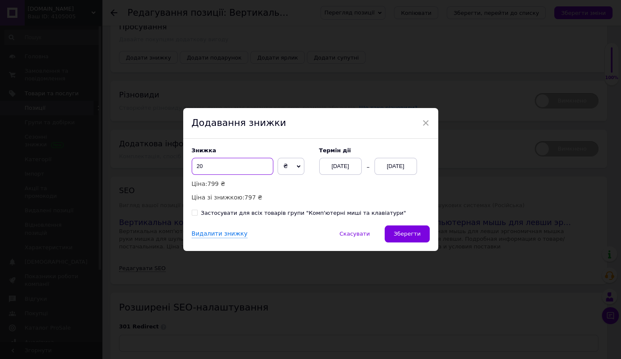
type input "2"
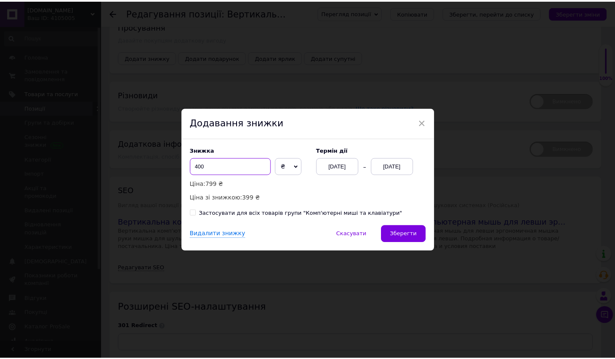
scroll to position [0, 0]
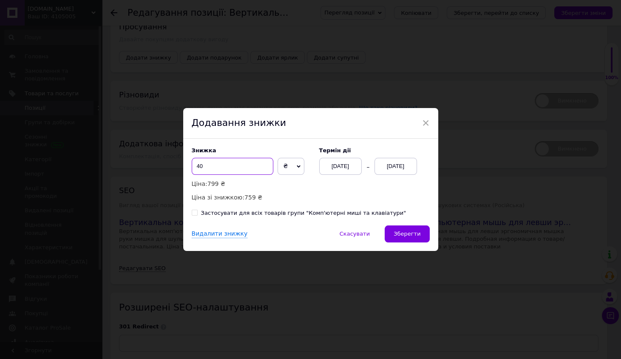
type input "4"
type input "450"
click at [404, 235] on span "Зберегти" at bounding box center [406, 233] width 27 height 6
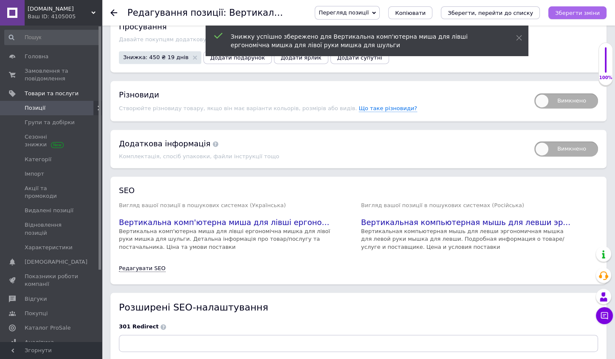
click at [581, 13] on icon "Зберегти зміни" at bounding box center [577, 13] width 45 height 6
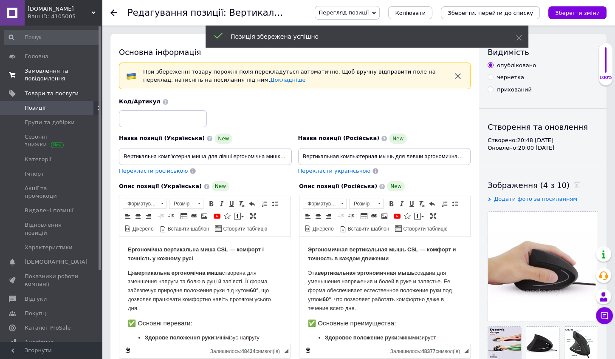
click at [62, 73] on span "Замовлення та повідомлення" at bounding box center [52, 74] width 54 height 15
